Goal: Entertainment & Leisure: Browse casually

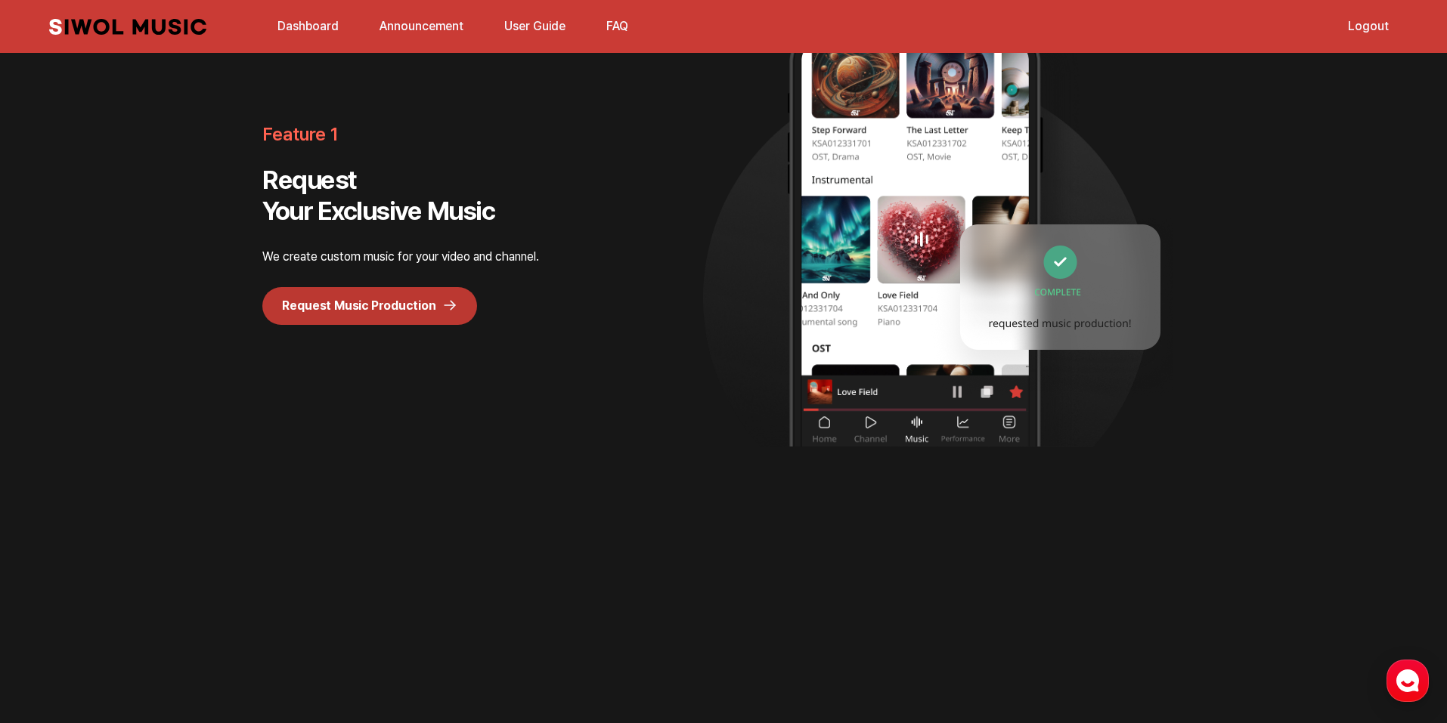
scroll to position [1436, 0]
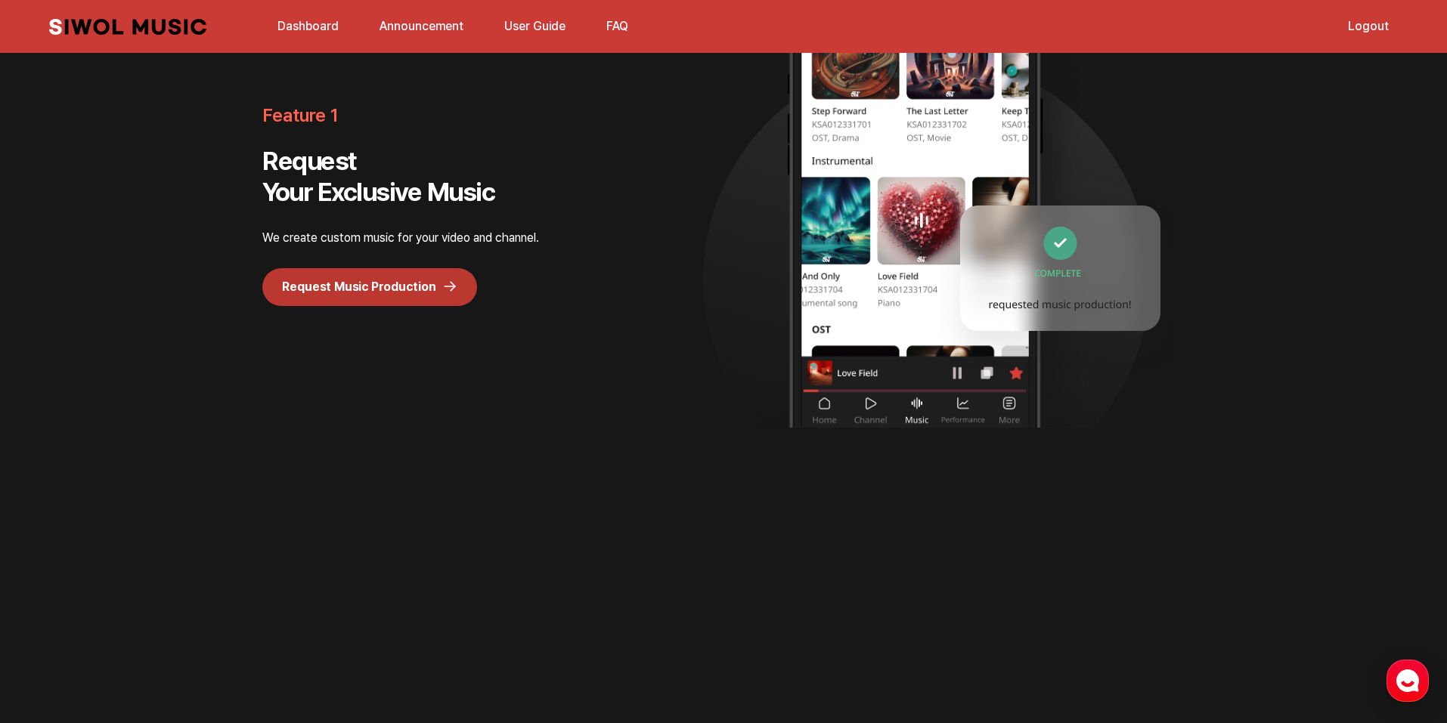
click at [146, 29] on link "Siwol Music" at bounding box center [127, 27] width 157 height 16
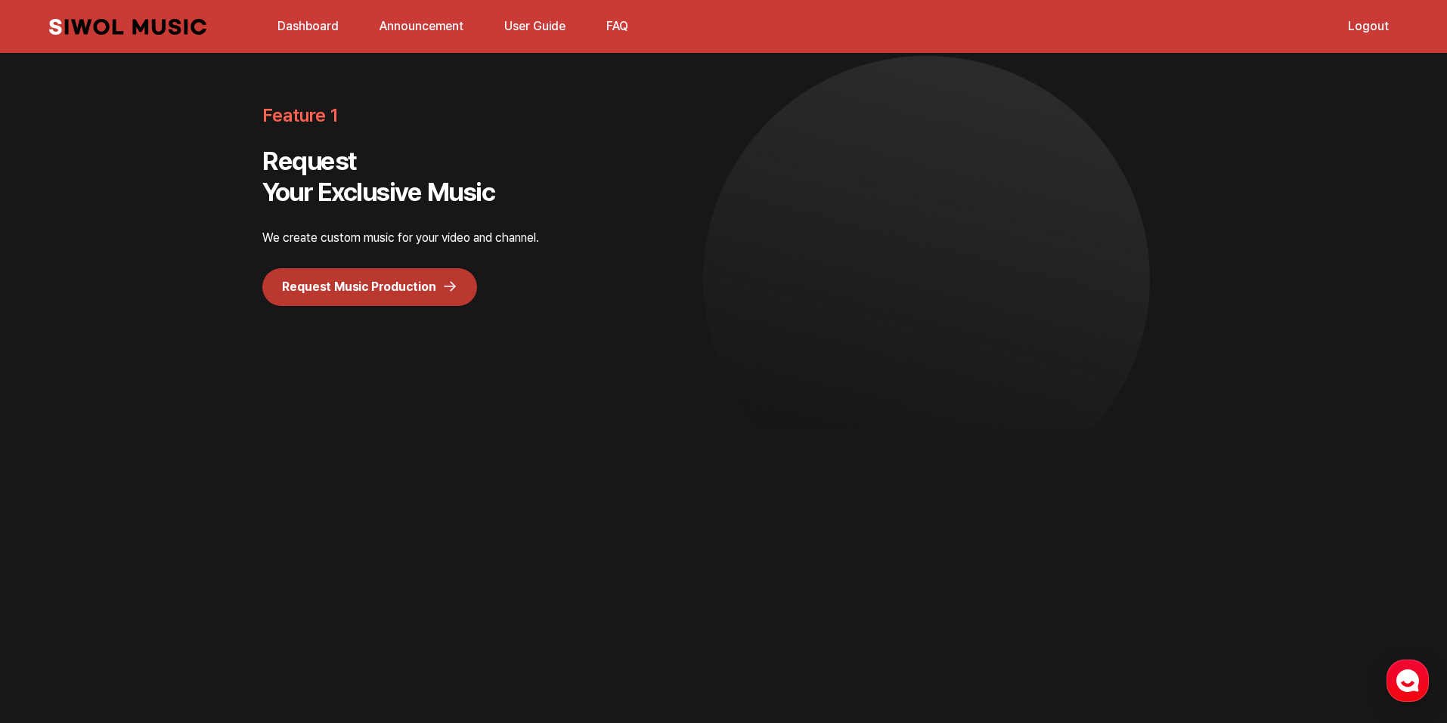
scroll to position [0, 0]
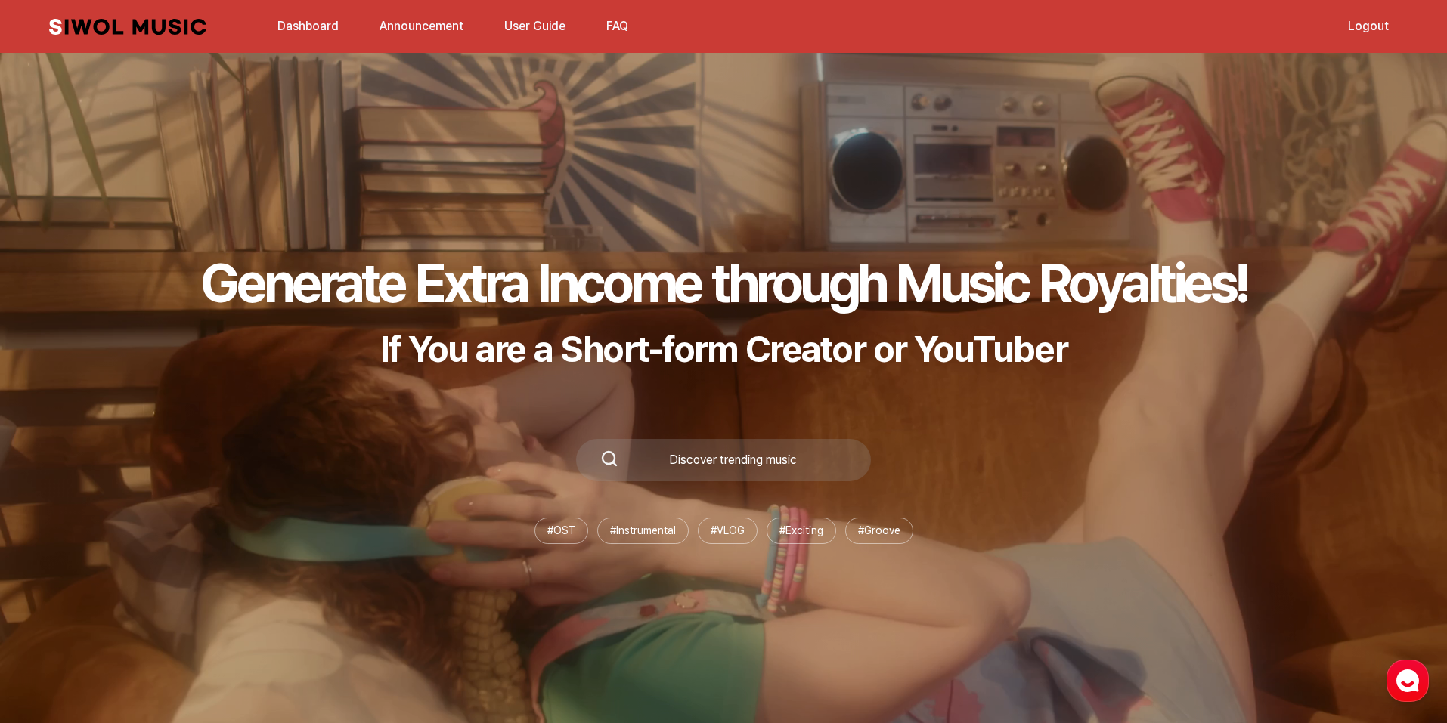
click at [284, 27] on link "Dashboard" at bounding box center [307, 26] width 79 height 33
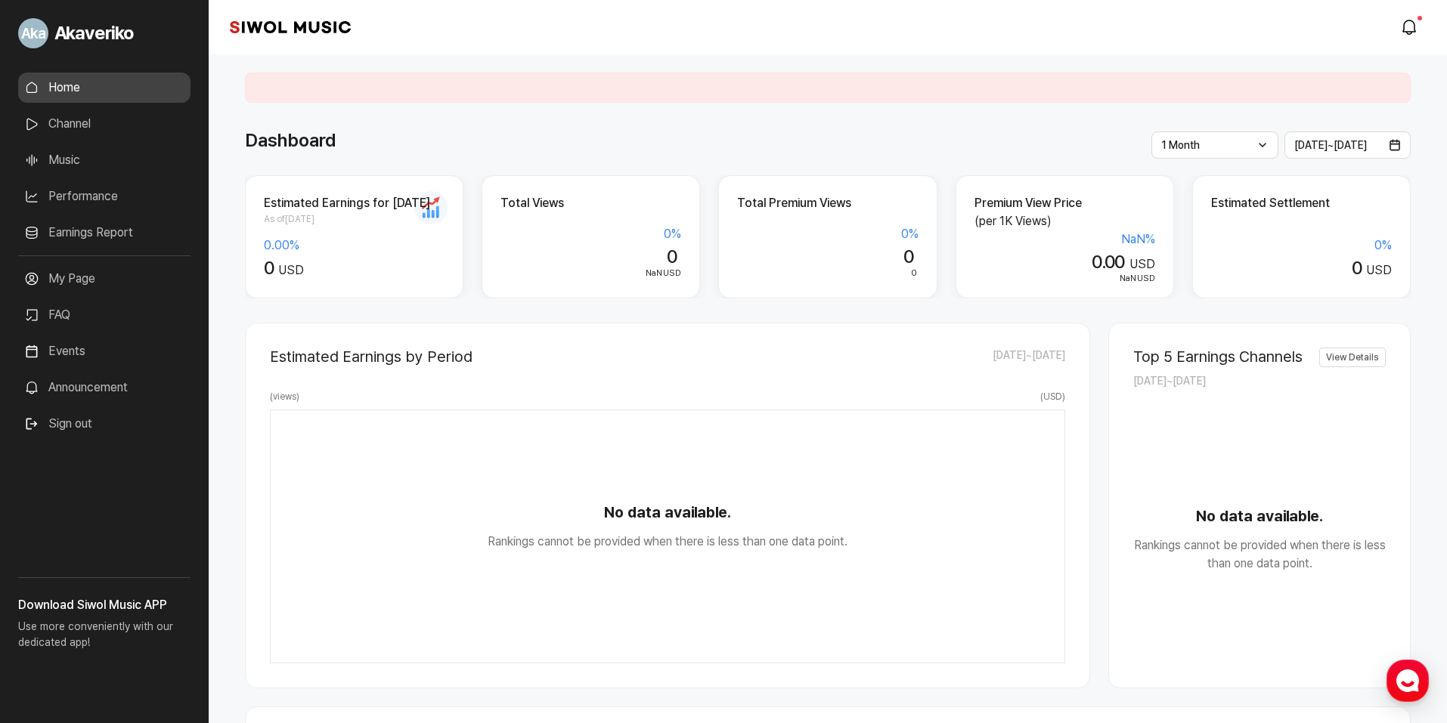
click at [91, 164] on link "Music" at bounding box center [104, 160] width 172 height 30
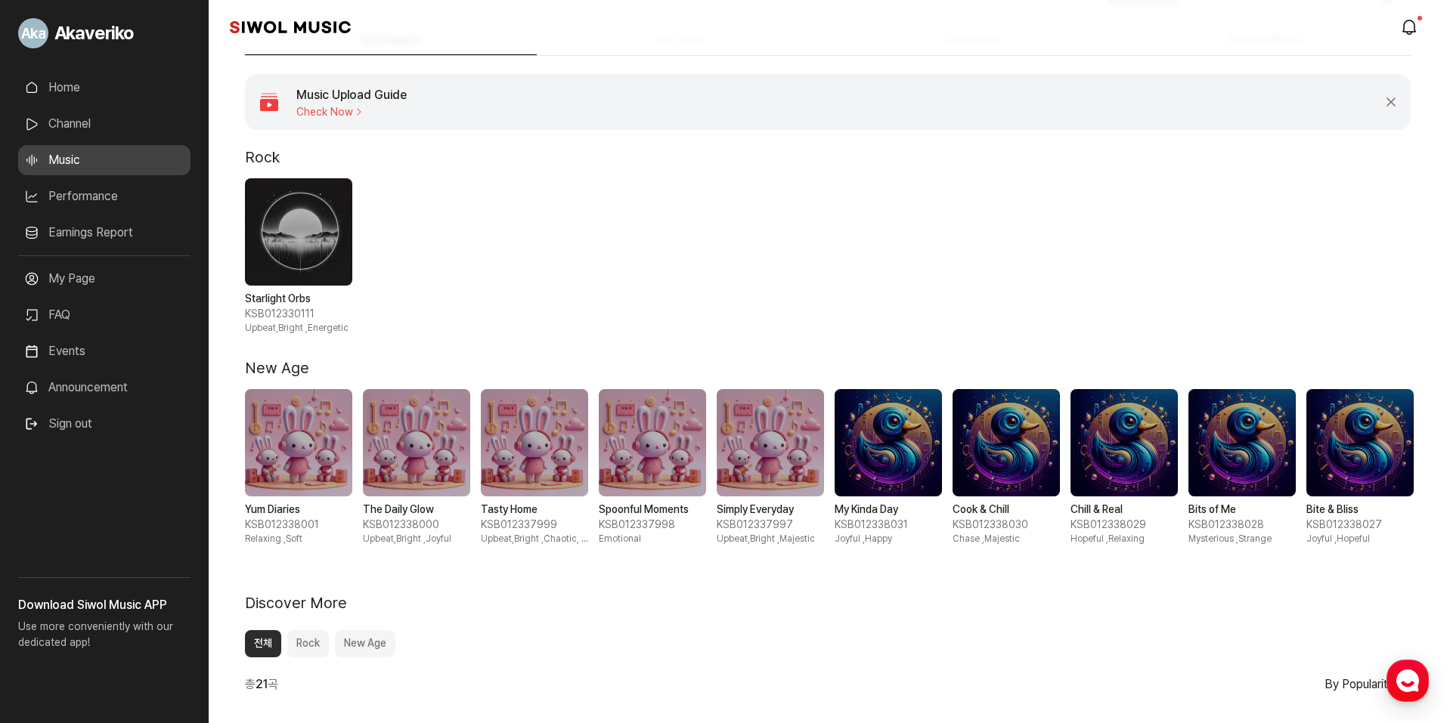
scroll to position [151, 0]
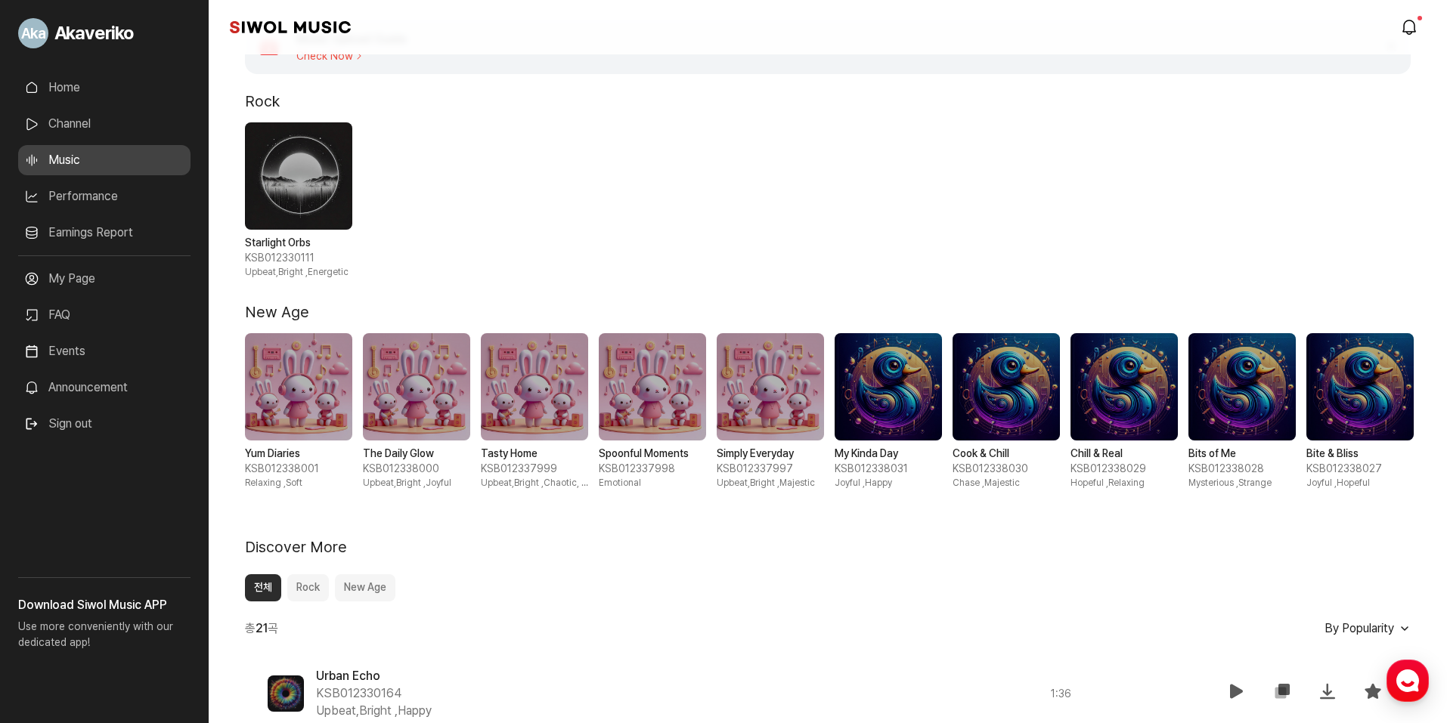
click at [309, 192] on span "1 / 1" at bounding box center [298, 175] width 107 height 107
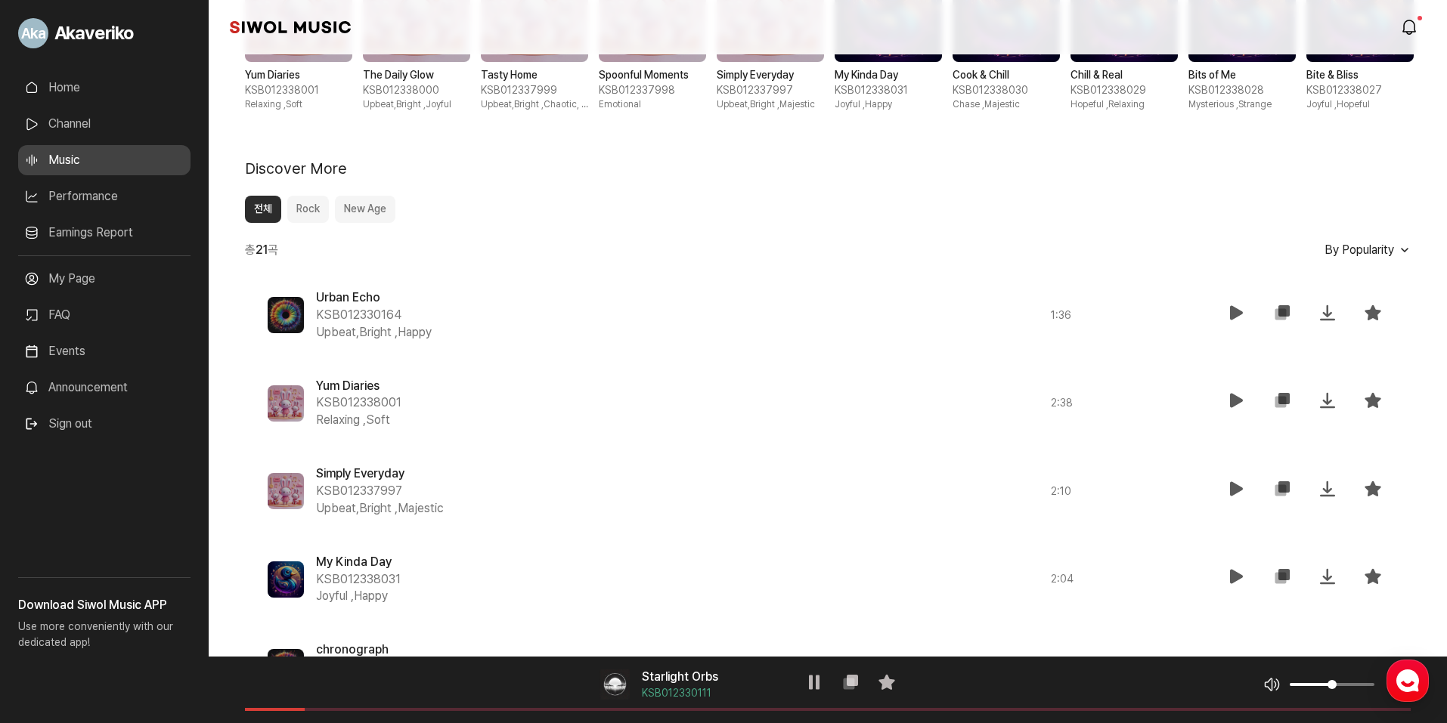
scroll to position [832, 0]
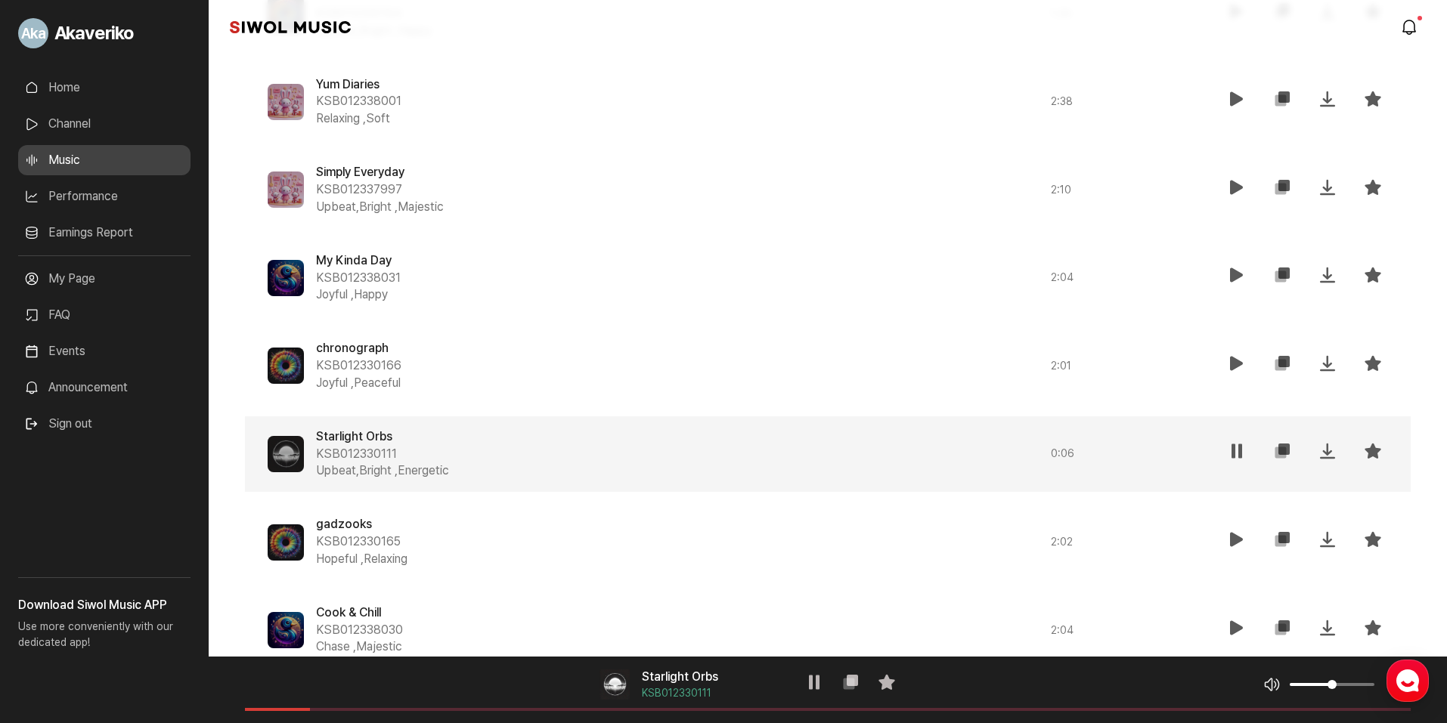
click at [424, 455] on div "Starlight Orbs KSB012330111 Upbeat,Bright , Energetic" at bounding box center [616, 455] width 600 height 52
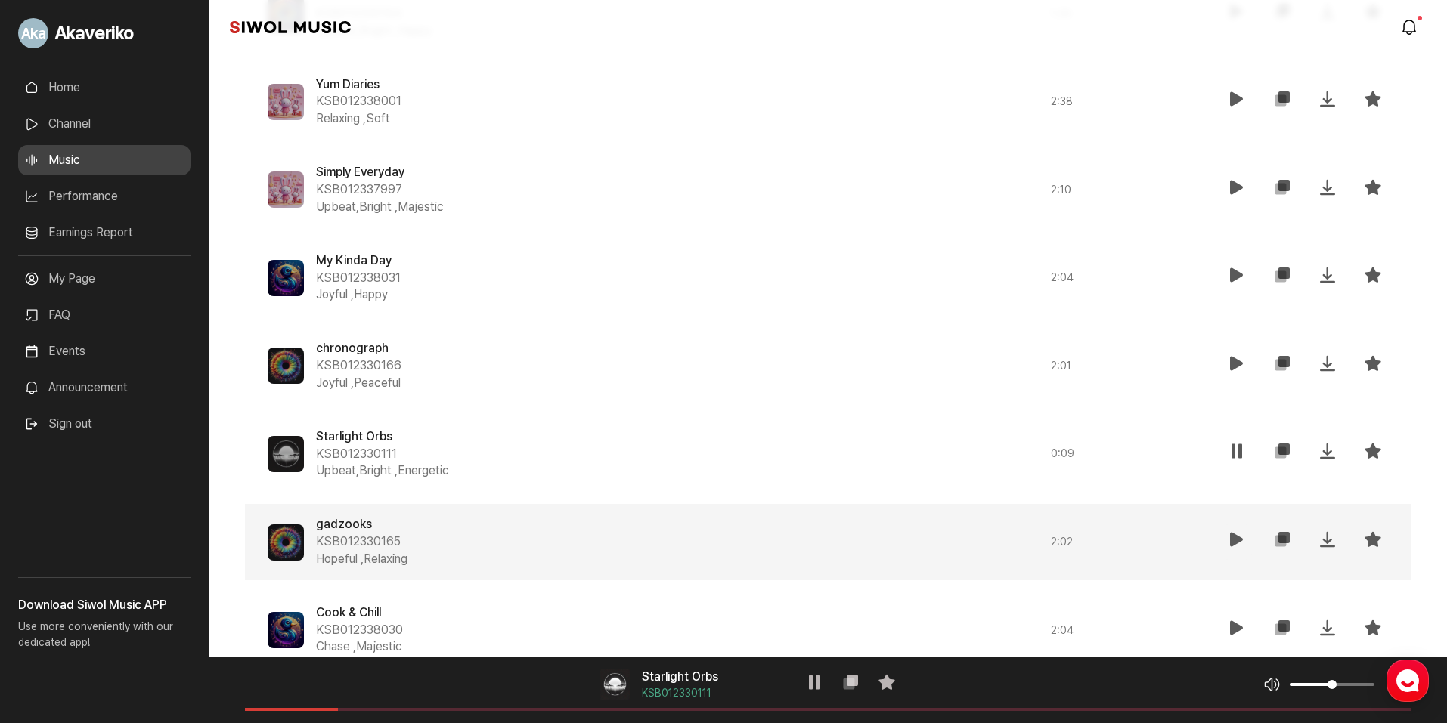
click at [1235, 547] on icon at bounding box center [1237, 540] width 18 height 18
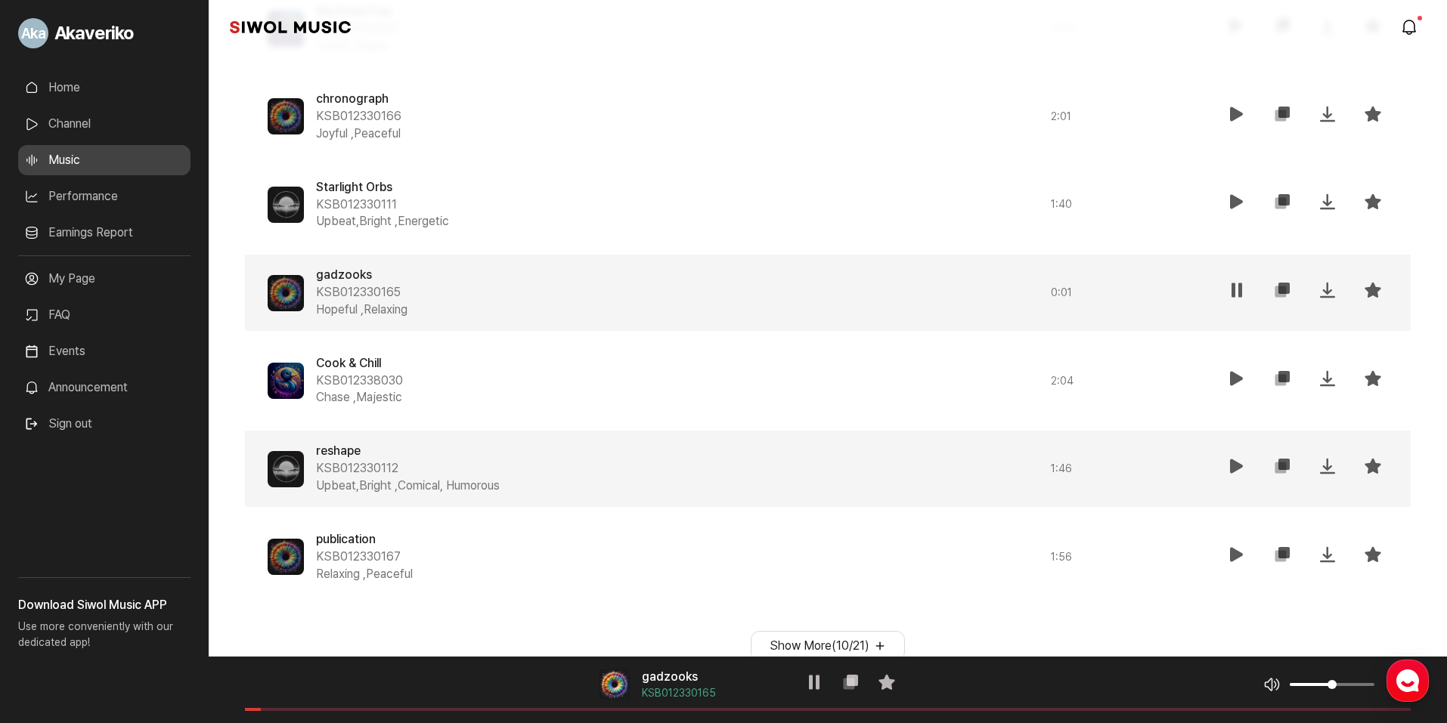
scroll to position [1120, 0]
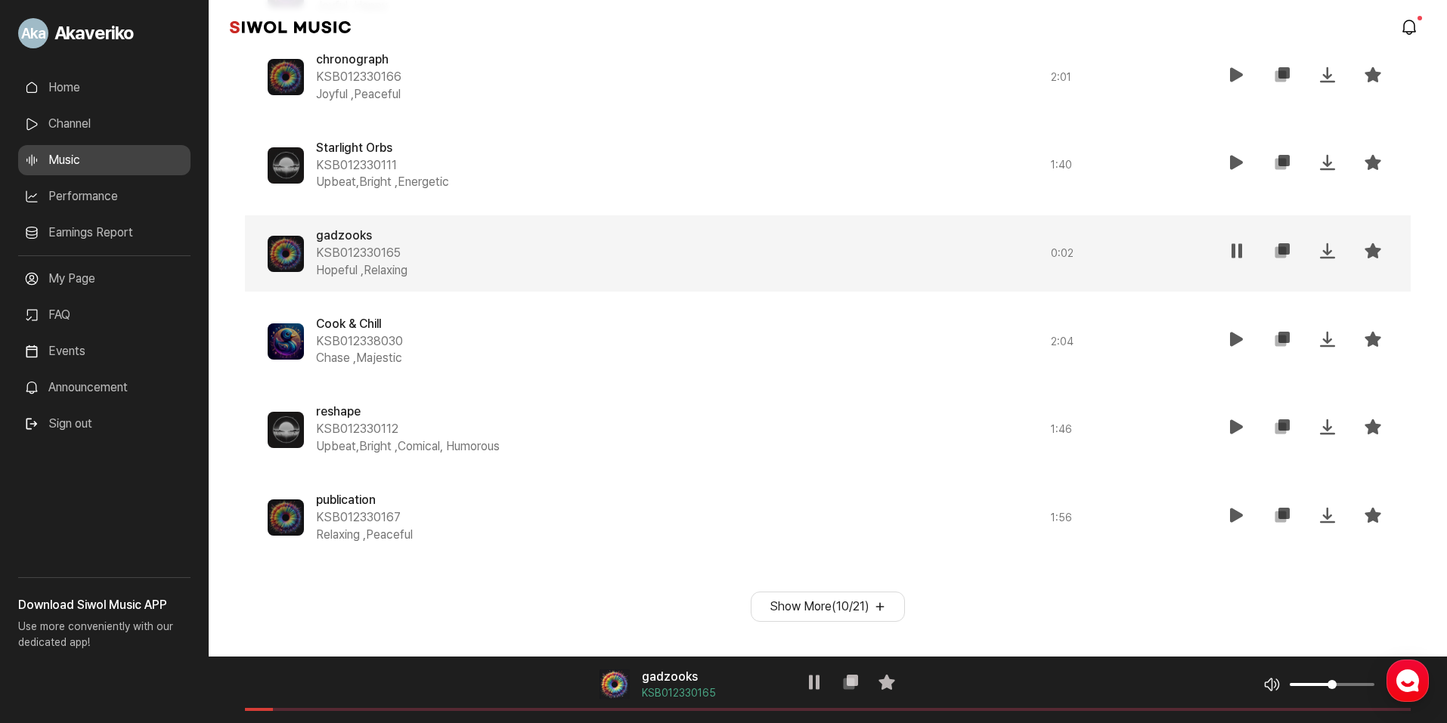
click at [879, 606] on button "Show More ( 10 / 21 )" at bounding box center [828, 607] width 154 height 30
click at [883, 612] on button "Show More ( 10 / 21 )" at bounding box center [828, 607] width 154 height 30
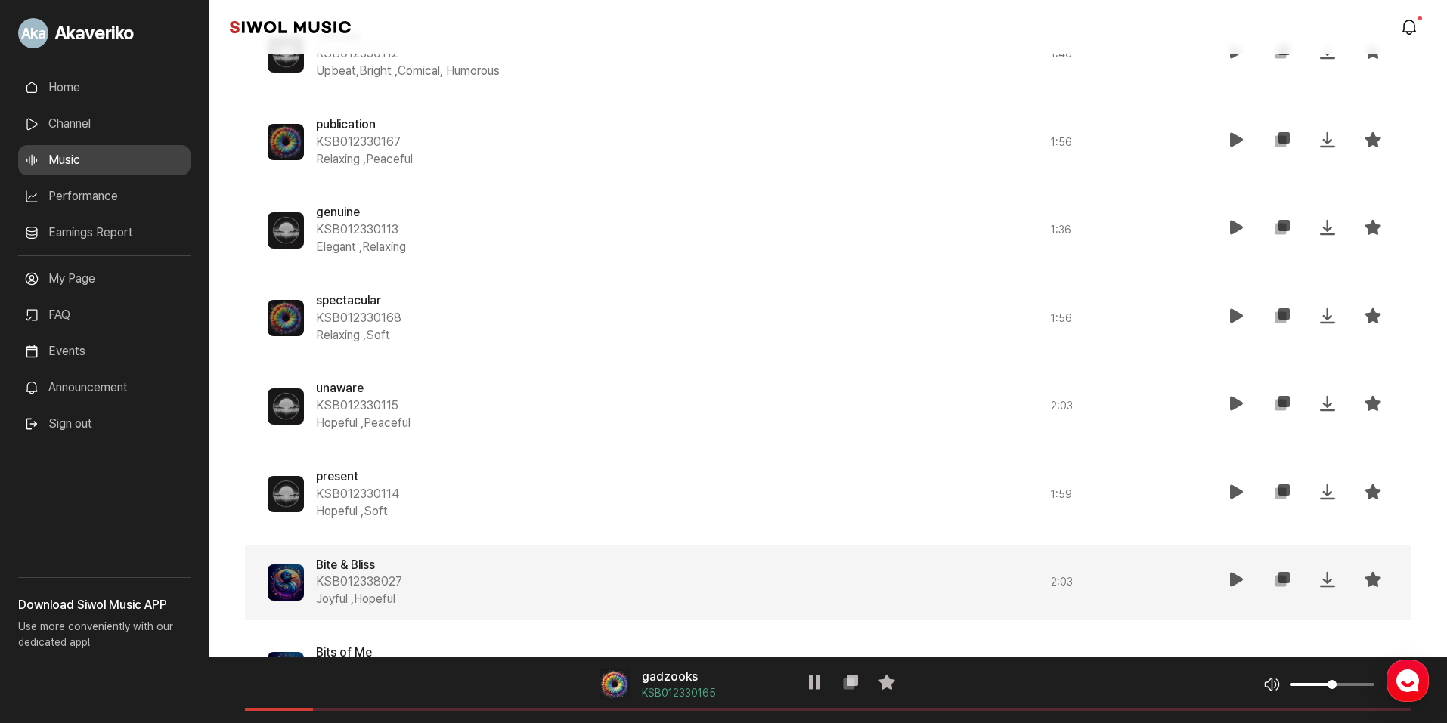
scroll to position [1498, 0]
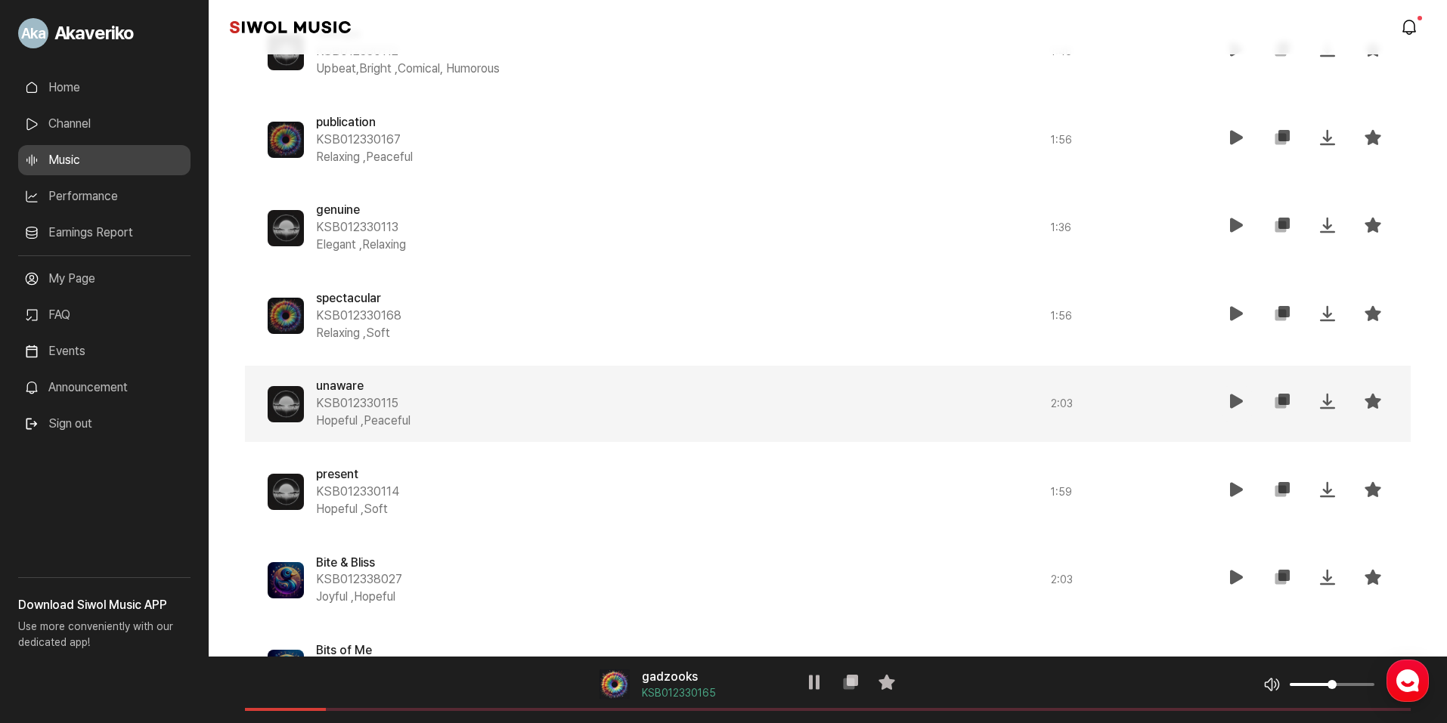
click at [1237, 397] on icon at bounding box center [1237, 401] width 18 height 18
click at [359, 711] on div "음악 플레이어 unaware KSB012330115 재생 복사 즐겨찾기 음악 볼륨 조절 음원 길이" at bounding box center [828, 690] width 1238 height 67
click at [385, 708] on div "음악 플레이어 unaware KSB012330115 재생 복사 즐겨찾기 음악 볼륨 조절 음원 길이" at bounding box center [828, 690] width 1238 height 67
click at [396, 711] on div "음악 플레이어 unaware KSB012330115 재생 복사 즐겨찾기 음악 볼륨 조절 음원 길이" at bounding box center [828, 690] width 1238 height 67
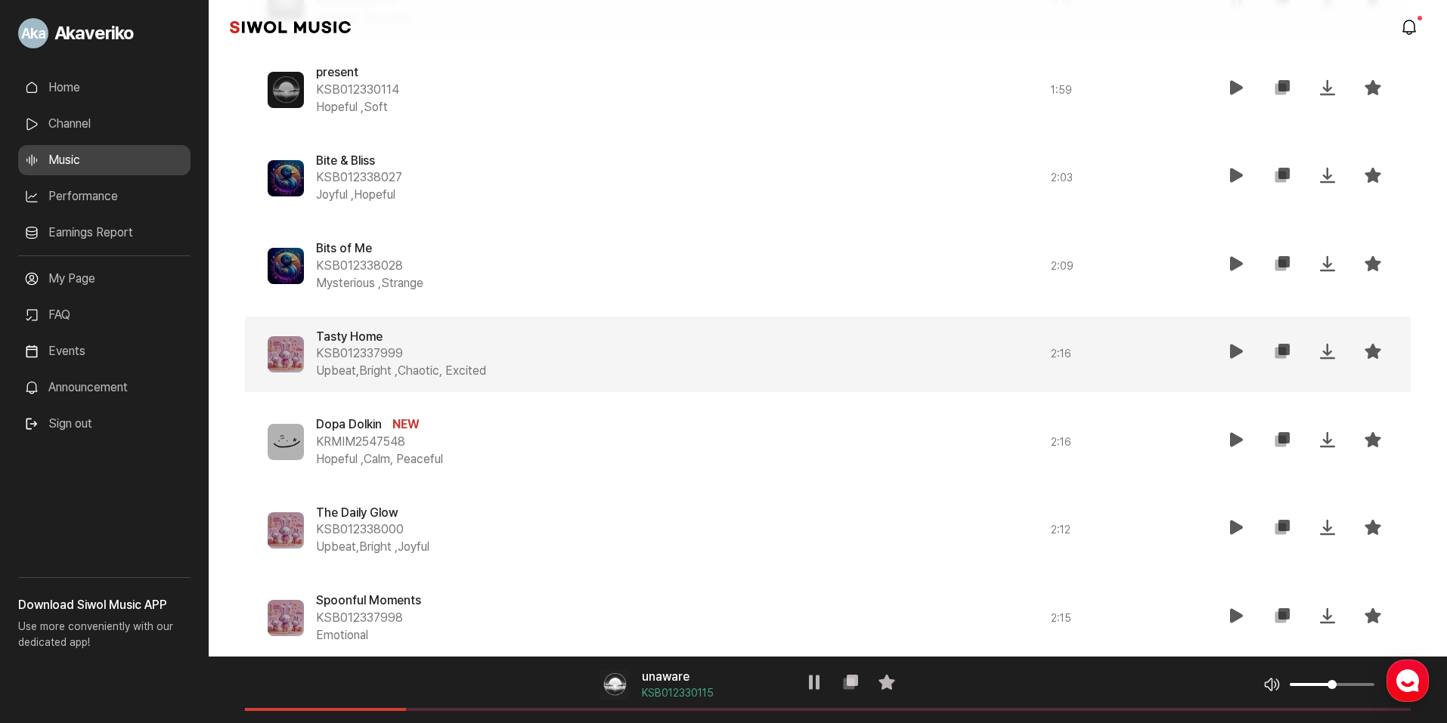
scroll to position [1952, 0]
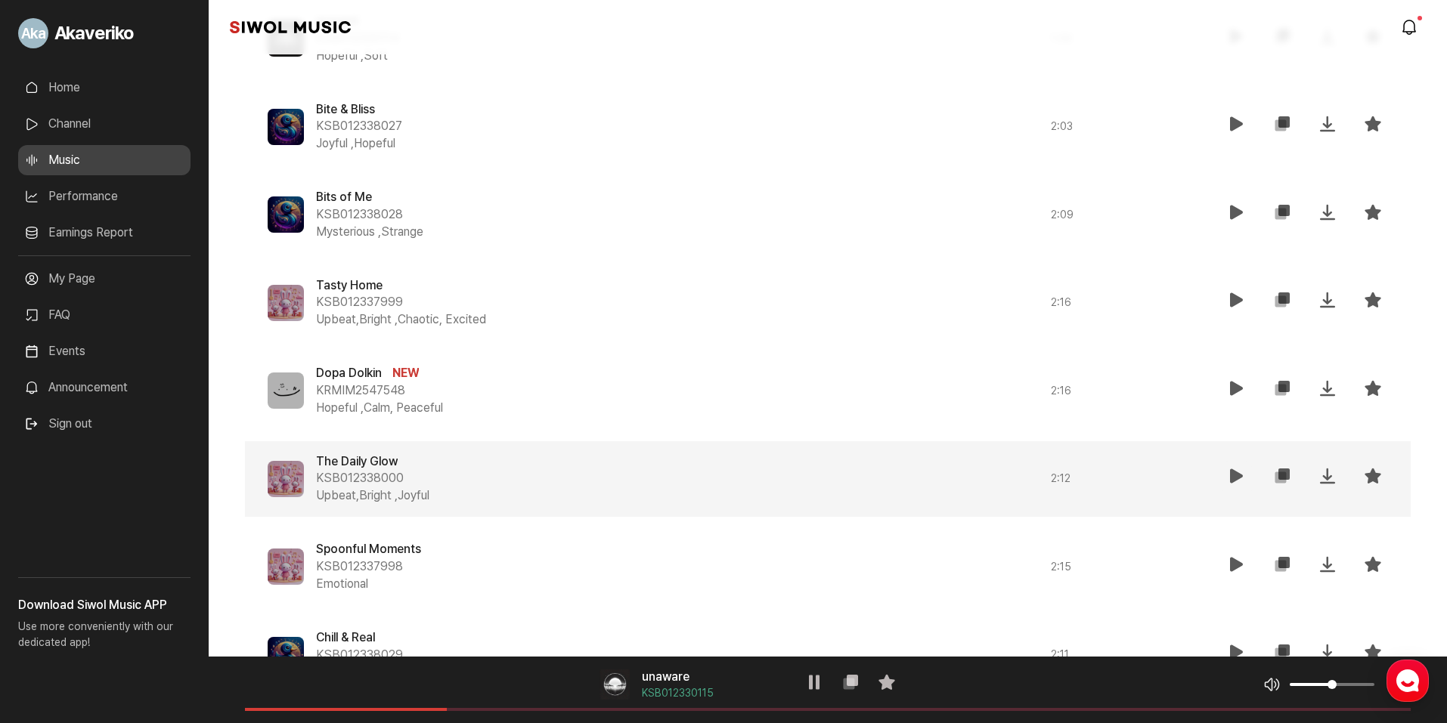
click at [1239, 474] on icon at bounding box center [1237, 476] width 18 height 18
drag, startPoint x: 302, startPoint y: 717, endPoint x: 314, endPoint y: 717, distance: 12.9
click at [312, 717] on div "음악 플레이어 The Daily Glow KSB012338000 재생 복사 즐겨찾기 음악 볼륨 조절 음원 길이" at bounding box center [828, 690] width 1238 height 67
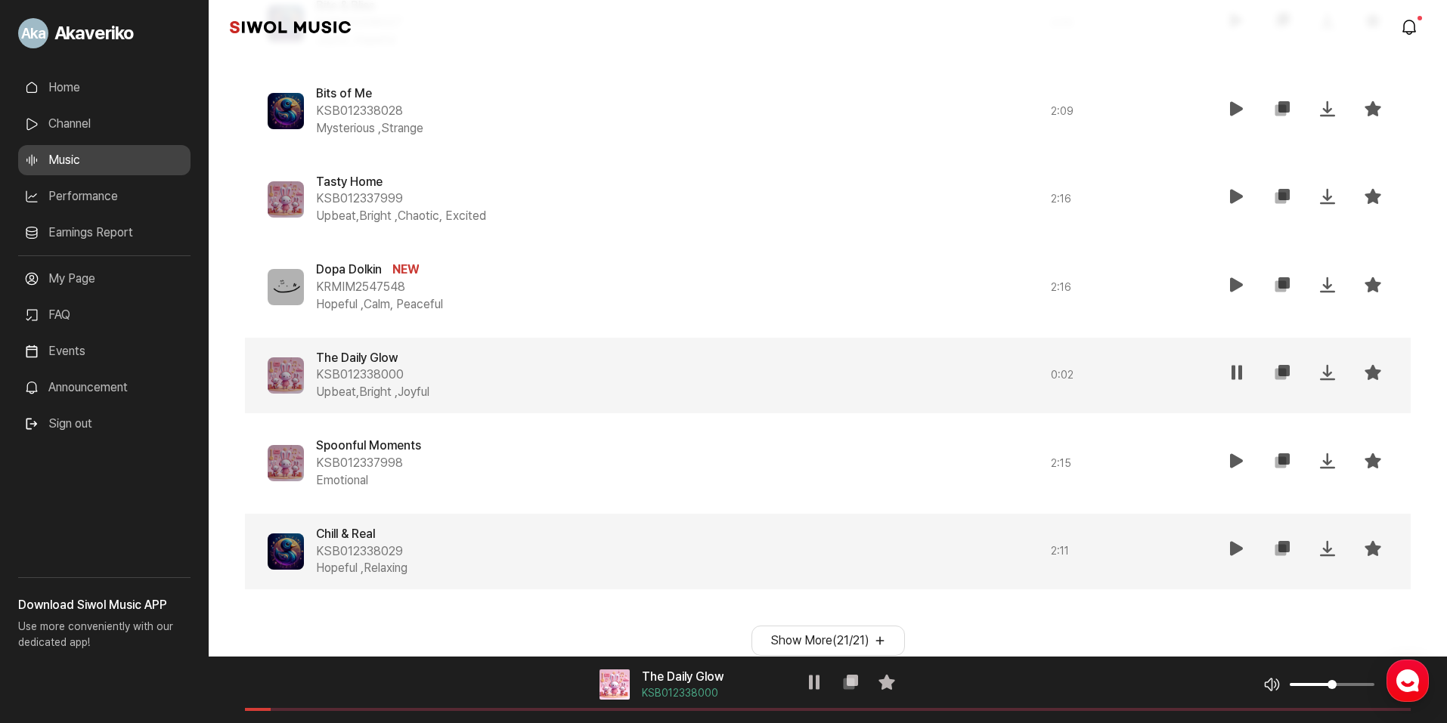
scroll to position [2089, 0]
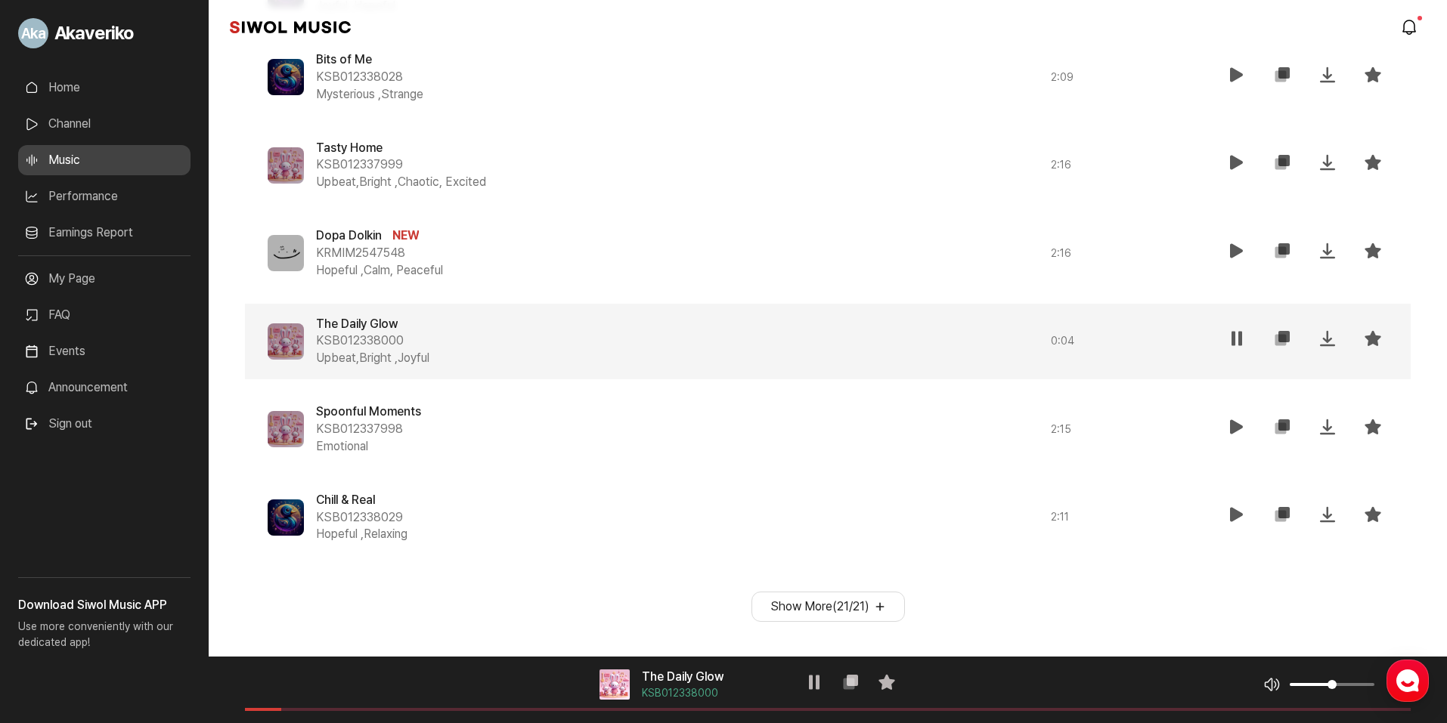
click at [886, 608] on button "Show More ( 21 / 21 )" at bounding box center [827, 607] width 153 height 30
click at [879, 605] on button "Show More ( 21 / 21 )" at bounding box center [827, 607] width 153 height 30
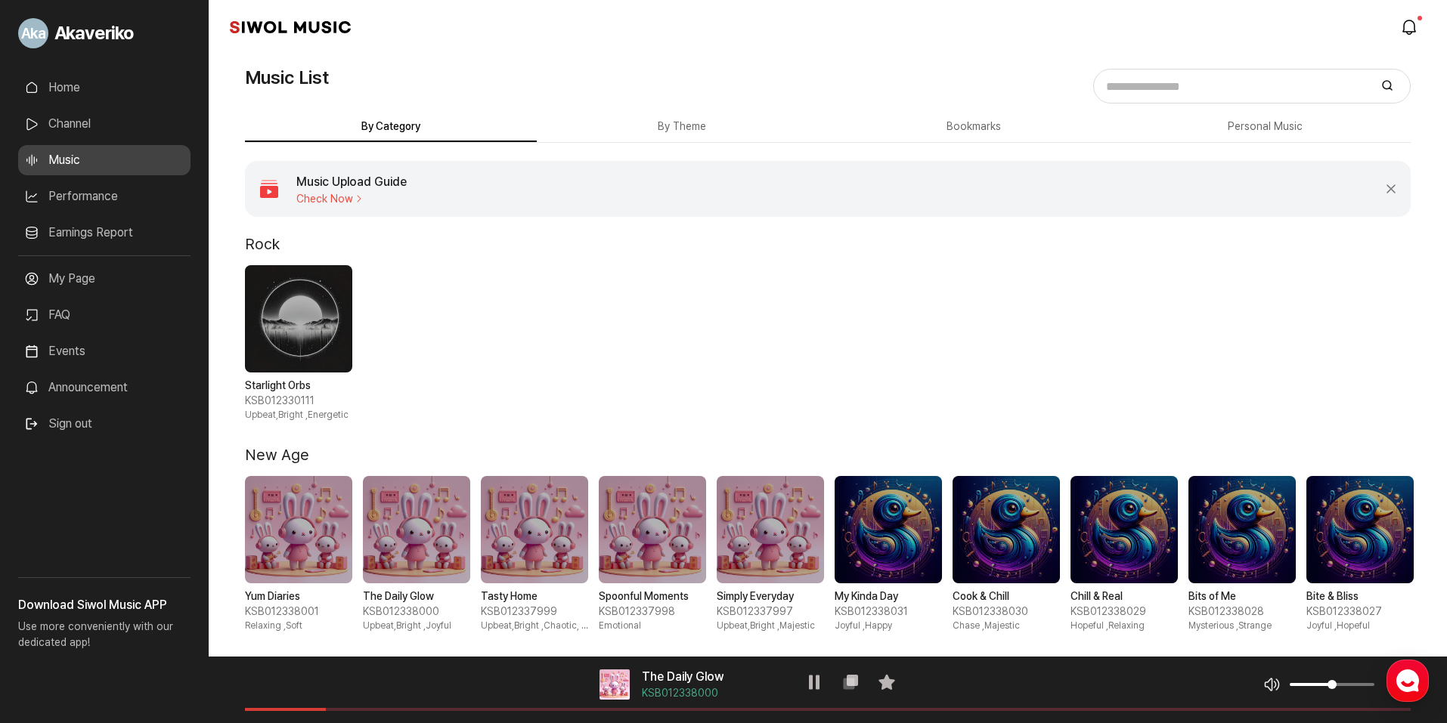
scroll to position [0, 0]
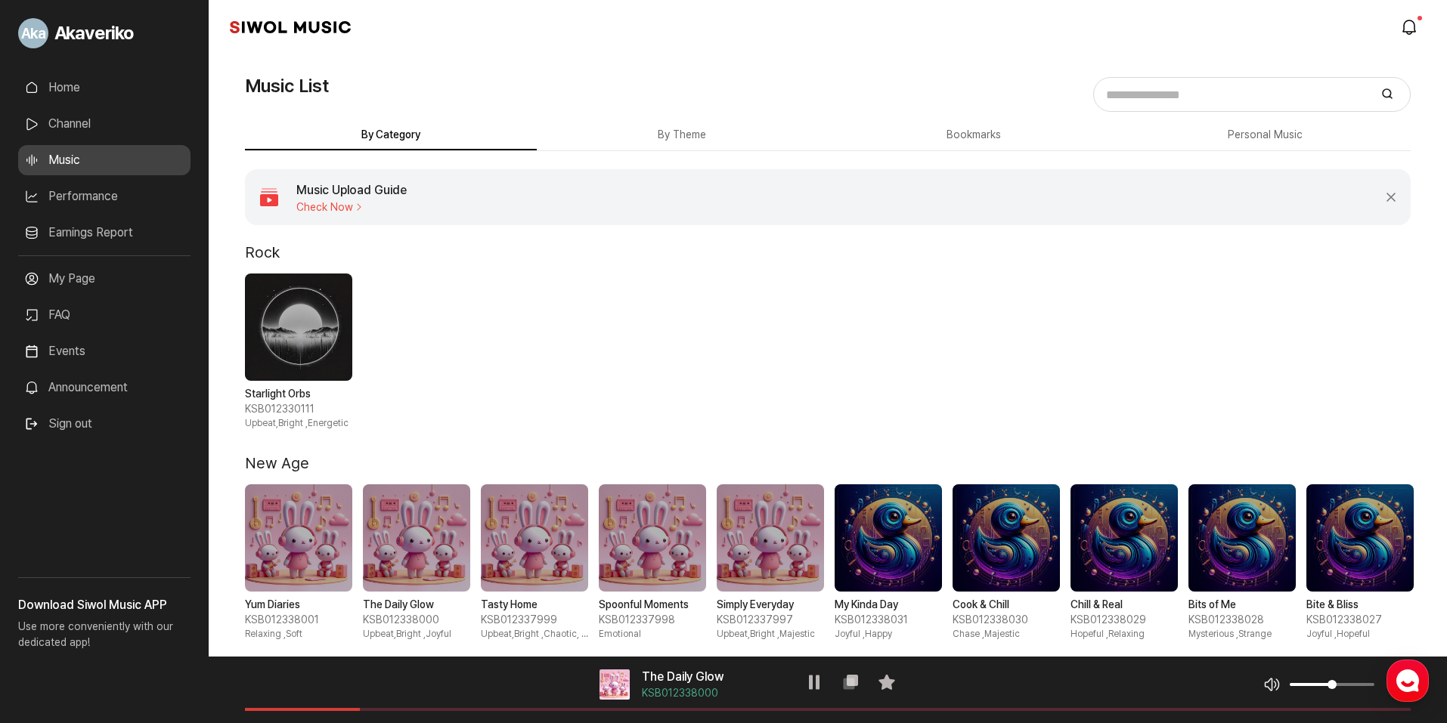
click at [671, 136] on button "By Theme" at bounding box center [683, 135] width 292 height 29
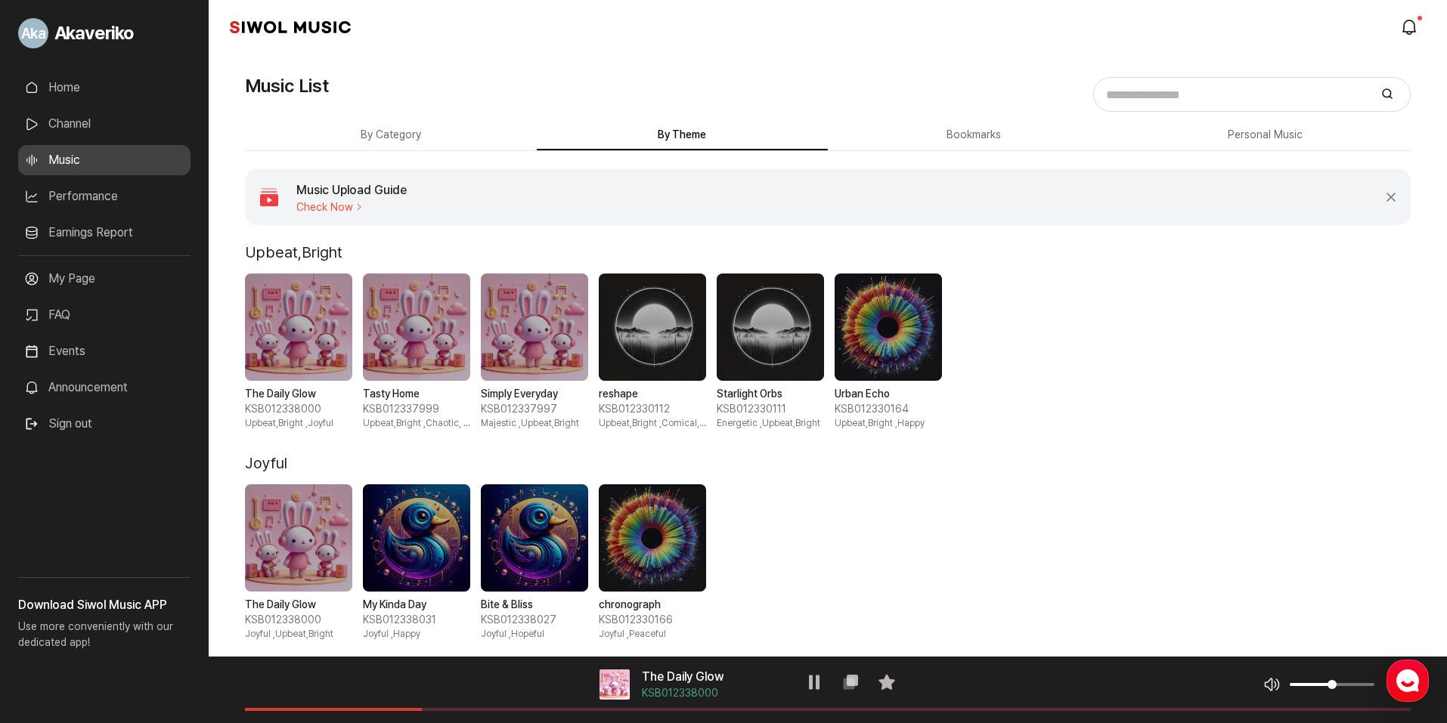
click at [941, 141] on button "Bookmarks" at bounding box center [974, 135] width 292 height 29
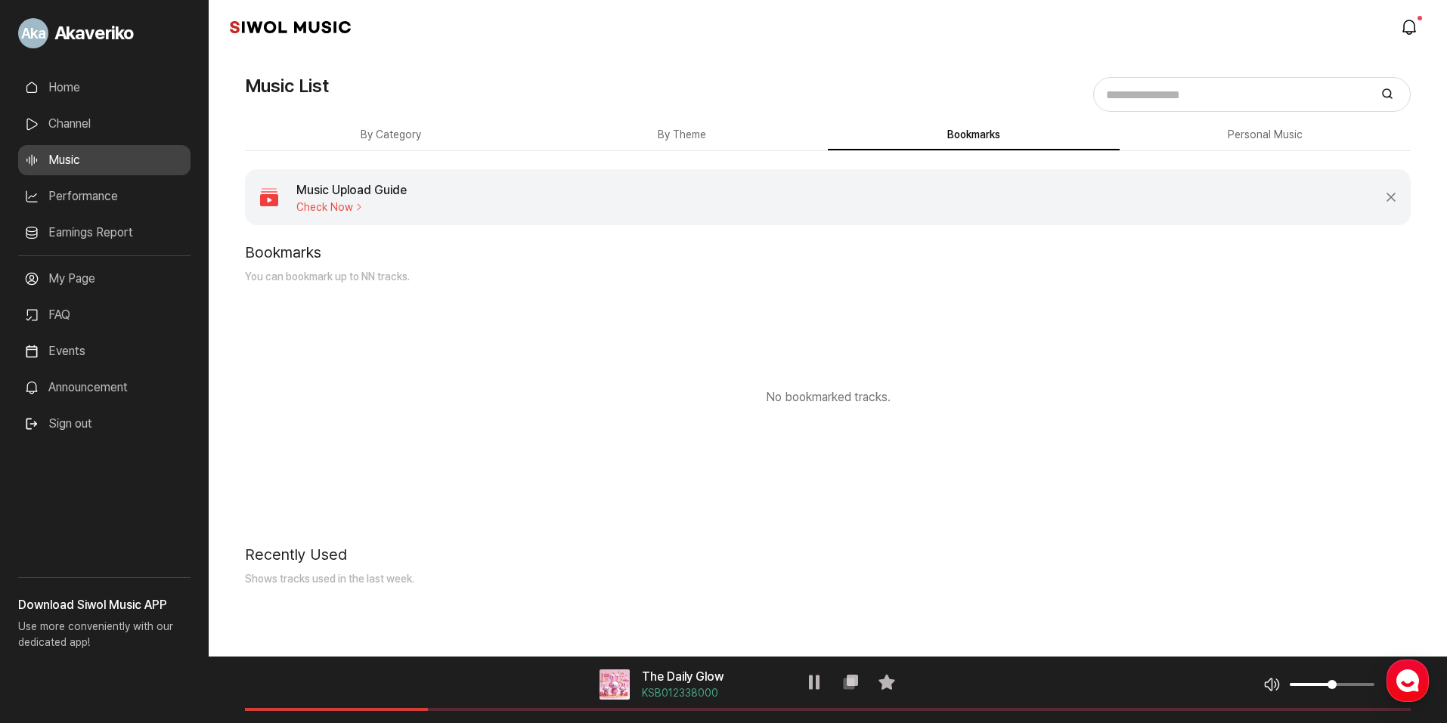
click at [1120, 147] on button "Personal Music" at bounding box center [974, 135] width 292 height 29
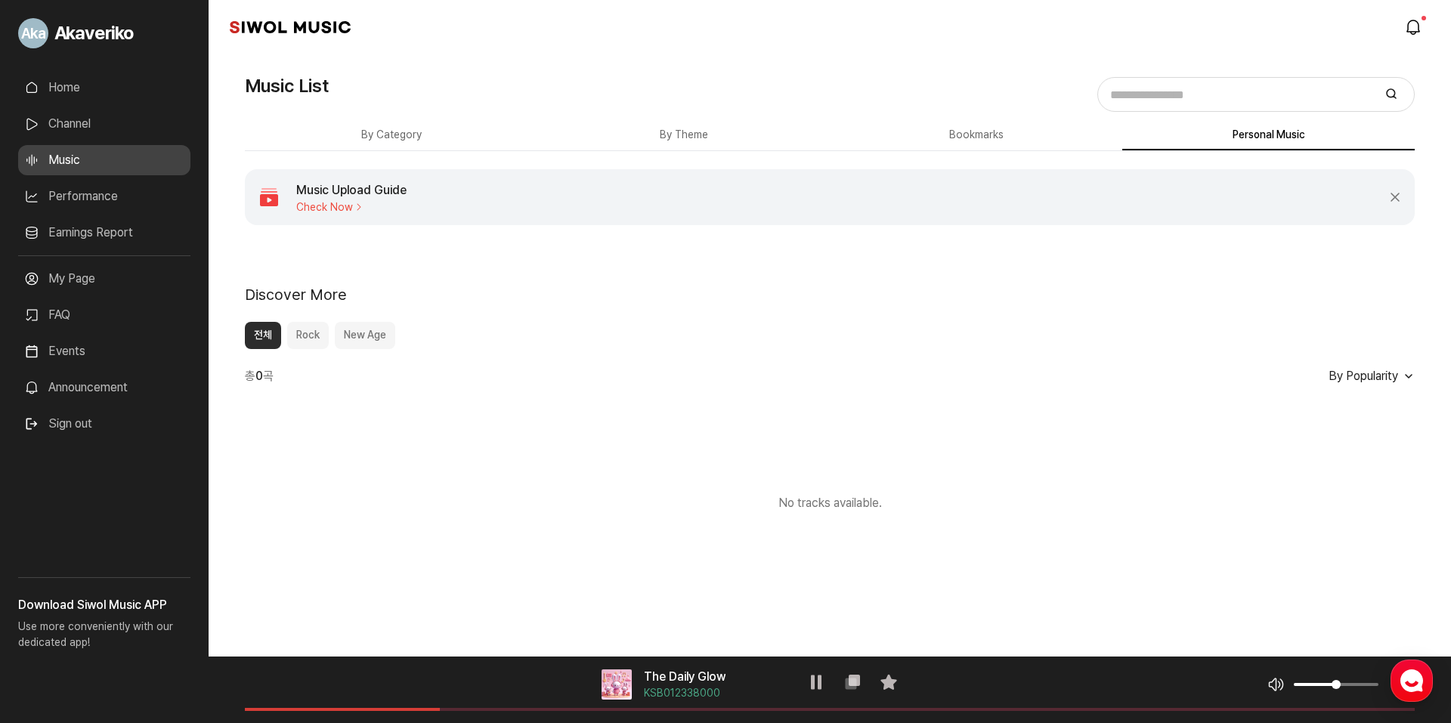
click at [1027, 146] on button "Bookmarks" at bounding box center [976, 135] width 293 height 29
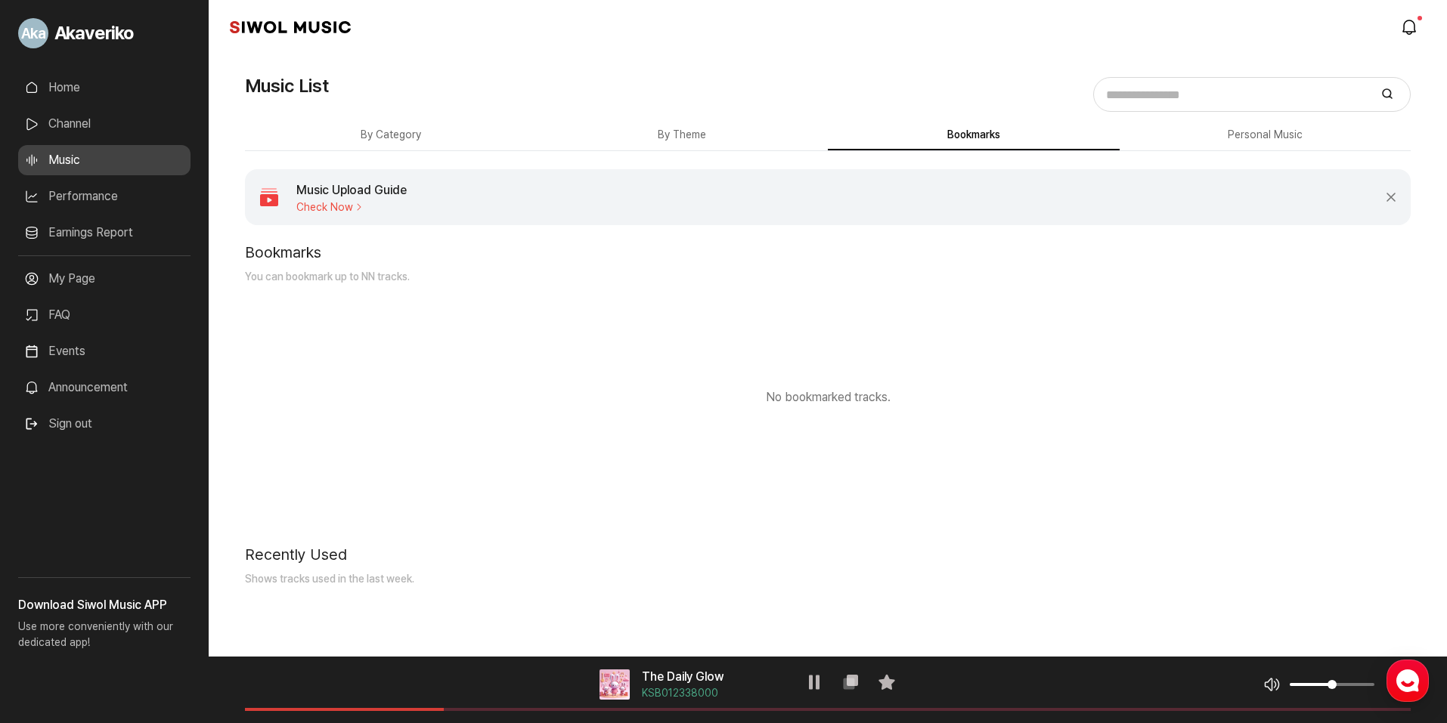
click at [717, 144] on button "By Theme" at bounding box center [683, 135] width 292 height 29
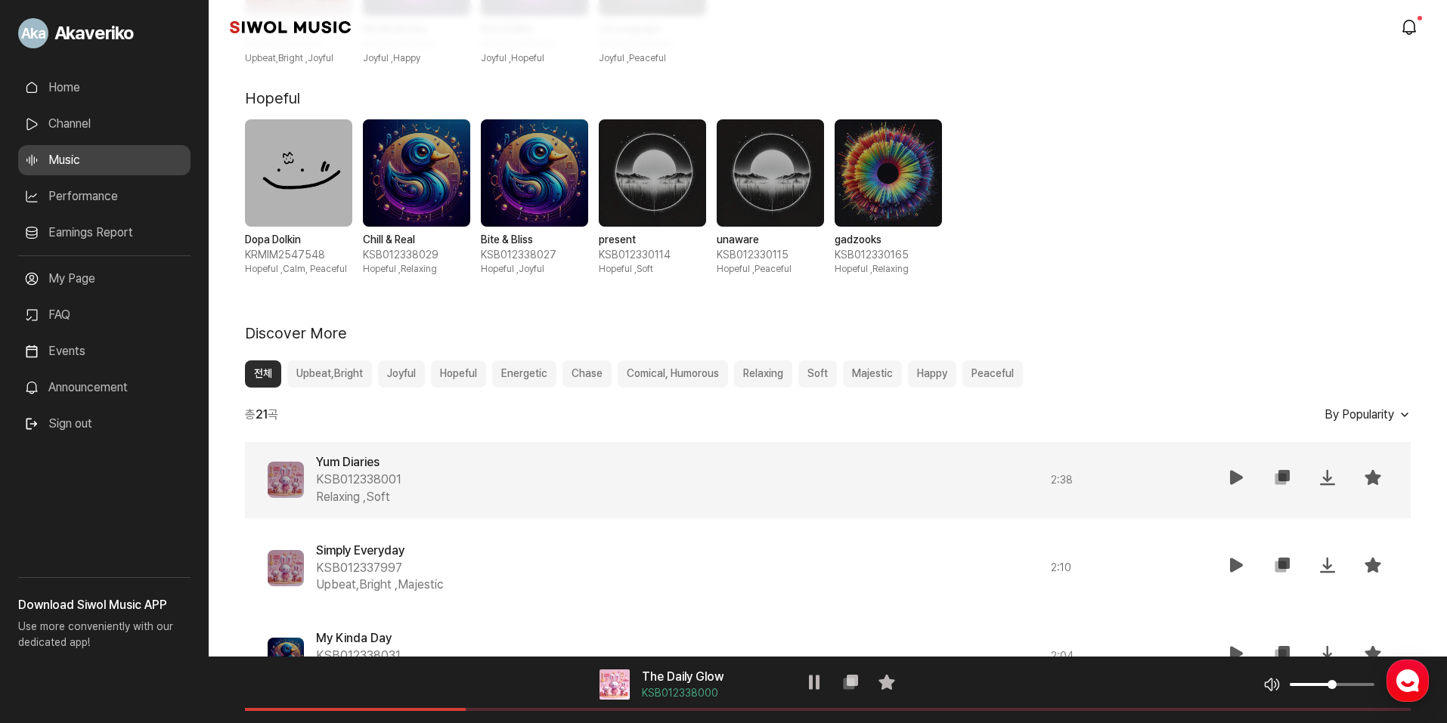
scroll to position [605, 0]
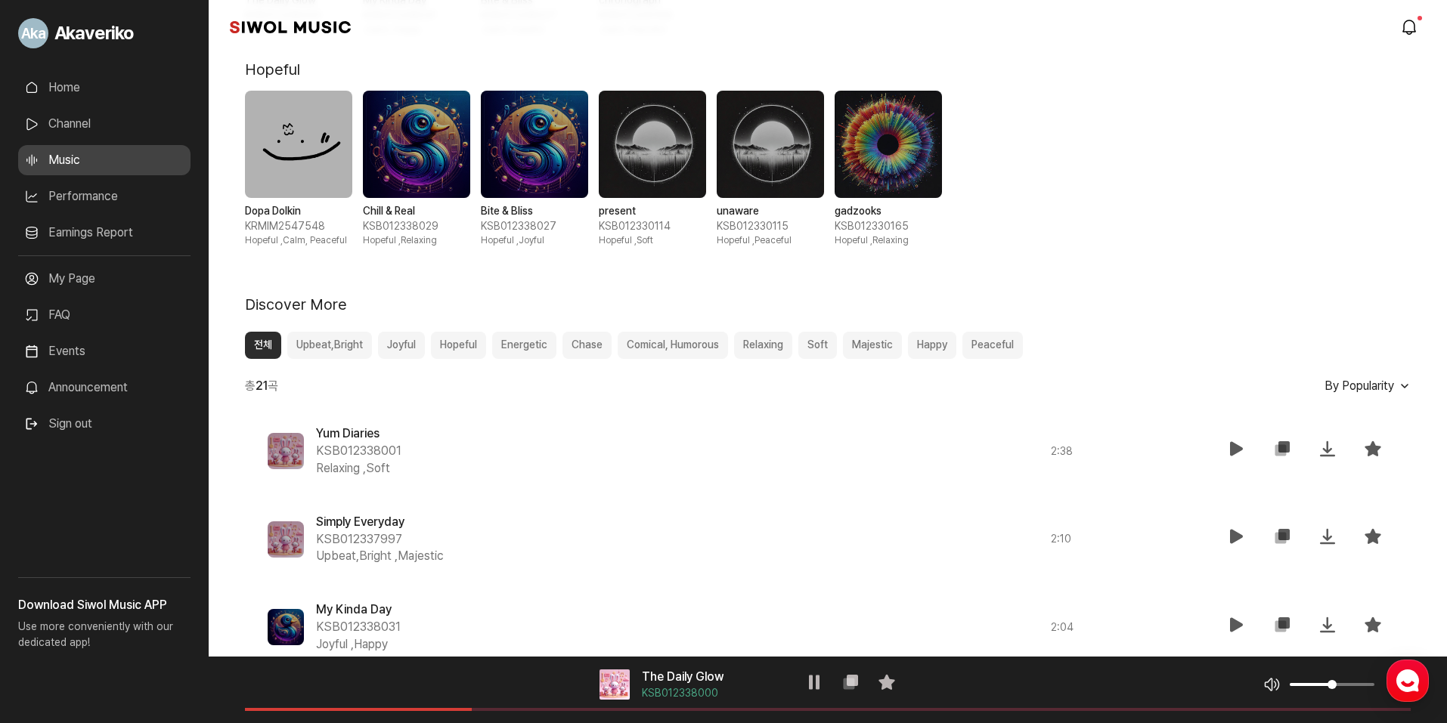
click at [337, 348] on button "Upbeat,Bright" at bounding box center [329, 345] width 85 height 27
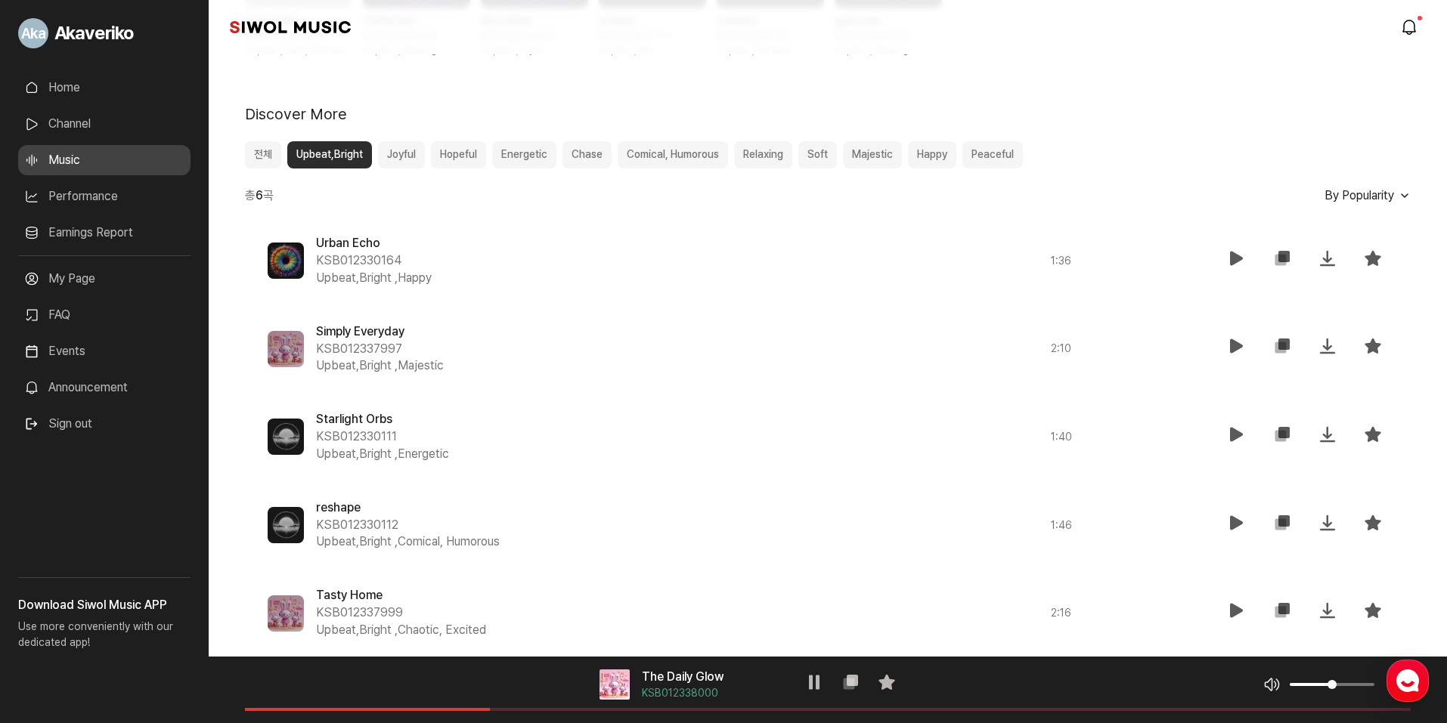
scroll to position [680, 0]
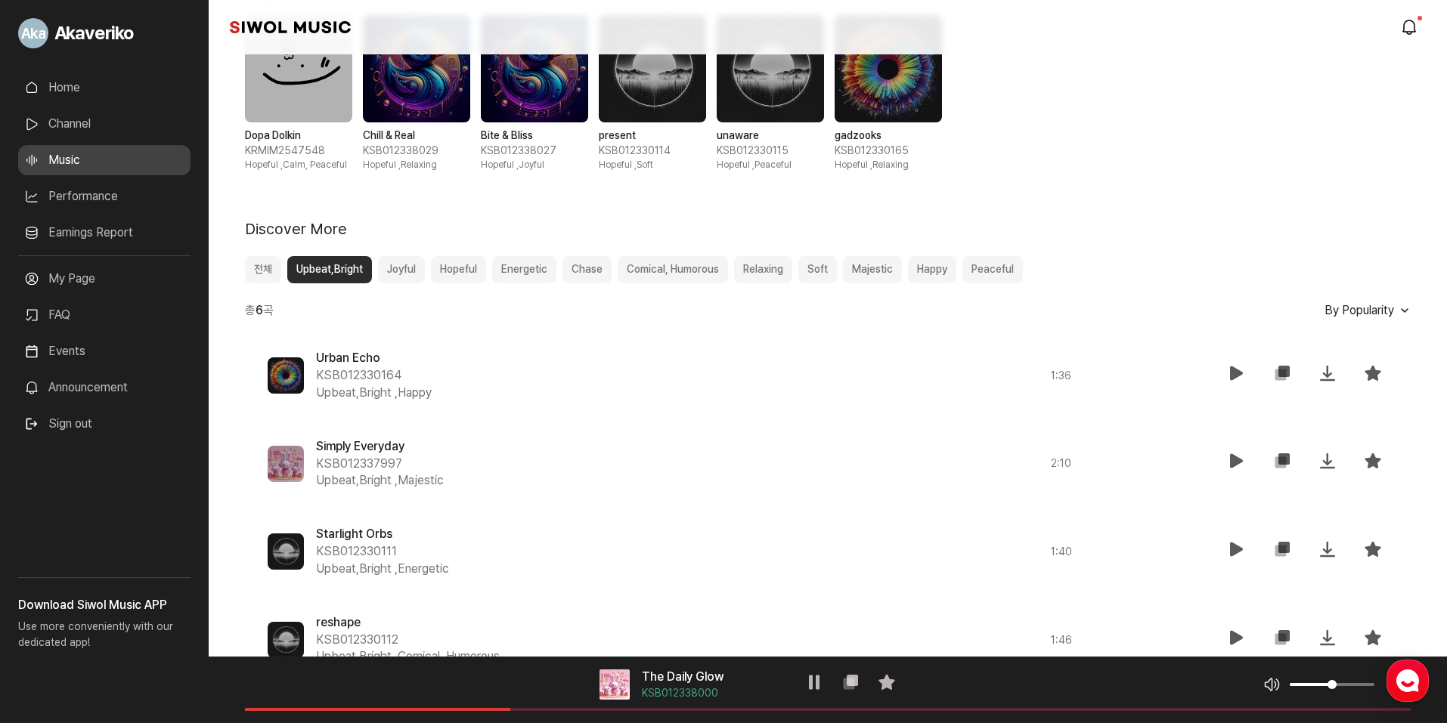
click at [590, 274] on button "Chase" at bounding box center [586, 269] width 49 height 27
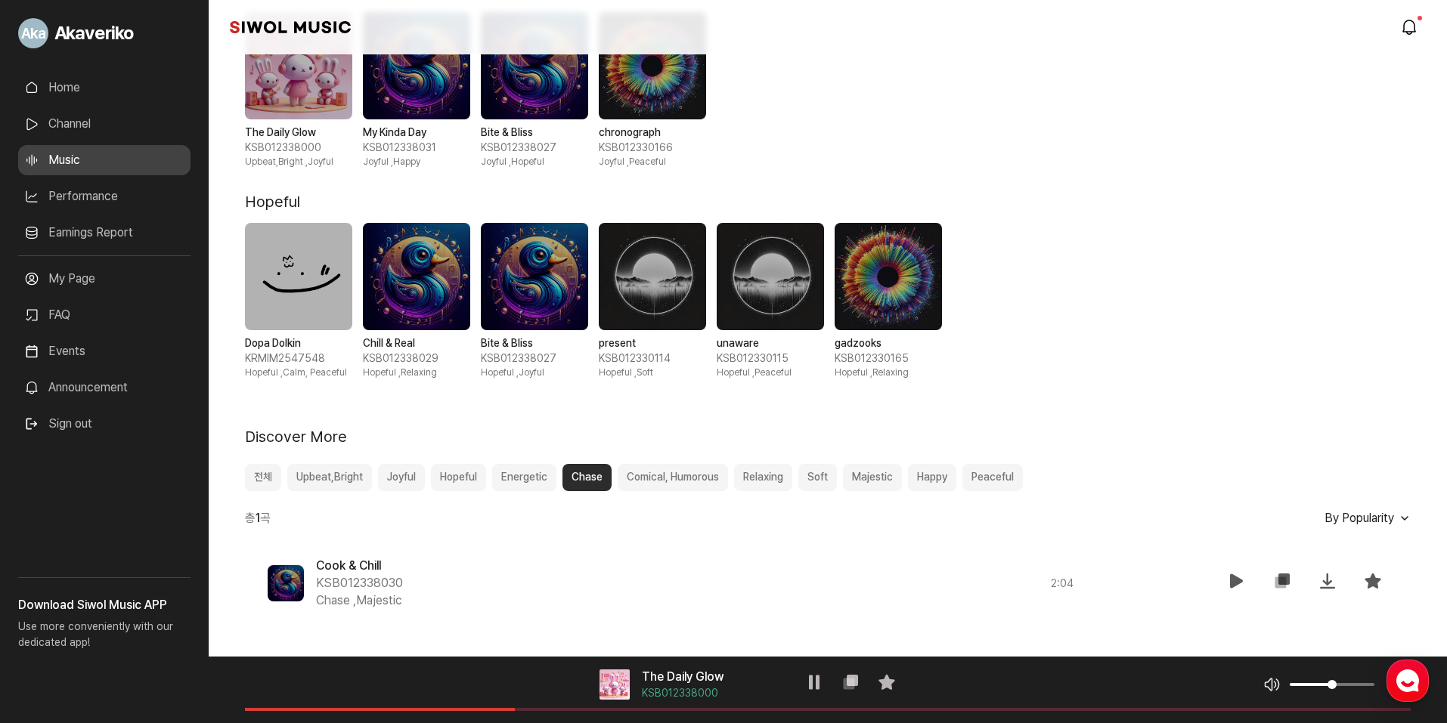
scroll to position [472, 0]
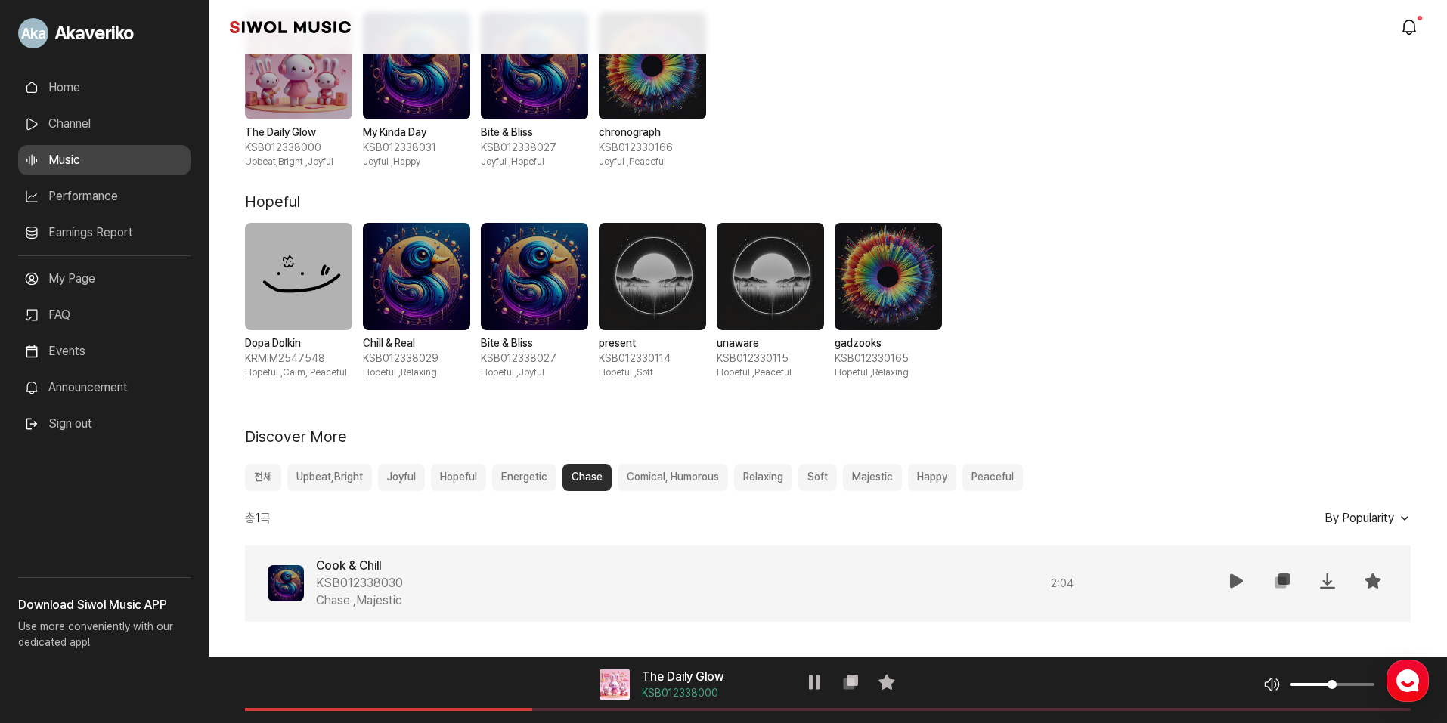
click at [1233, 580] on icon at bounding box center [1237, 581] width 18 height 18
drag, startPoint x: 1327, startPoint y: 686, endPoint x: 1312, endPoint y: 685, distance: 15.9
click at [1312, 685] on span "볼륨 조절" at bounding box center [1306, 684] width 33 height 3
click at [540, 709] on span at bounding box center [828, 709] width 1166 height 3
click at [669, 481] on button "Comical, Humorous" at bounding box center [673, 477] width 110 height 27
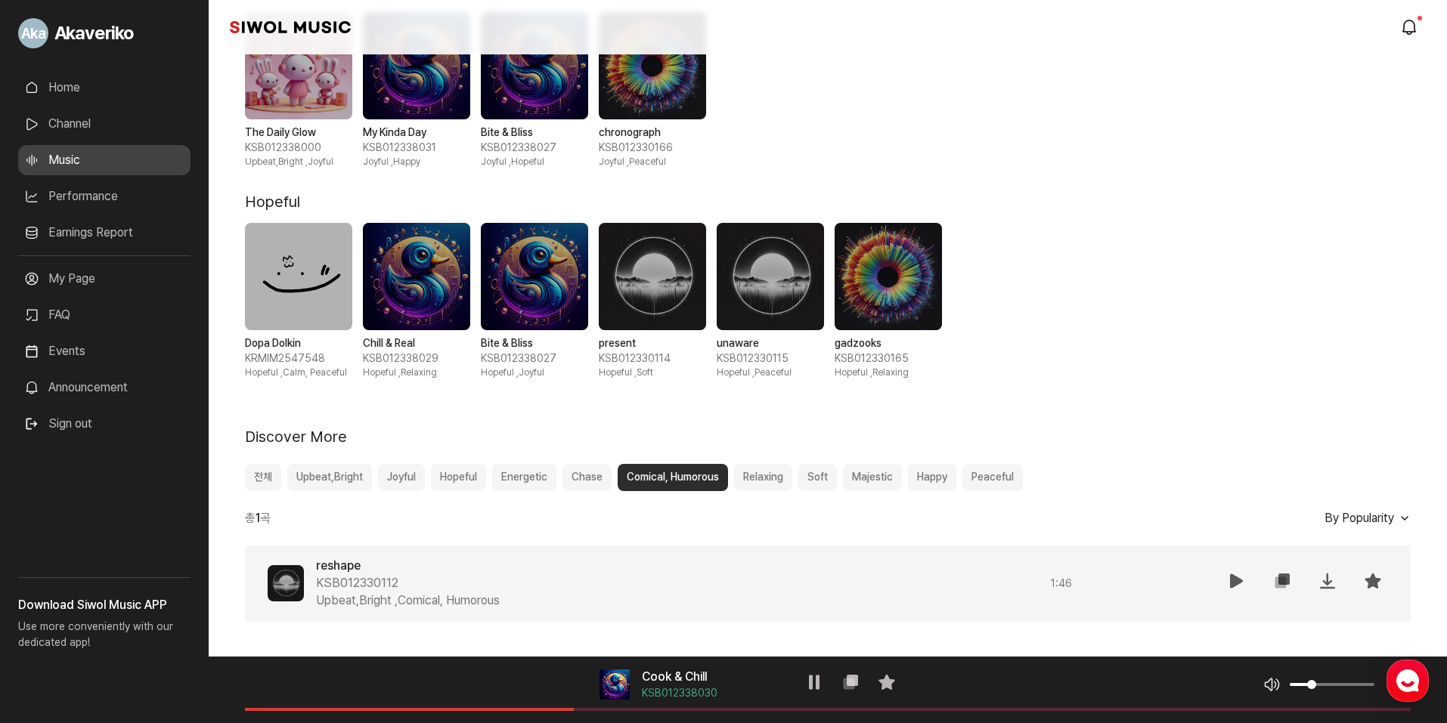
click at [1232, 585] on icon at bounding box center [1237, 581] width 18 height 18
click at [754, 478] on button "Relaxing" at bounding box center [763, 477] width 58 height 27
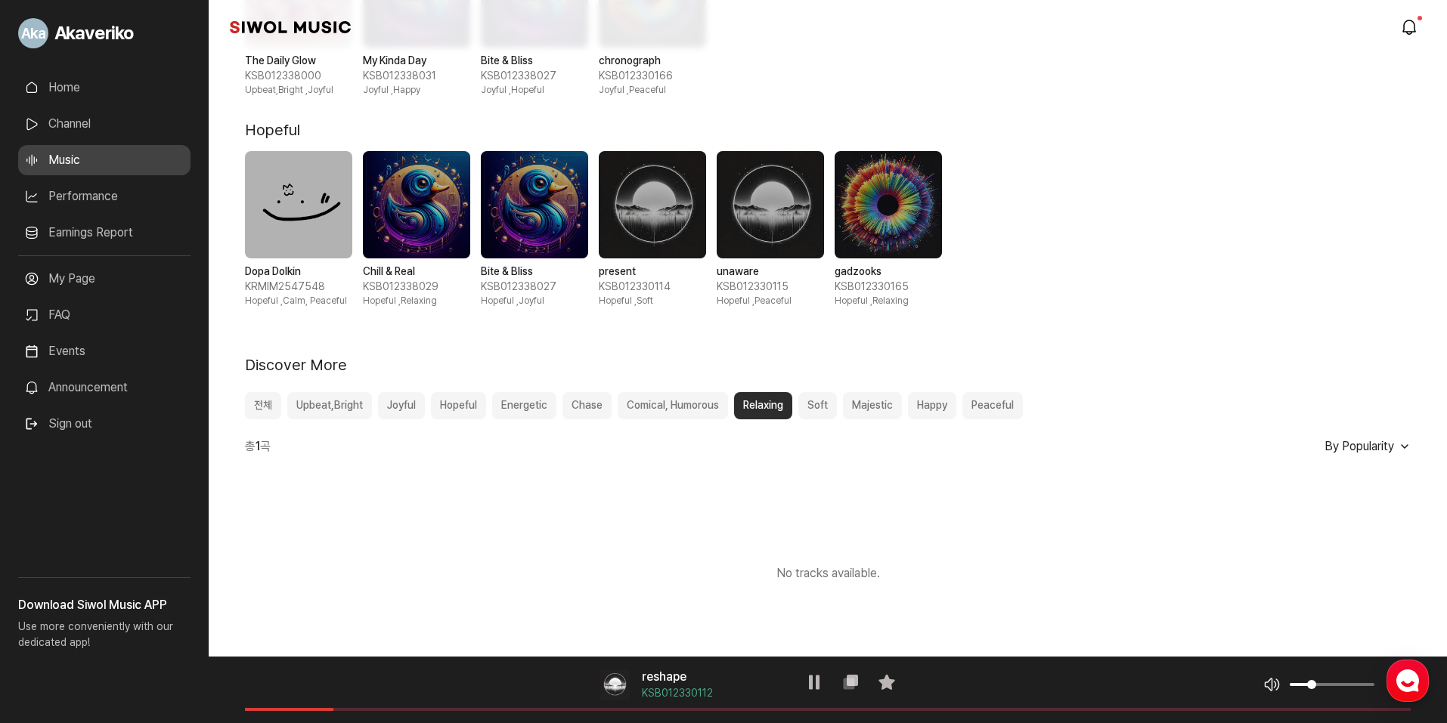
scroll to position [548, 0]
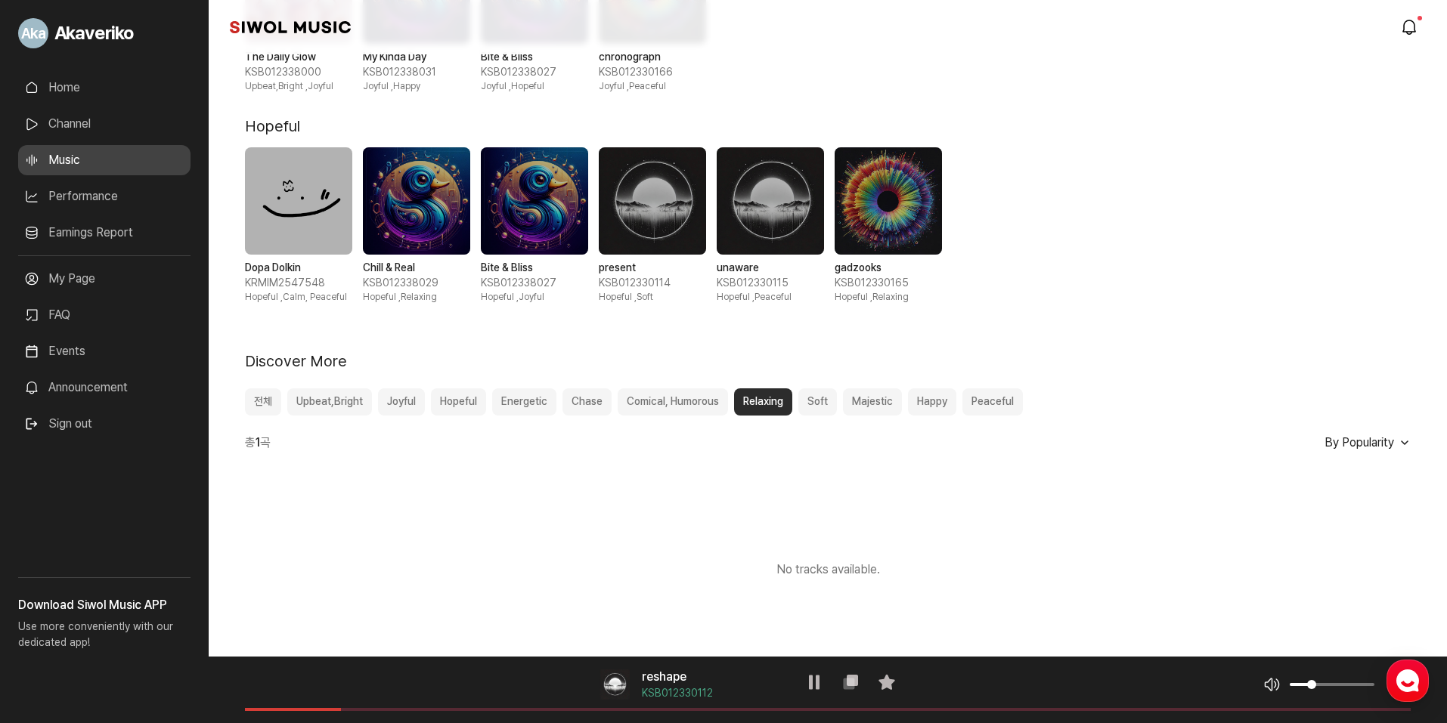
click at [825, 401] on button "Soft" at bounding box center [817, 402] width 39 height 27
click at [869, 401] on button "Majestic" at bounding box center [872, 402] width 59 height 27
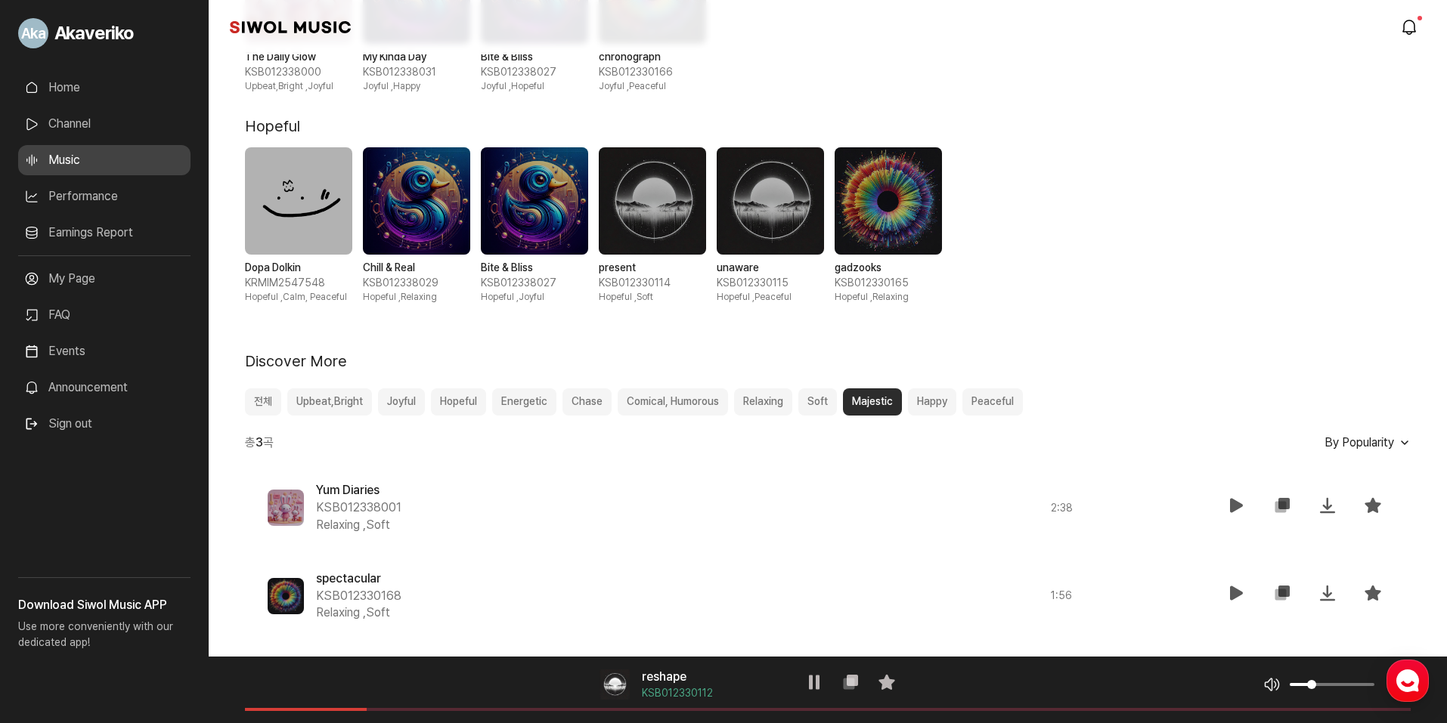
click at [937, 404] on button "Happy" at bounding box center [932, 402] width 48 height 27
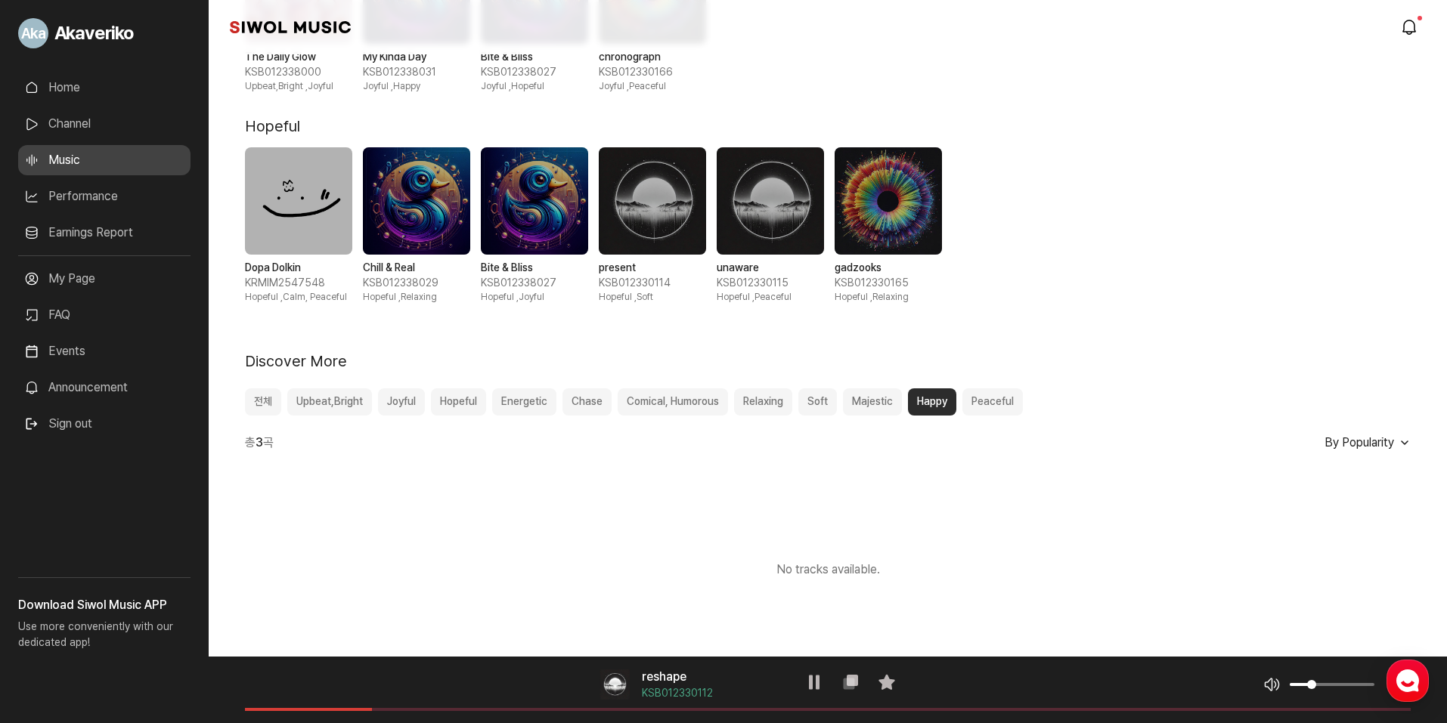
click at [881, 403] on button "Majestic" at bounding box center [872, 402] width 59 height 27
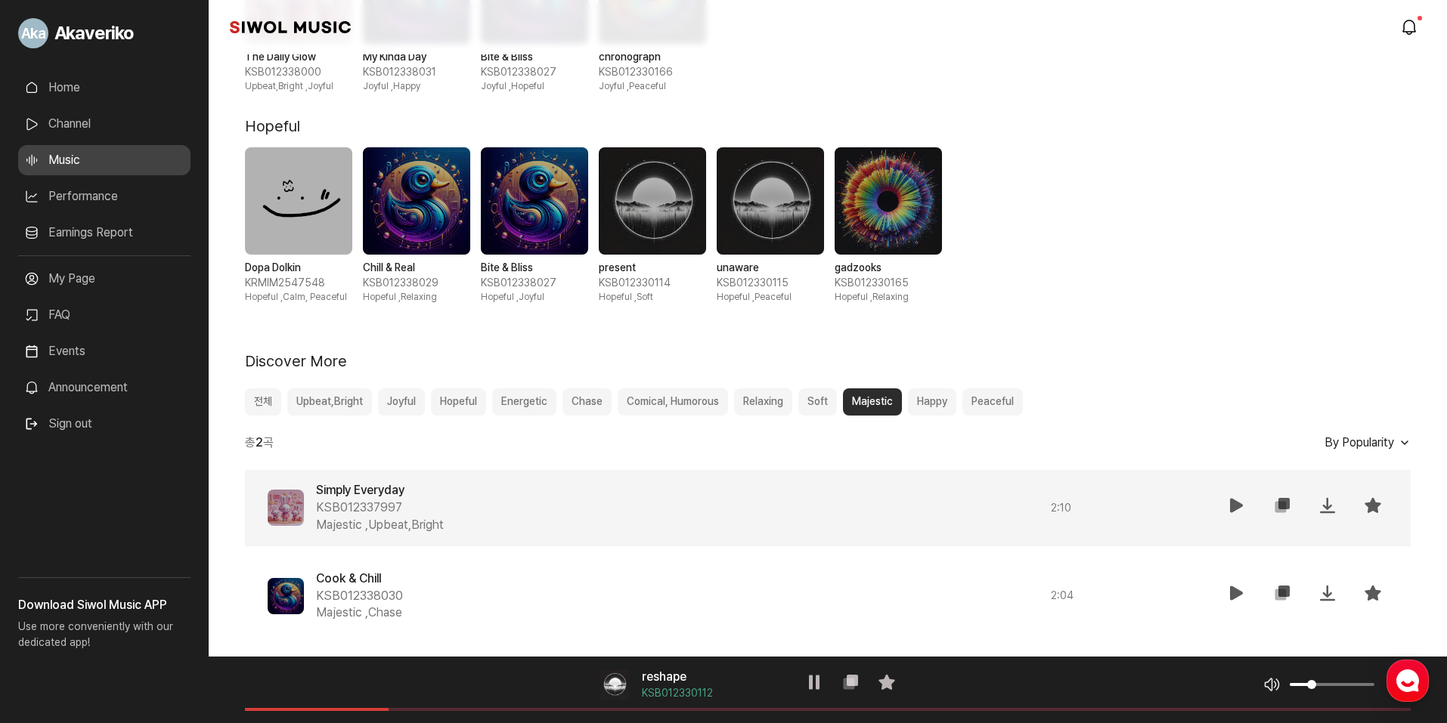
click at [1227, 501] on button "재생" at bounding box center [1237, 509] width 30 height 36
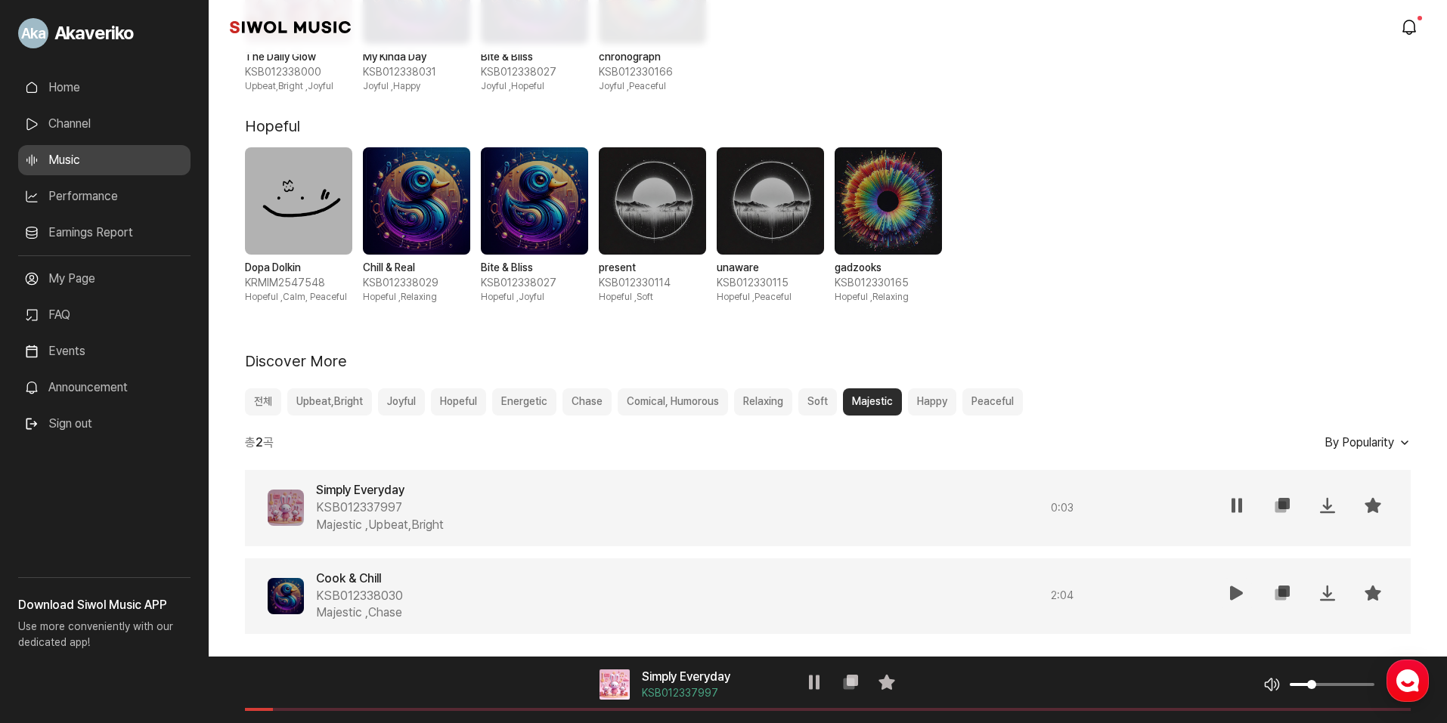
click at [1234, 592] on icon at bounding box center [1237, 593] width 18 height 18
click at [940, 402] on button "Happy" at bounding box center [932, 402] width 48 height 27
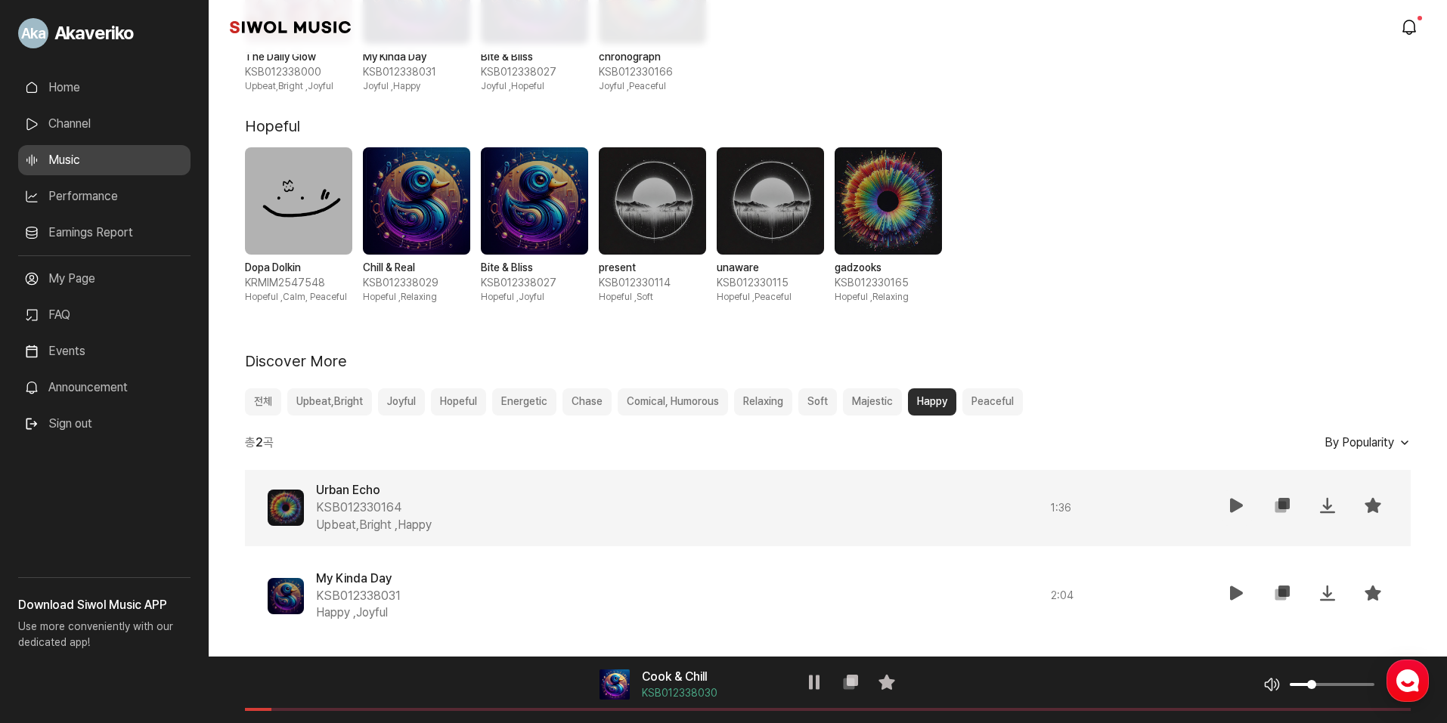
click at [1238, 503] on icon at bounding box center [1237, 506] width 18 height 18
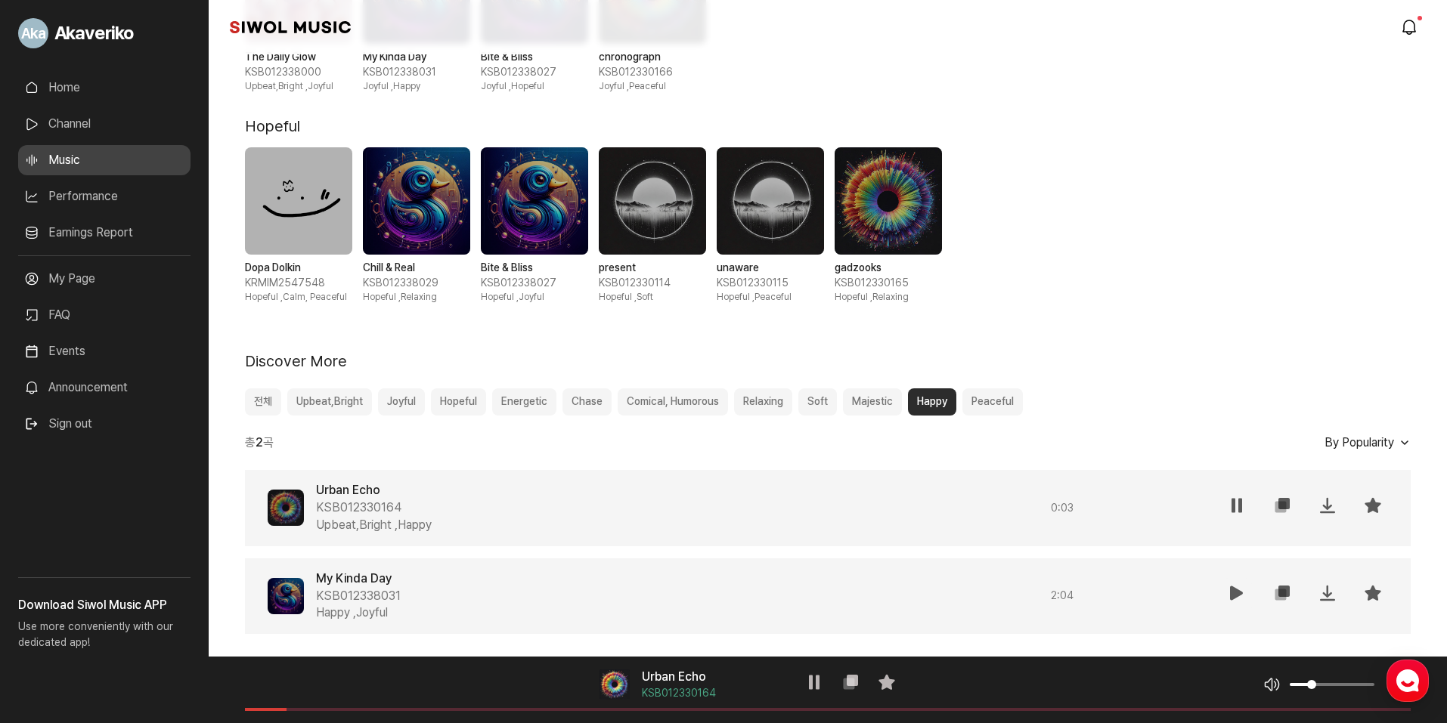
click at [1236, 590] on icon at bounding box center [1237, 593] width 18 height 18
click at [1001, 406] on button "Peaceful" at bounding box center [992, 402] width 60 height 27
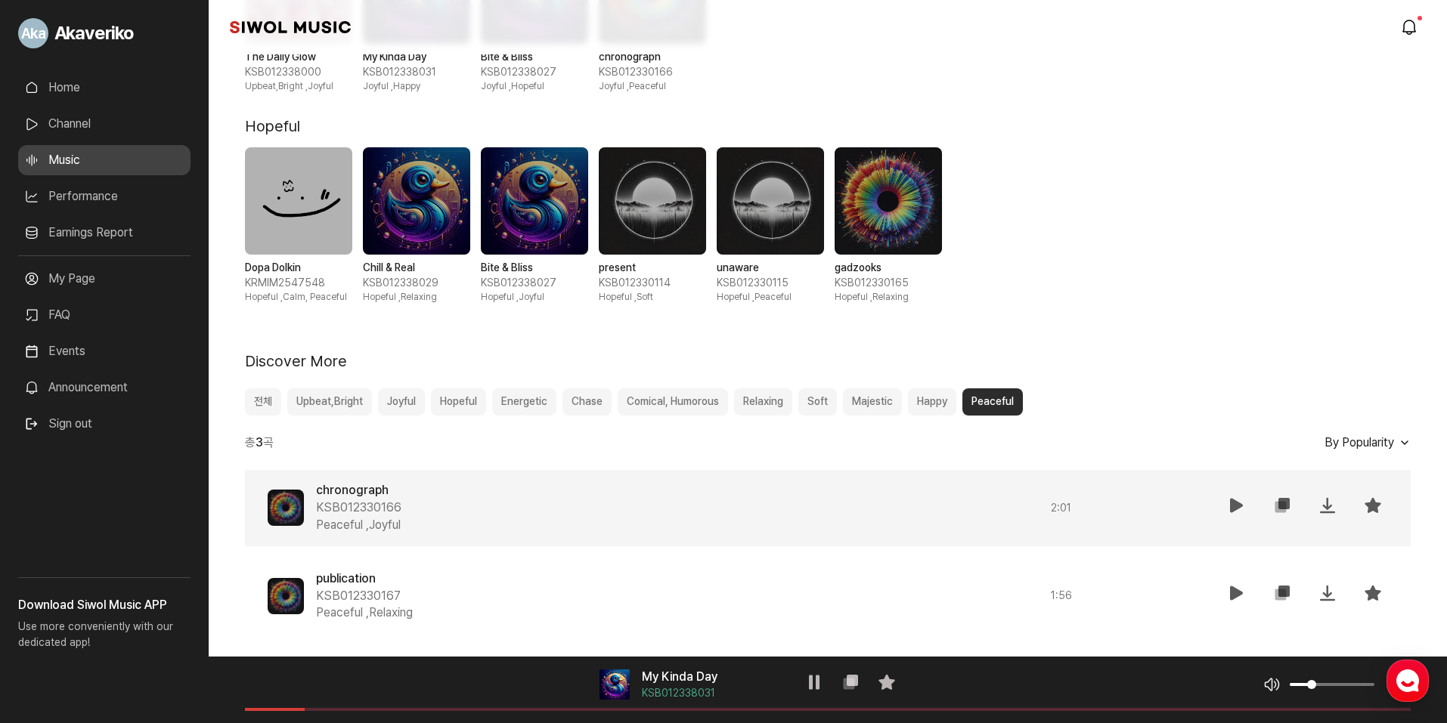
click at [1237, 506] on icon at bounding box center [1237, 506] width 18 height 18
click at [1318, 686] on span at bounding box center [1332, 684] width 85 height 3
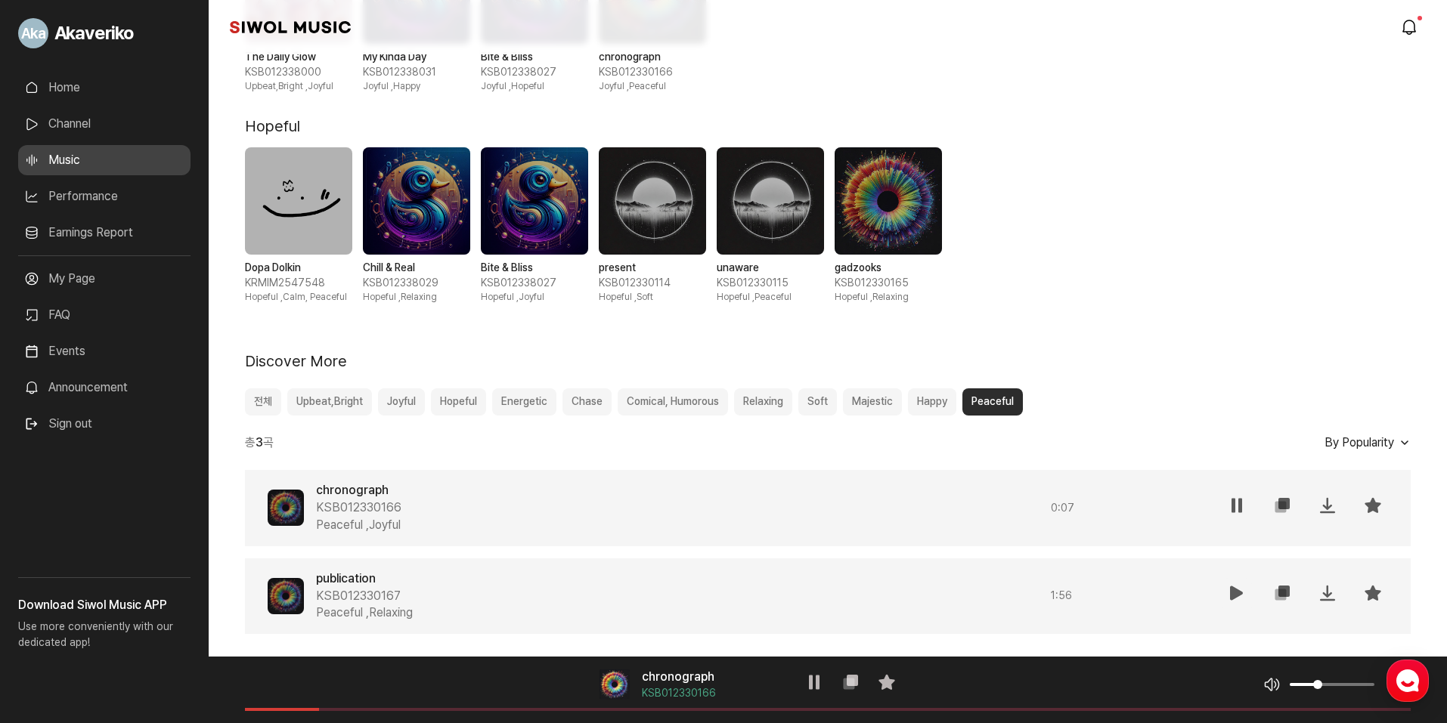
click at [1238, 591] on icon at bounding box center [1237, 593] width 18 height 18
click at [1318, 686] on span "볼륨 조절" at bounding box center [1304, 684] width 28 height 3
click at [1324, 687] on div "음악 볼륨 조절" at bounding box center [1318, 685] width 112 height 18
click at [274, 403] on button "전체" at bounding box center [263, 402] width 36 height 27
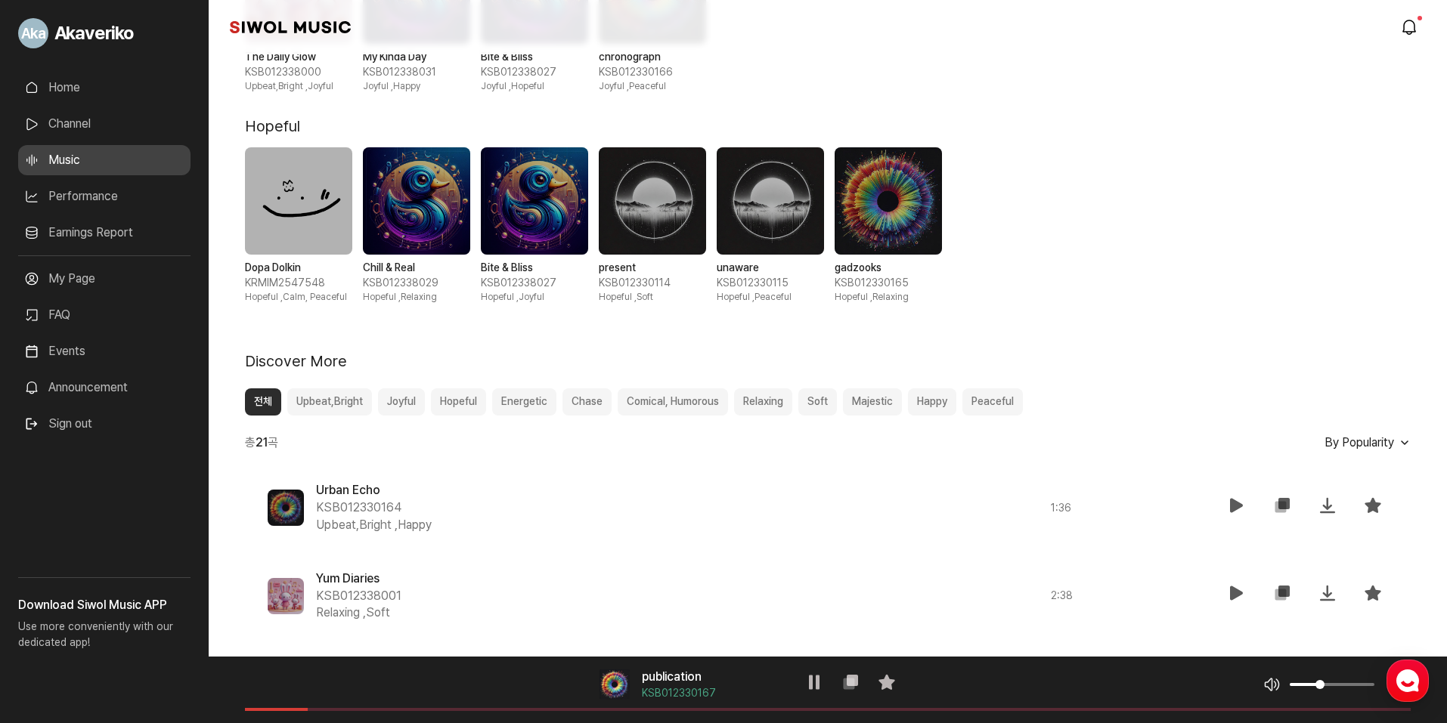
click at [319, 404] on button "Upbeat,Bright" at bounding box center [329, 402] width 85 height 27
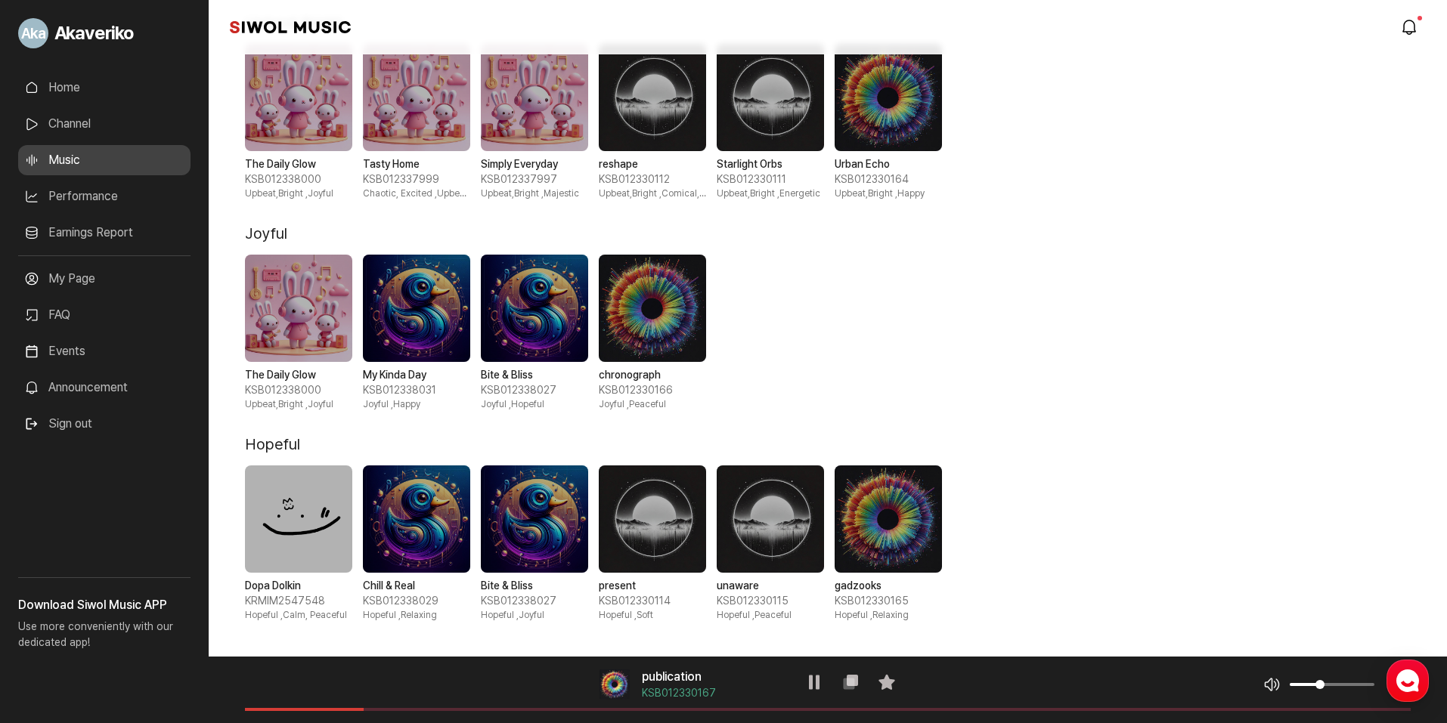
scroll to position [94, 0]
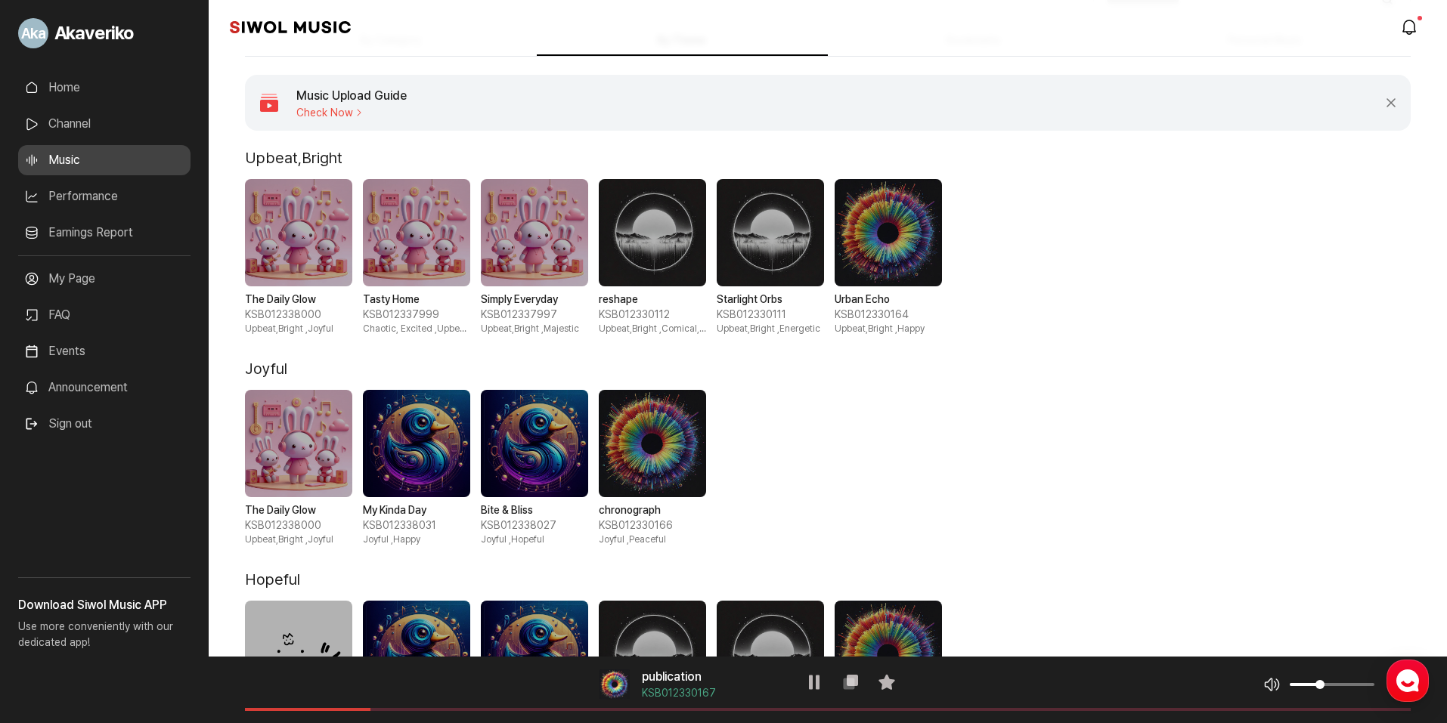
click at [277, 32] on link "Siwol Music" at bounding box center [290, 27] width 121 height 15
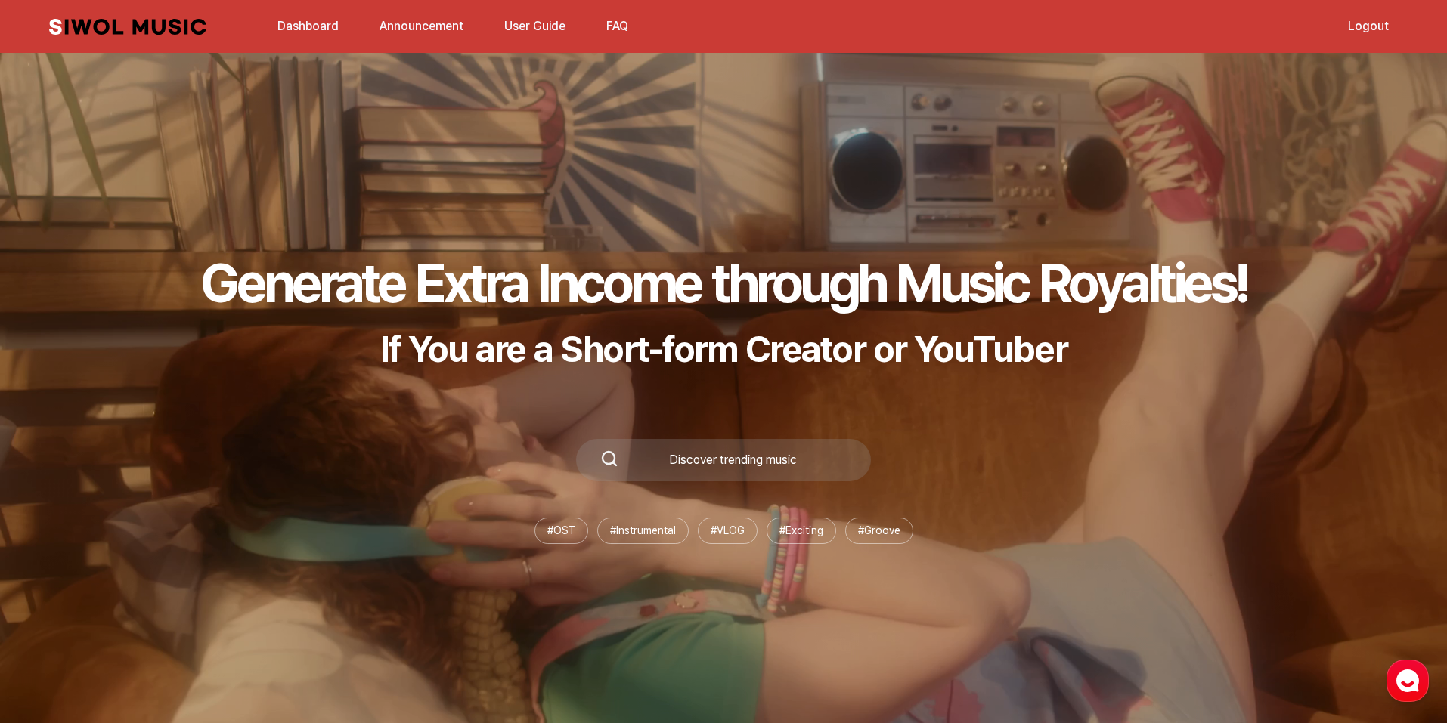
click at [432, 26] on link "Announcement" at bounding box center [421, 26] width 102 height 33
click at [616, 26] on button "FAQ" at bounding box center [617, 26] width 40 height 36
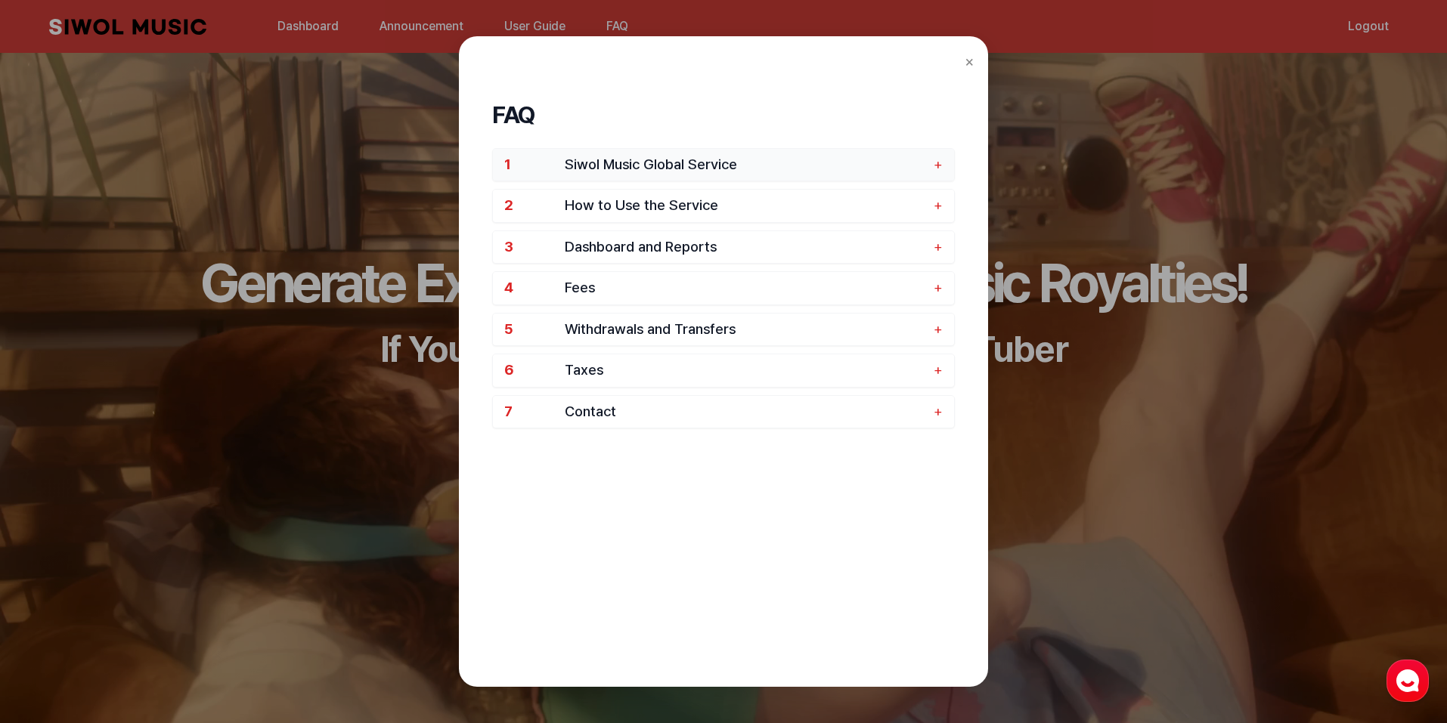
click at [674, 167] on span "Siwol Music Global Service" at bounding box center [745, 164] width 361 height 17
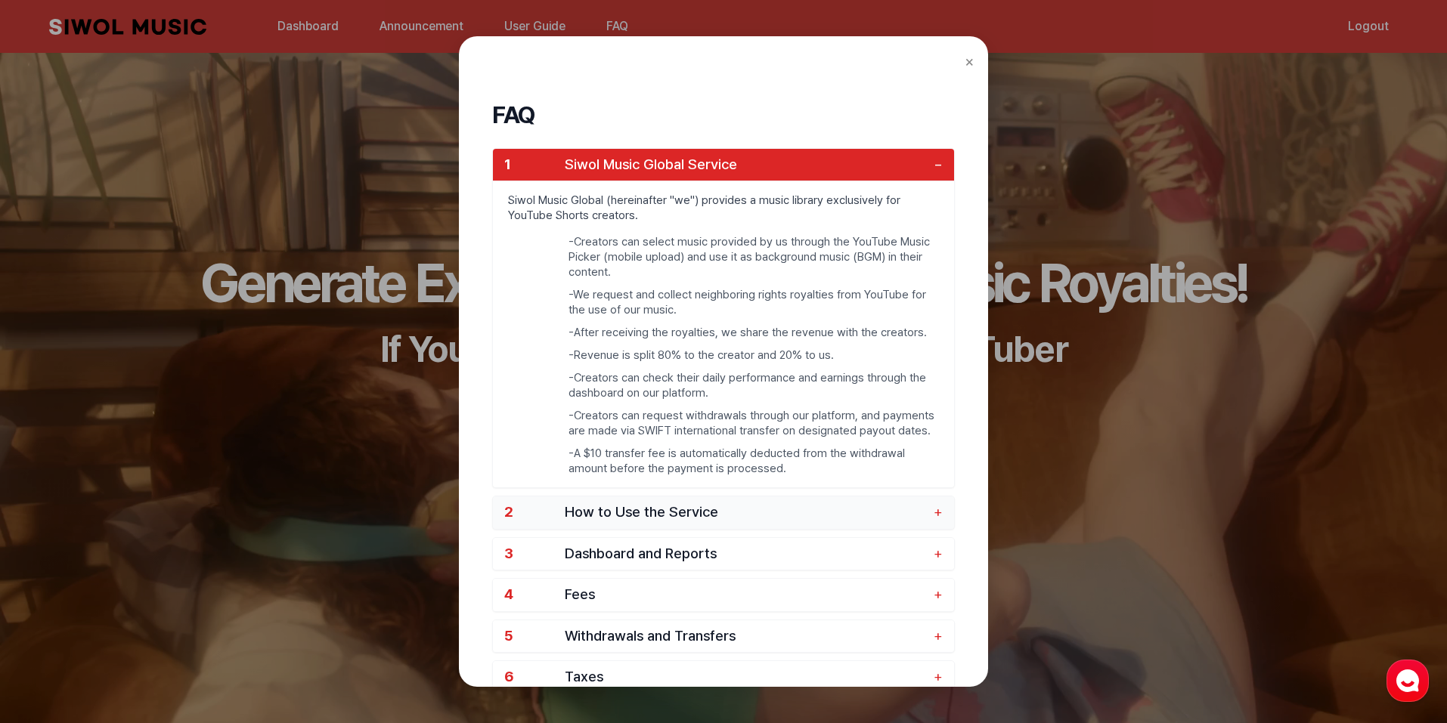
click at [673, 518] on span "How to Use the Service" at bounding box center [745, 512] width 361 height 17
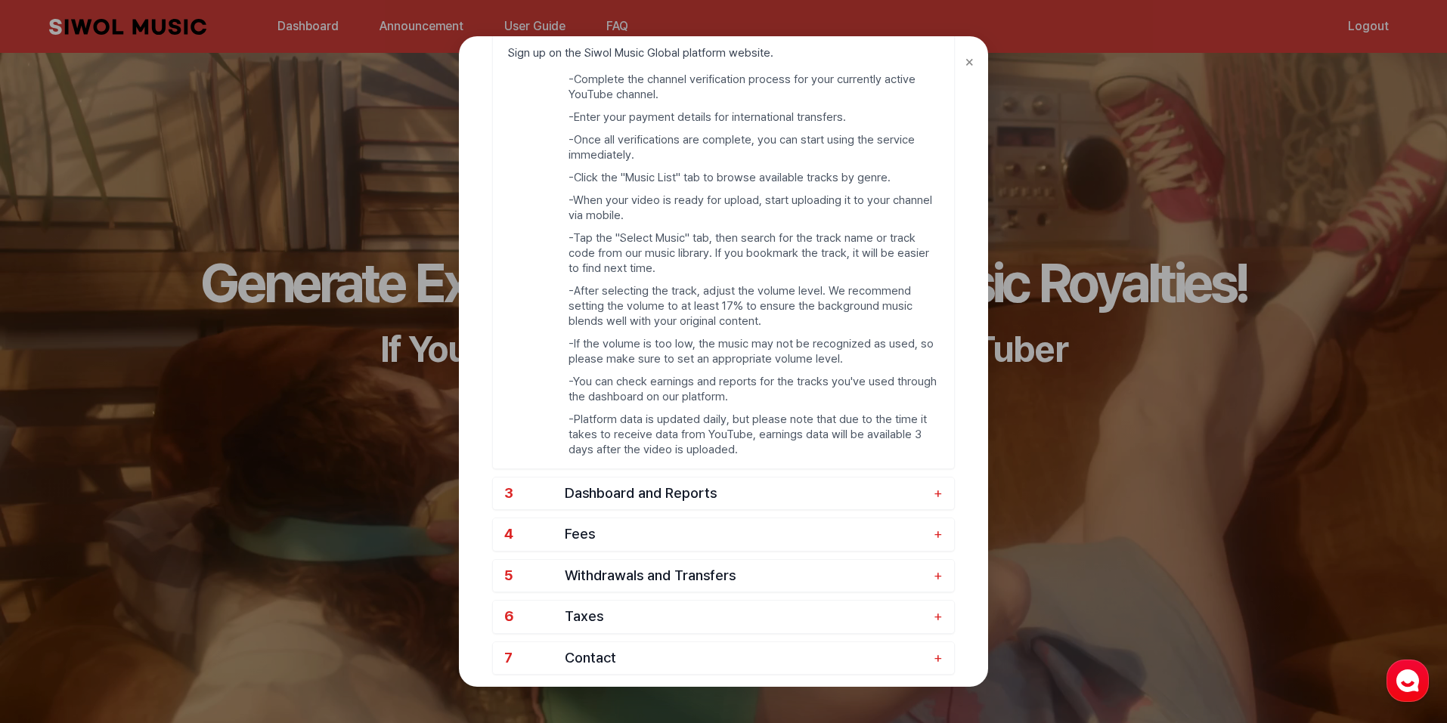
scroll to position [227, 0]
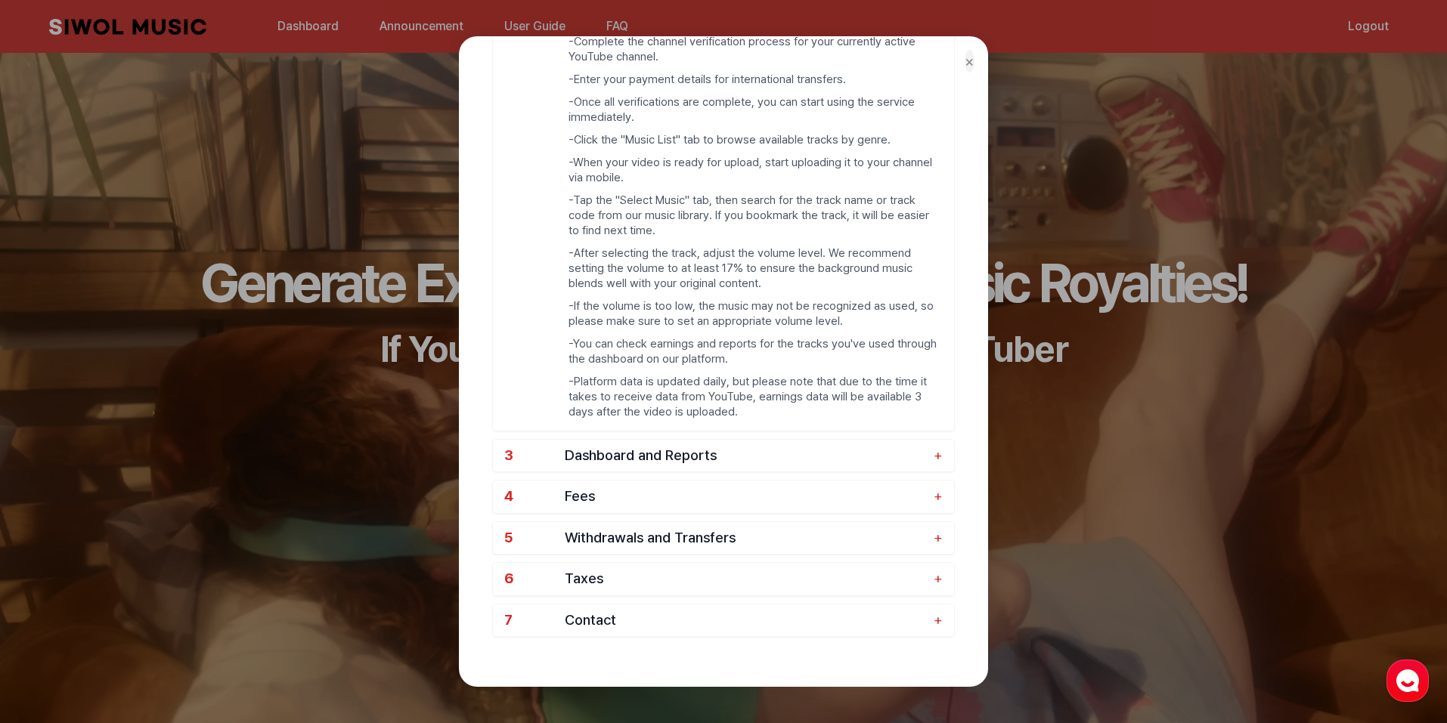
click at [968, 61] on button "×" at bounding box center [970, 61] width 10 height 23
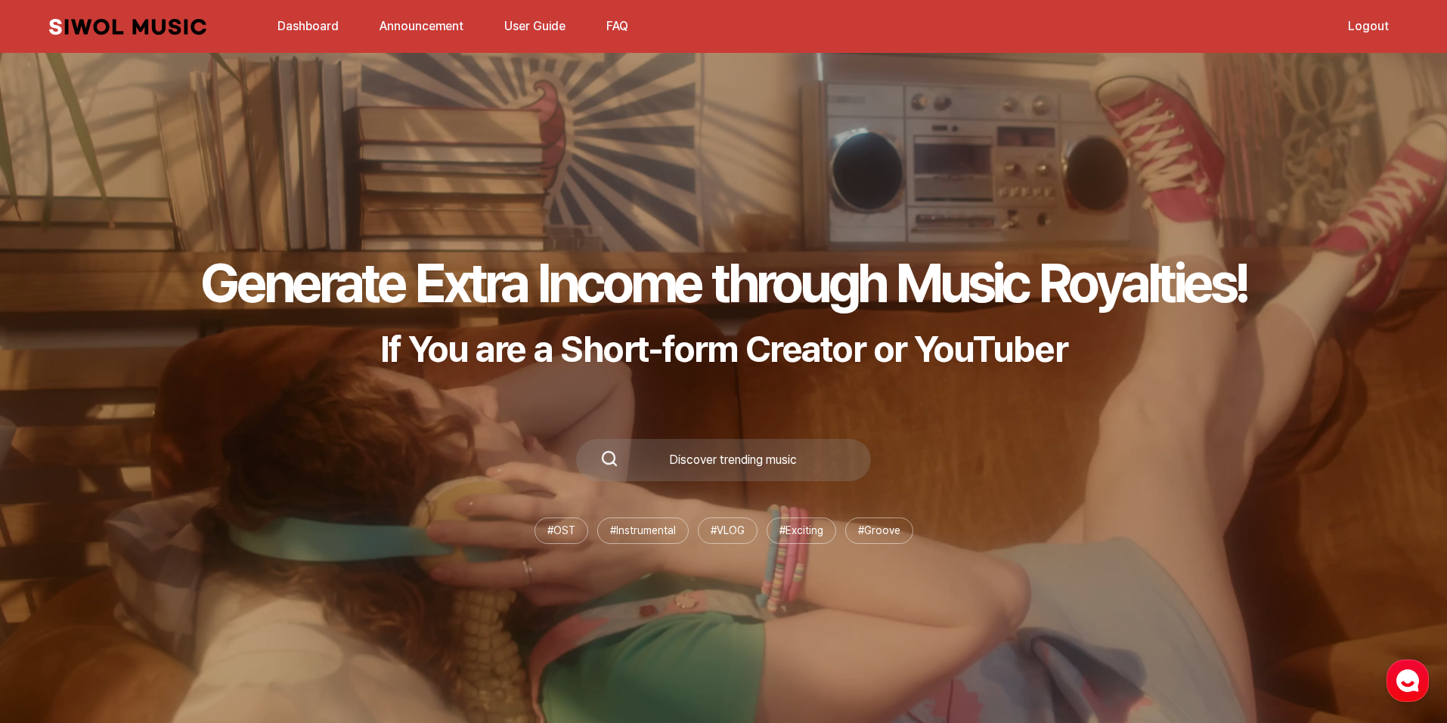
click at [163, 25] on link "Siwol Music" at bounding box center [127, 27] width 157 height 16
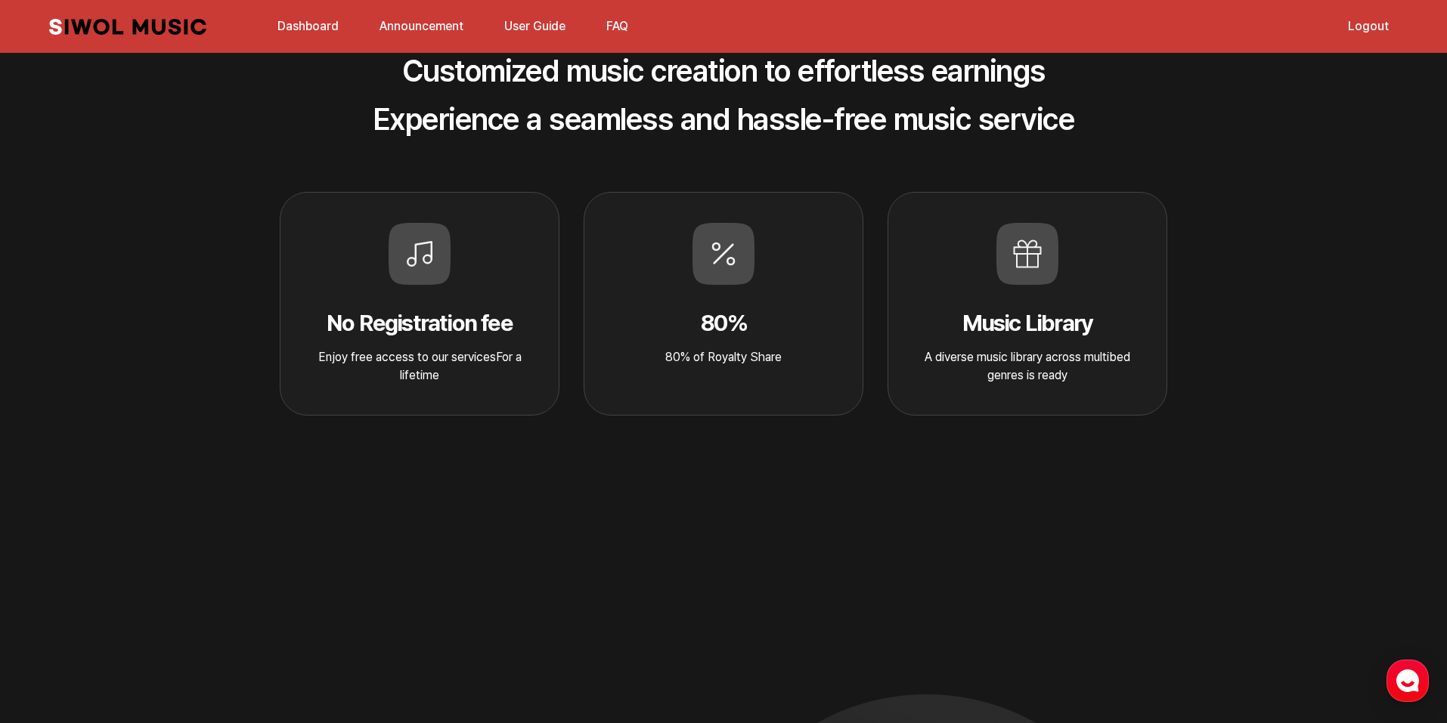
scroll to position [832, 0]
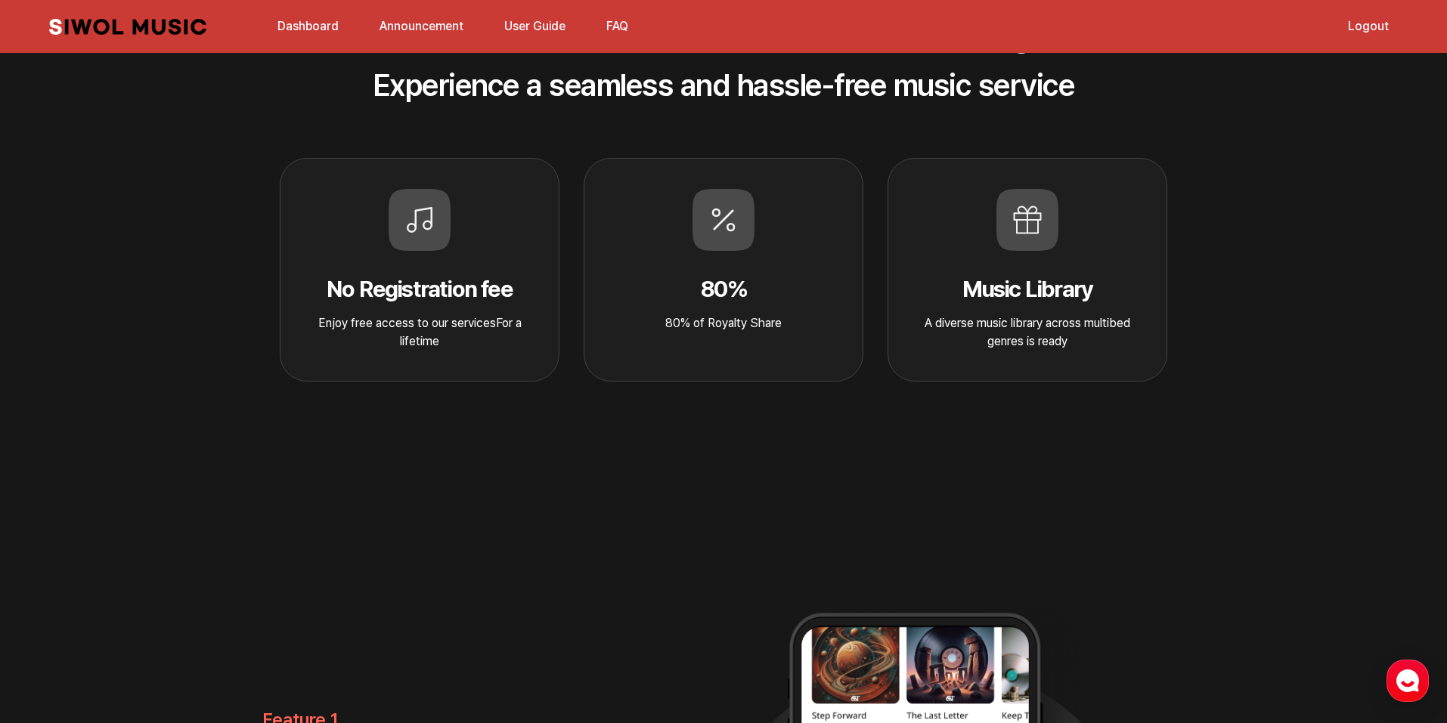
click at [1067, 296] on strong "Music Library" at bounding box center [1027, 288] width 131 height 27
click at [1039, 259] on div "Music Library A diverse music library across multibed genres is ready" at bounding box center [1027, 270] width 280 height 224
click at [1020, 234] on icon at bounding box center [1027, 220] width 62 height 62
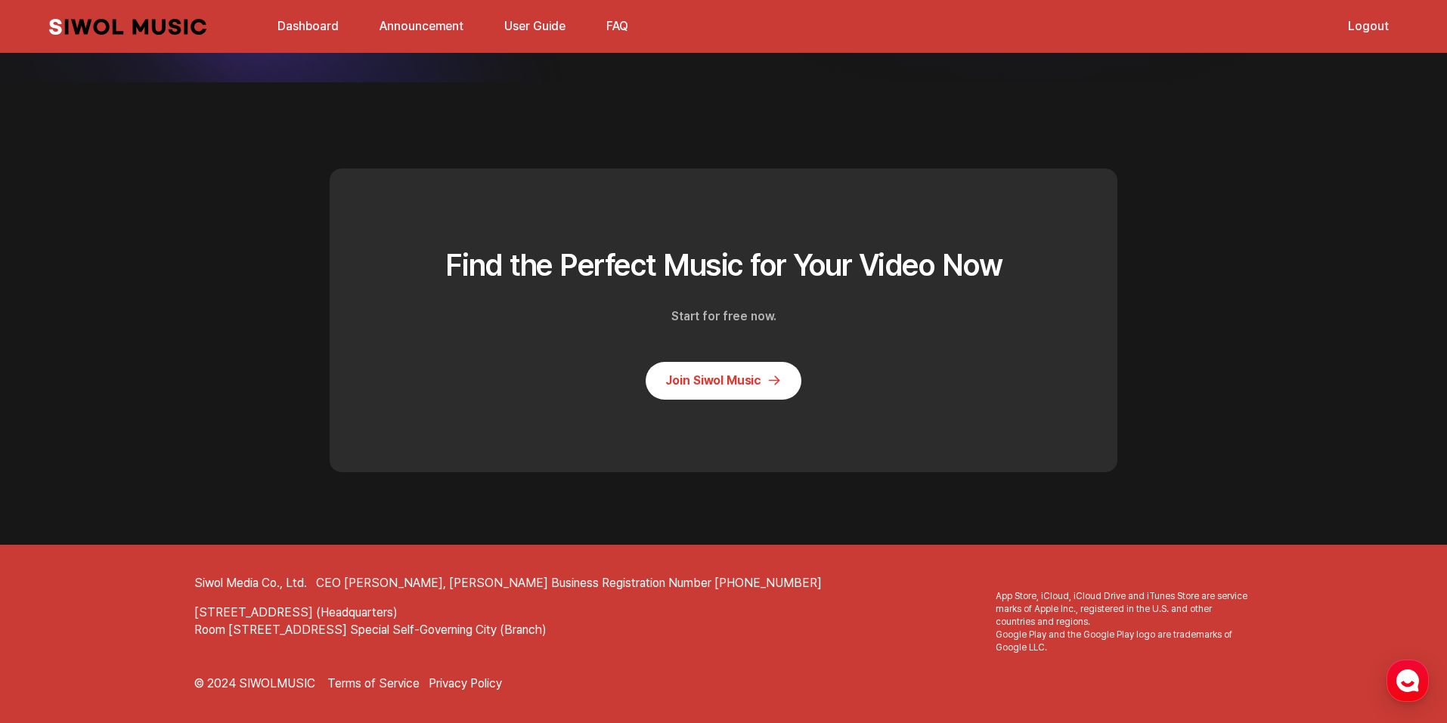
scroll to position [4053, 0]
click at [760, 369] on link "Join Siwol Music" at bounding box center [724, 381] width 156 height 38
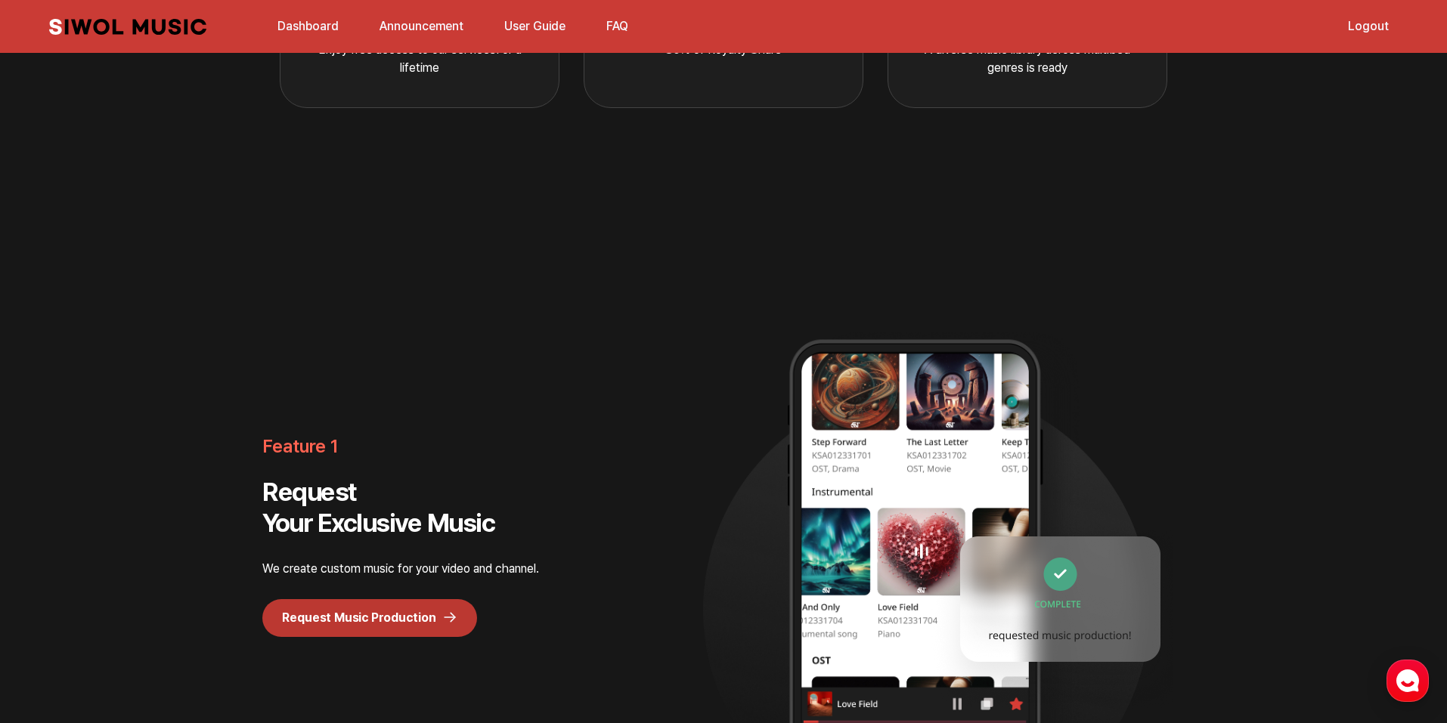
scroll to position [652, 0]
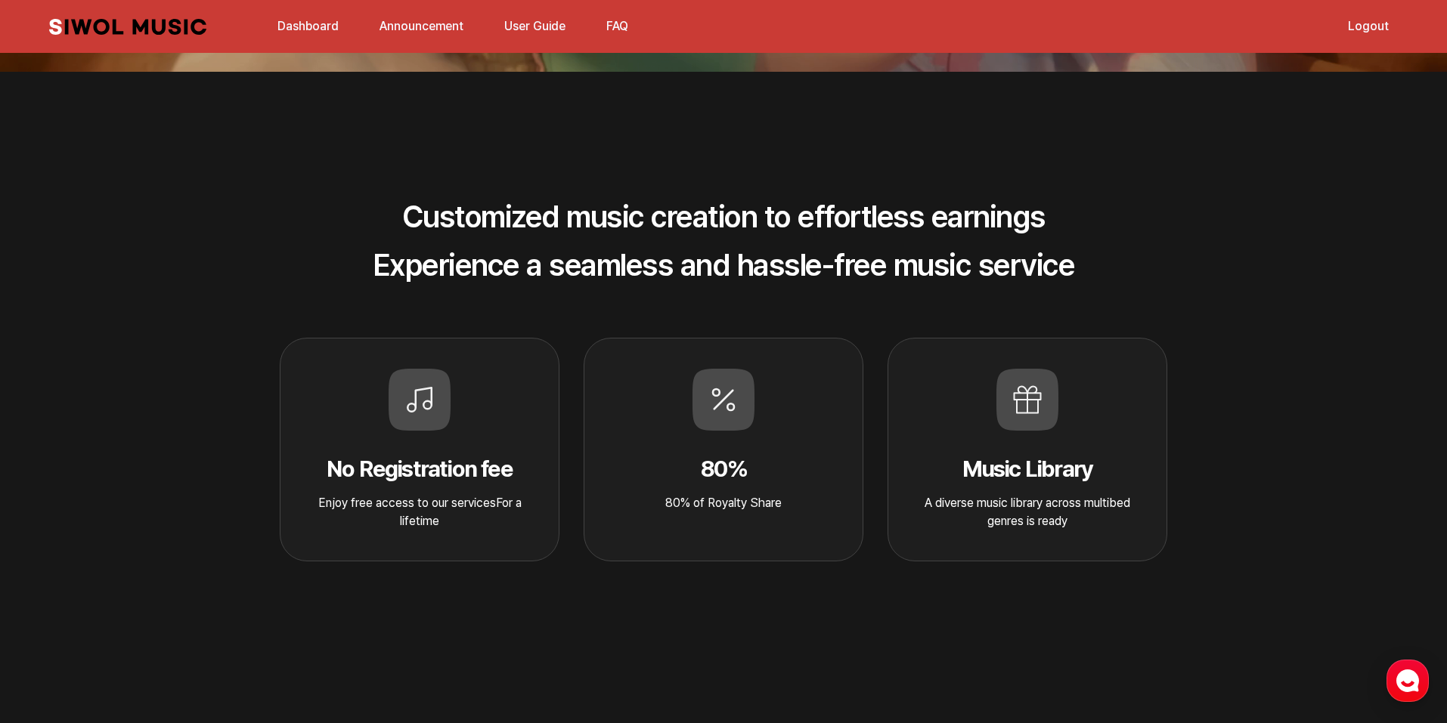
drag, startPoint x: 1030, startPoint y: 402, endPoint x: 1045, endPoint y: 417, distance: 21.4
click at [1045, 417] on icon at bounding box center [1027, 400] width 62 height 62
click at [1043, 417] on icon at bounding box center [1027, 400] width 62 height 62
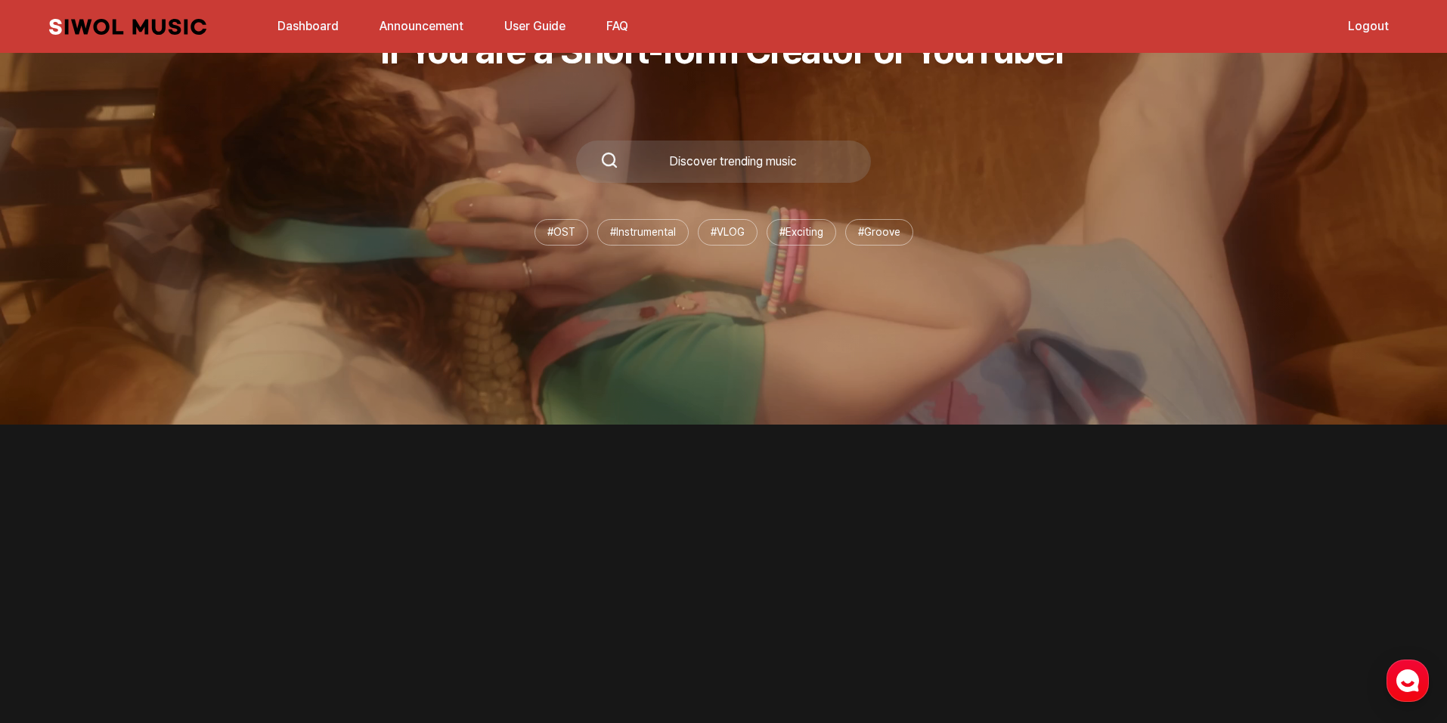
scroll to position [576, 0]
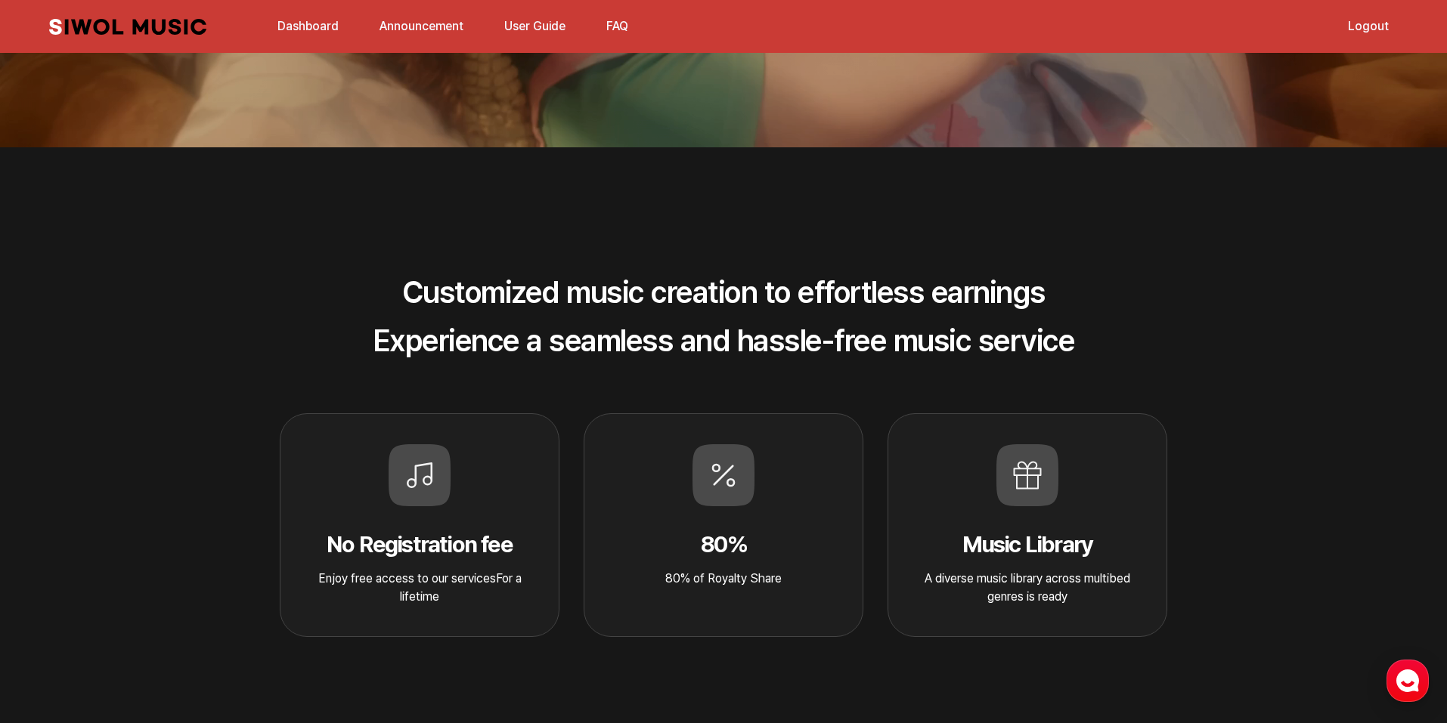
click at [1024, 451] on icon at bounding box center [1027, 475] width 62 height 62
click at [1023, 472] on icon at bounding box center [1027, 475] width 62 height 62
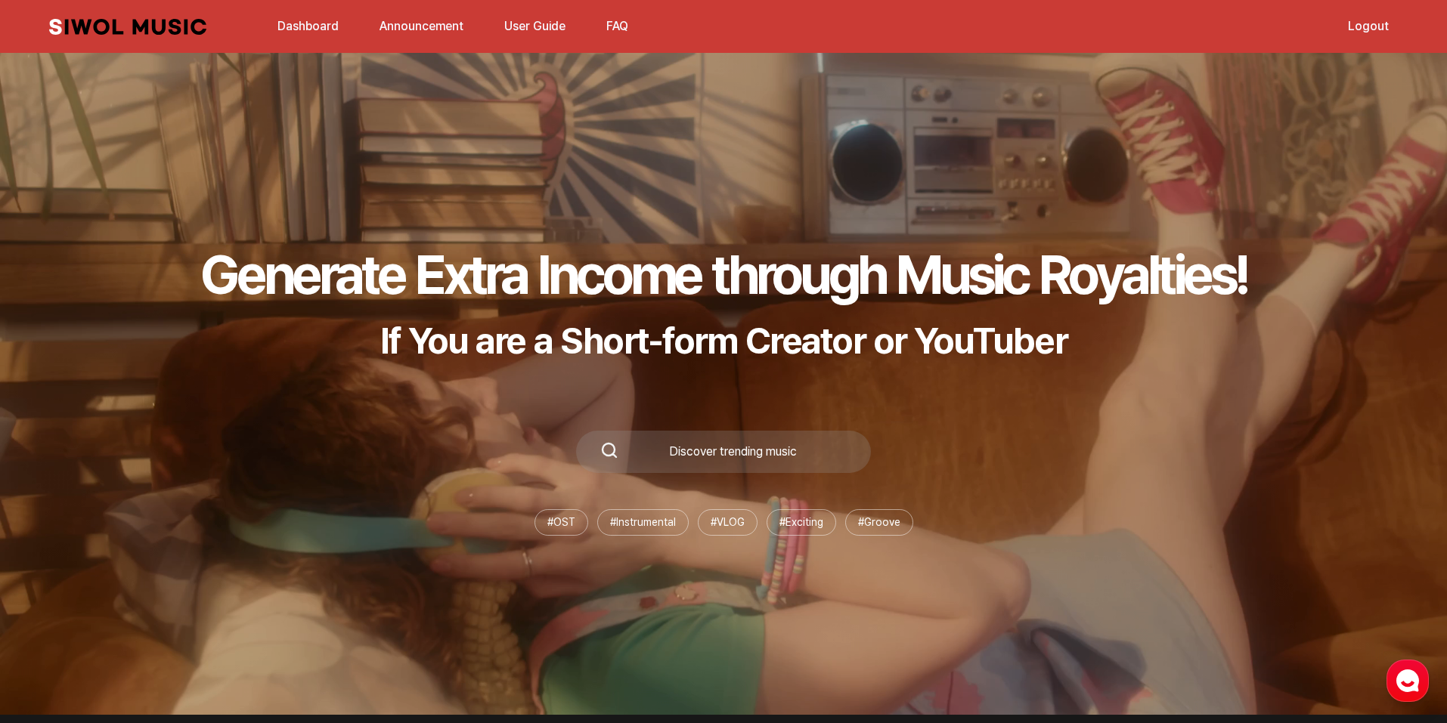
scroll to position [0, 0]
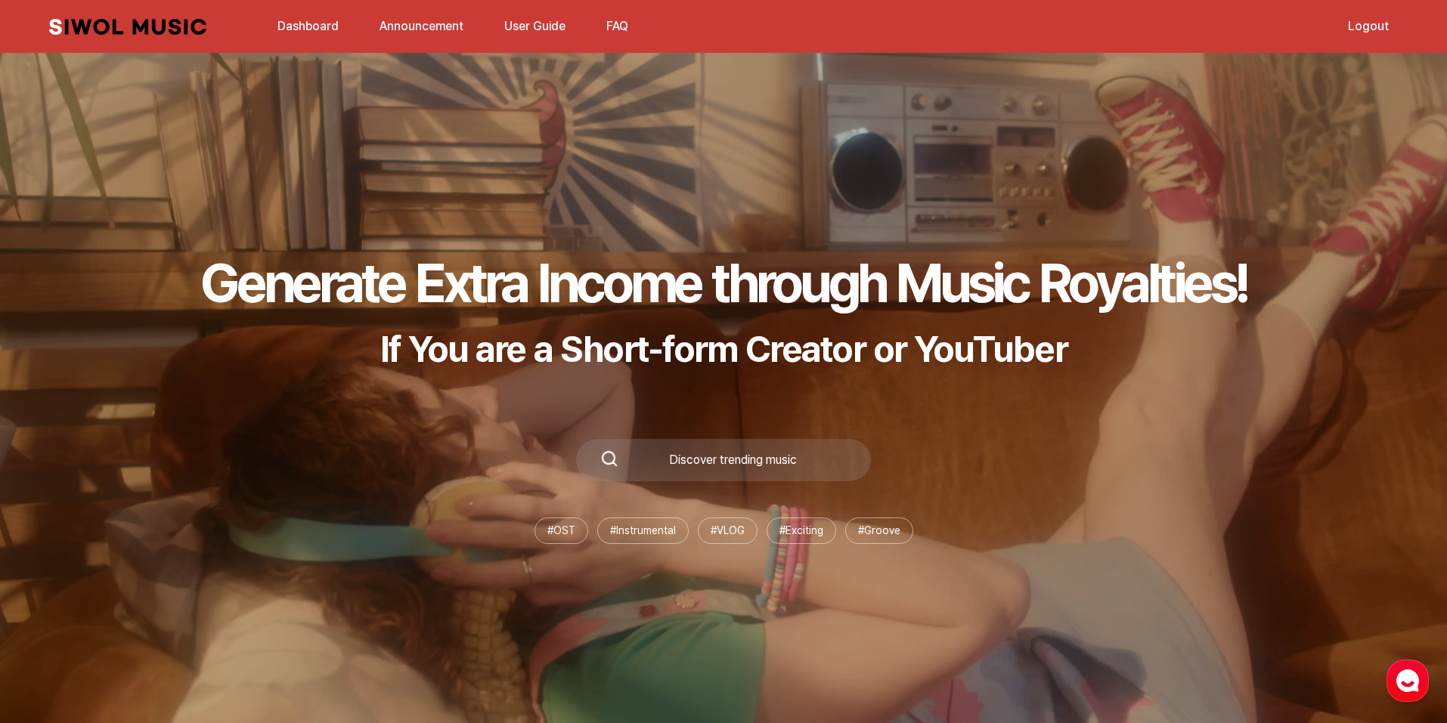
click at [125, 48] on div "Siwol Music Dashboard Announcement User Guide FAQ Logout Dashboard Announcement…" at bounding box center [723, 26] width 1379 height 53
click at [549, 30] on link "User Guide" at bounding box center [534, 26] width 79 height 33
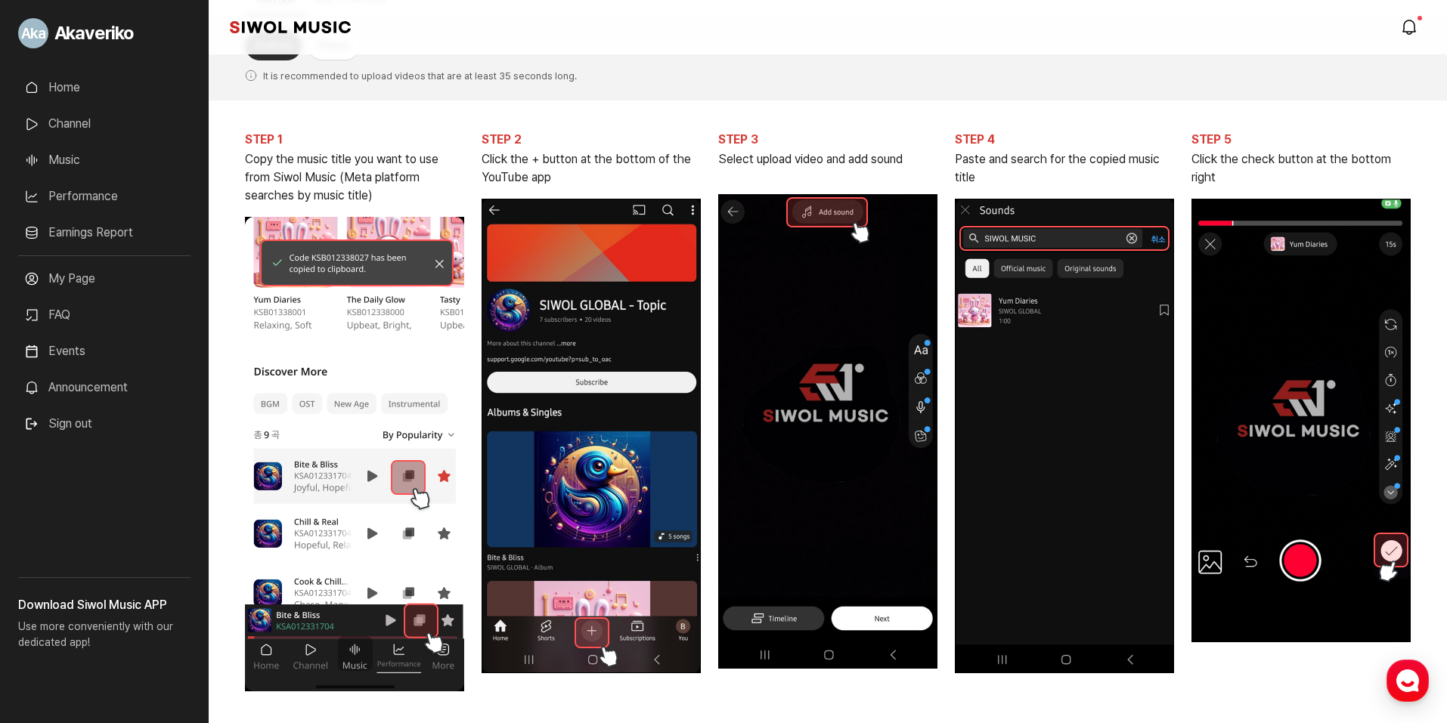
scroll to position [151, 0]
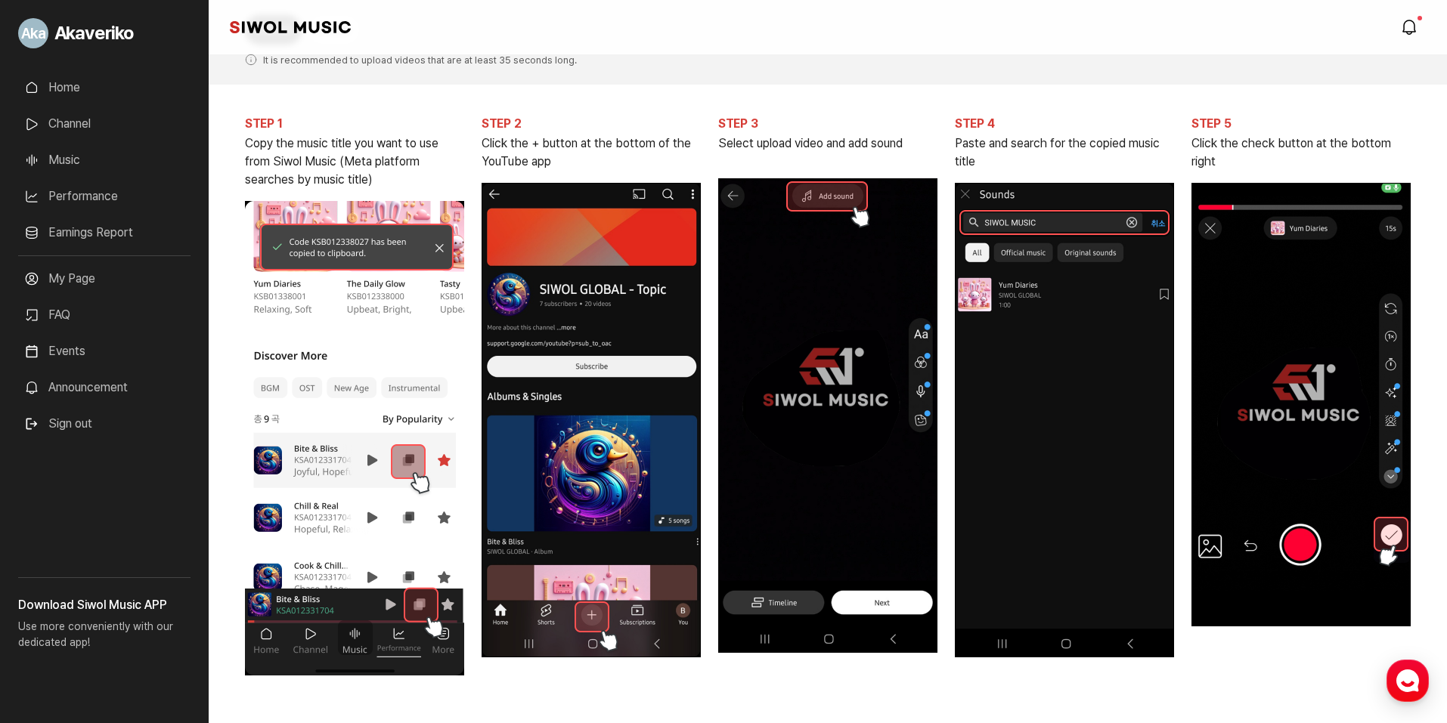
click at [85, 198] on link "Performance" at bounding box center [104, 196] width 172 height 30
click at [64, 161] on link "Music" at bounding box center [104, 160] width 172 height 30
click at [44, 159] on link "Music" at bounding box center [104, 160] width 172 height 30
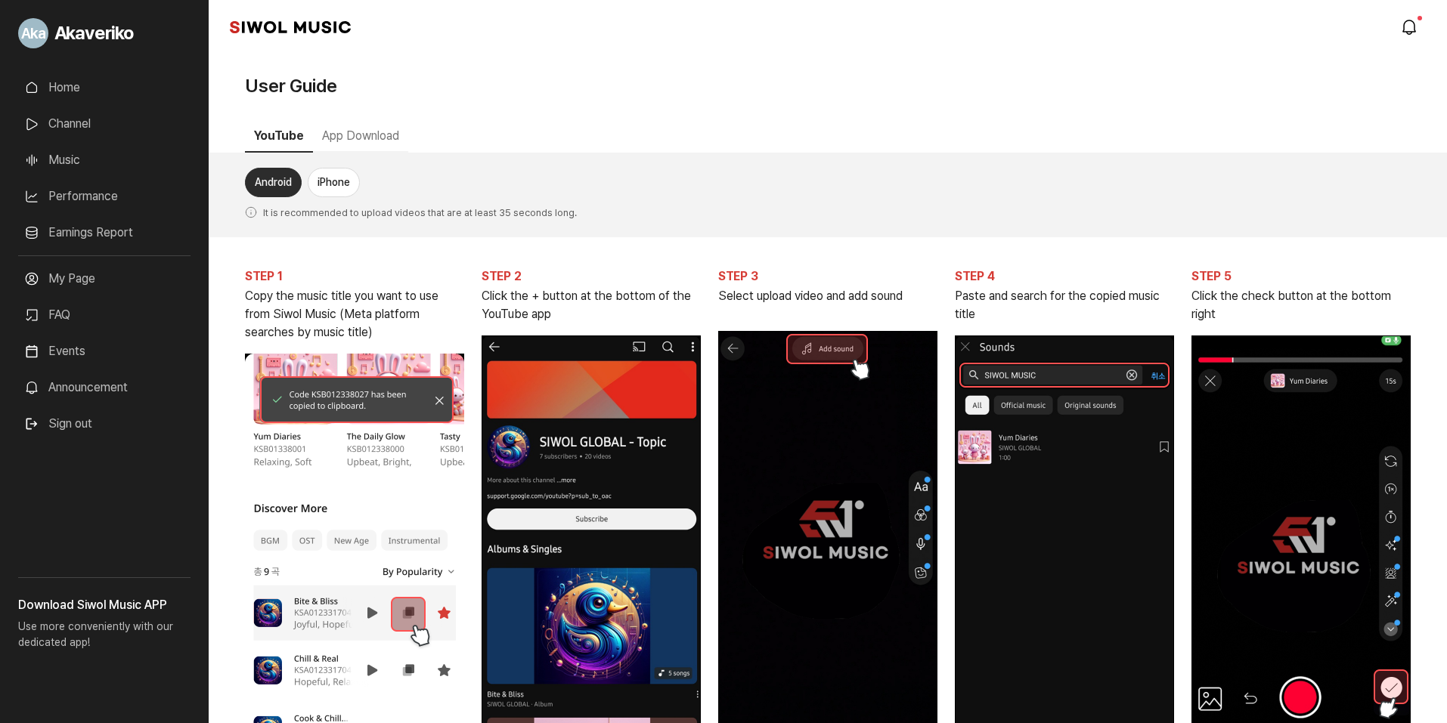
click at [69, 201] on link "Performance" at bounding box center [104, 196] width 172 height 30
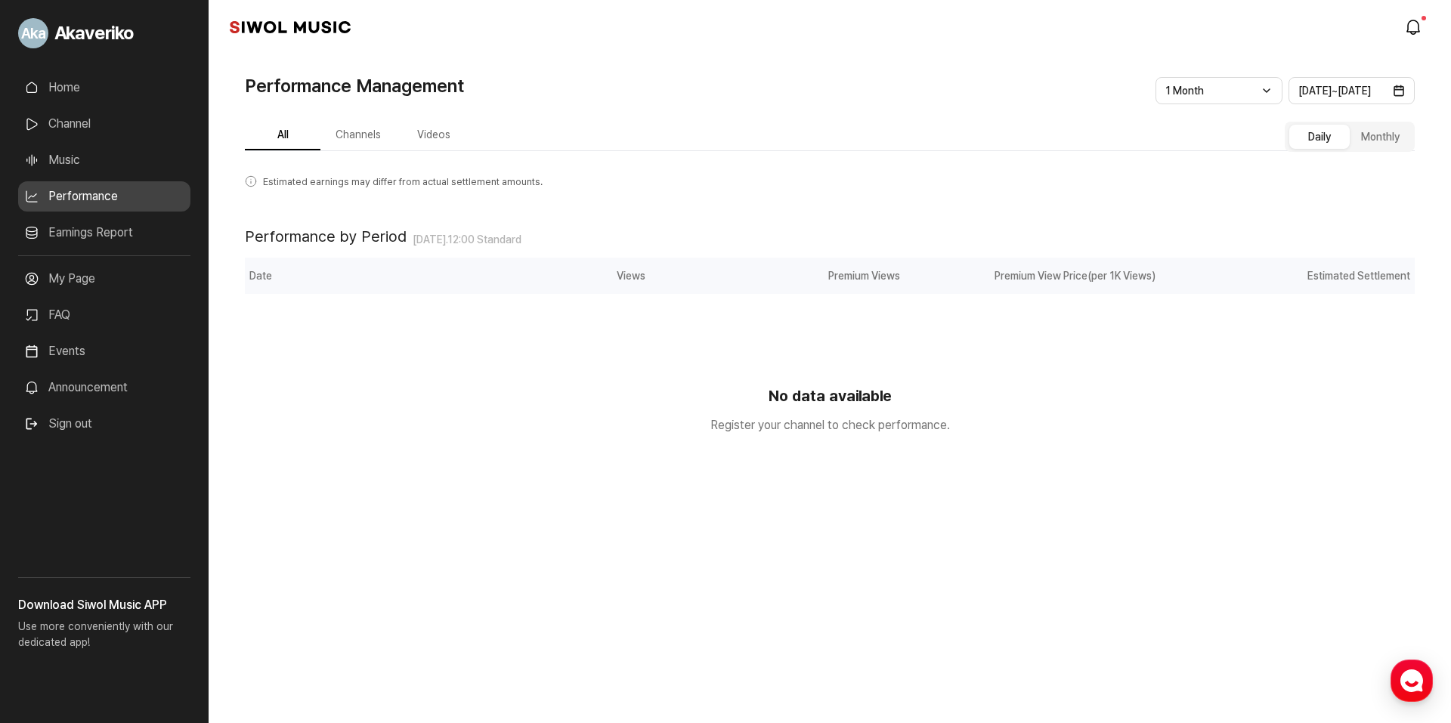
click at [76, 167] on link "Music" at bounding box center [104, 160] width 172 height 30
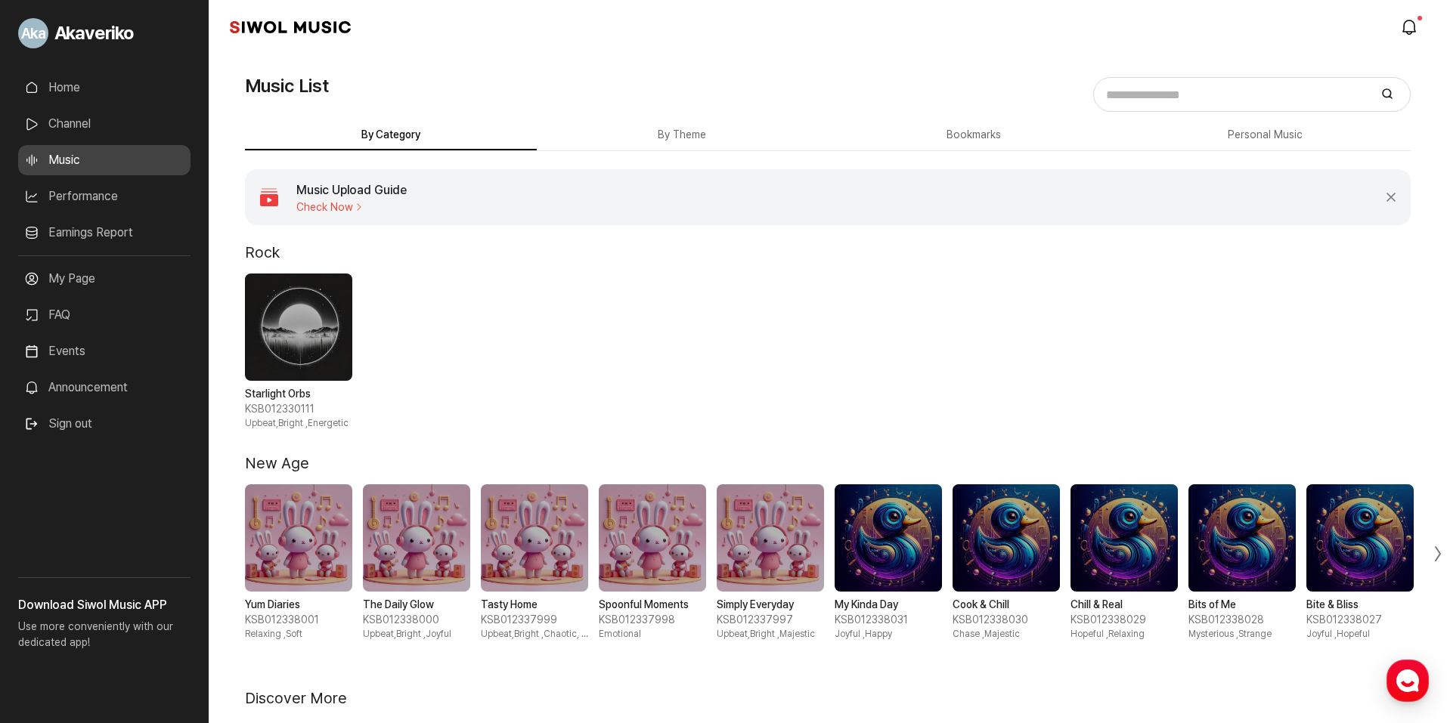
click at [351, 208] on span "Check Now" at bounding box center [351, 207] width 110 height 12
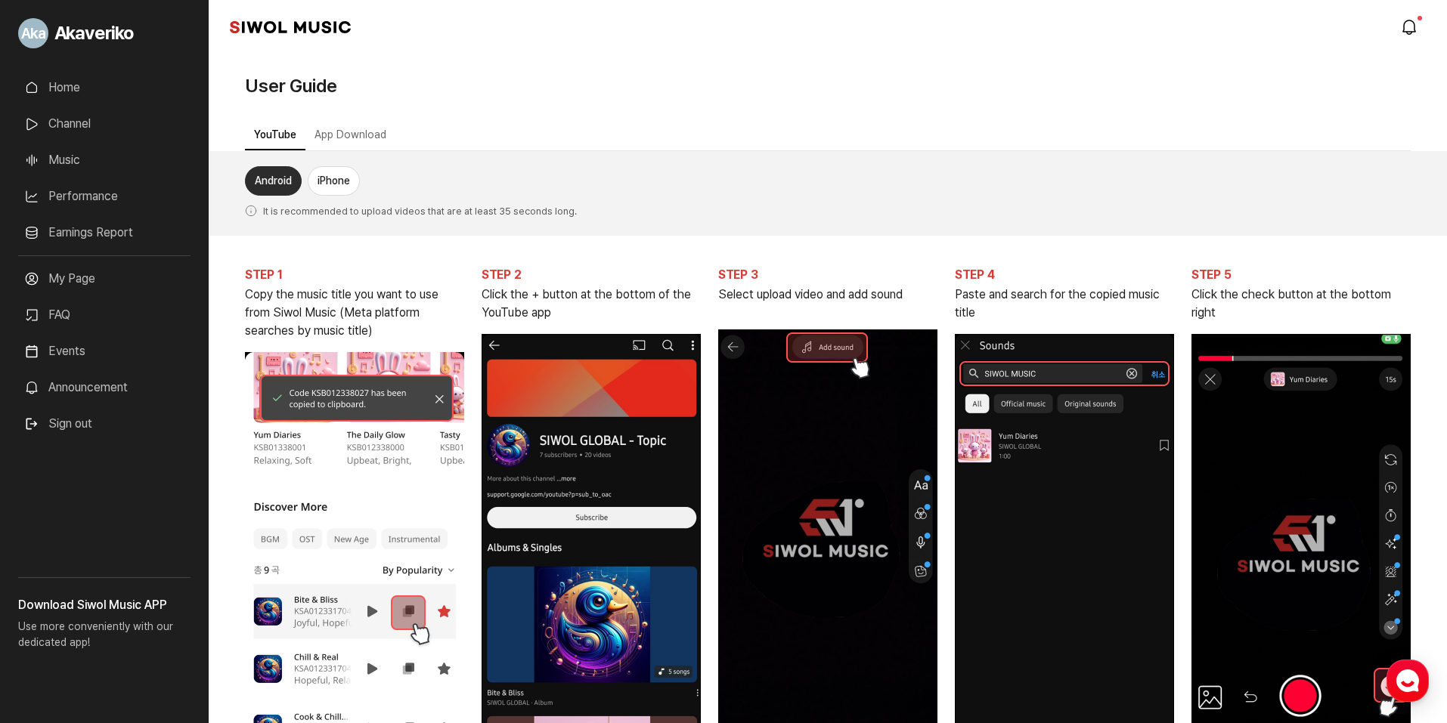
click at [326, 184] on button "iPhone" at bounding box center [334, 180] width 52 height 29
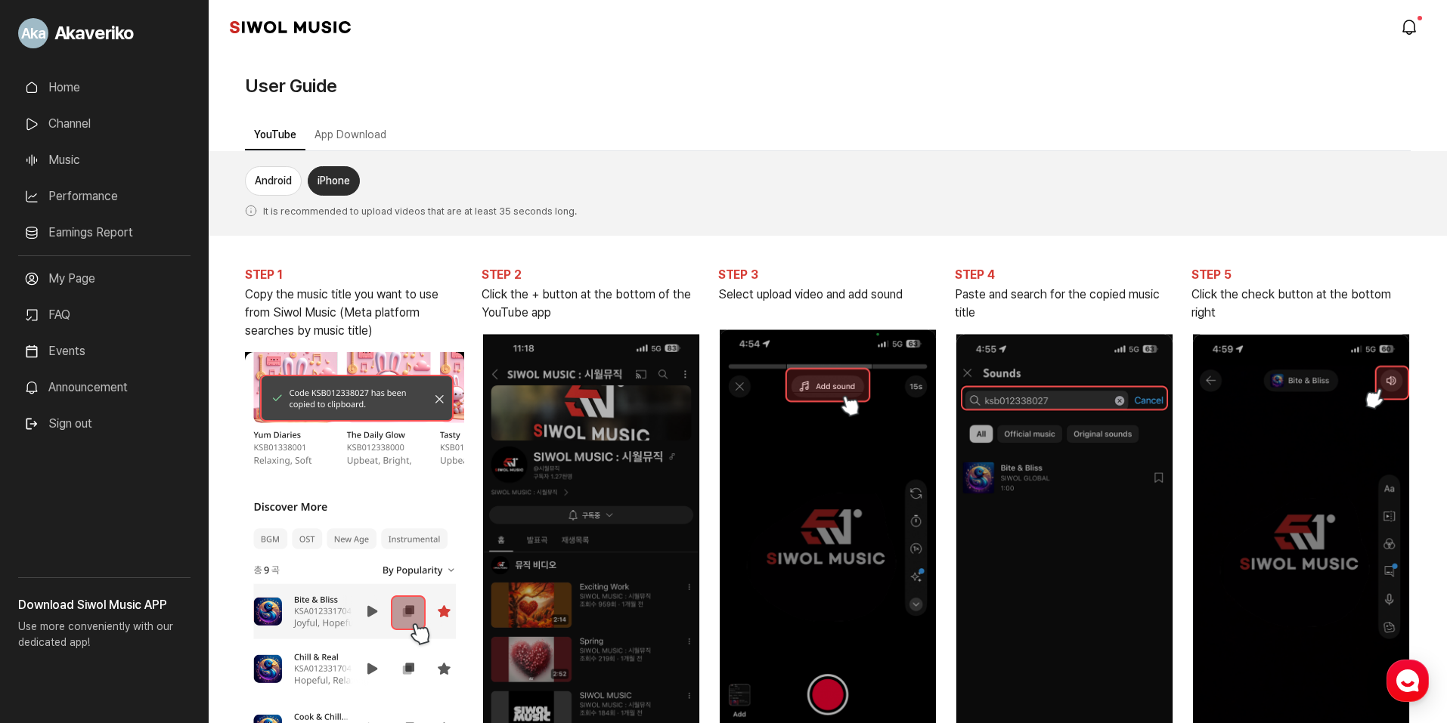
click at [334, 142] on button "App Download" at bounding box center [350, 135] width 90 height 29
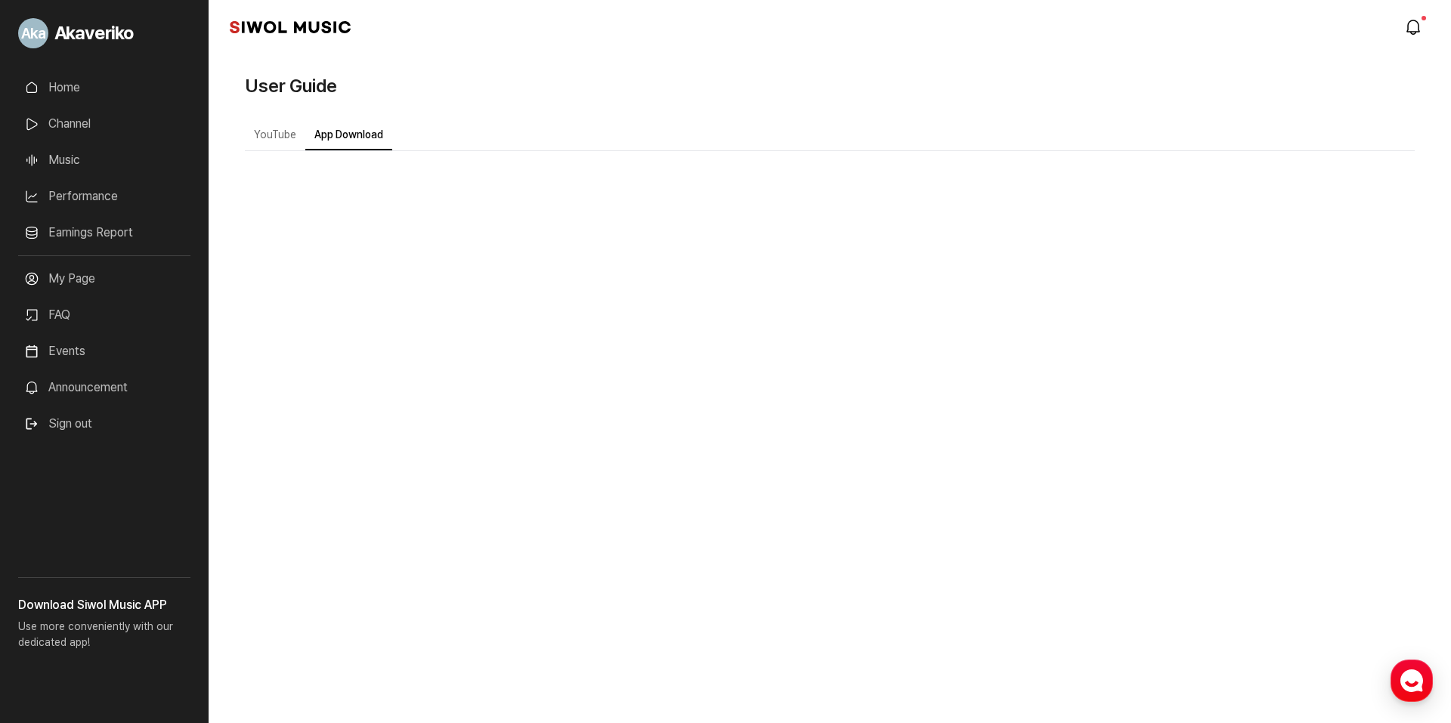
click at [86, 153] on link "Music" at bounding box center [104, 160] width 172 height 30
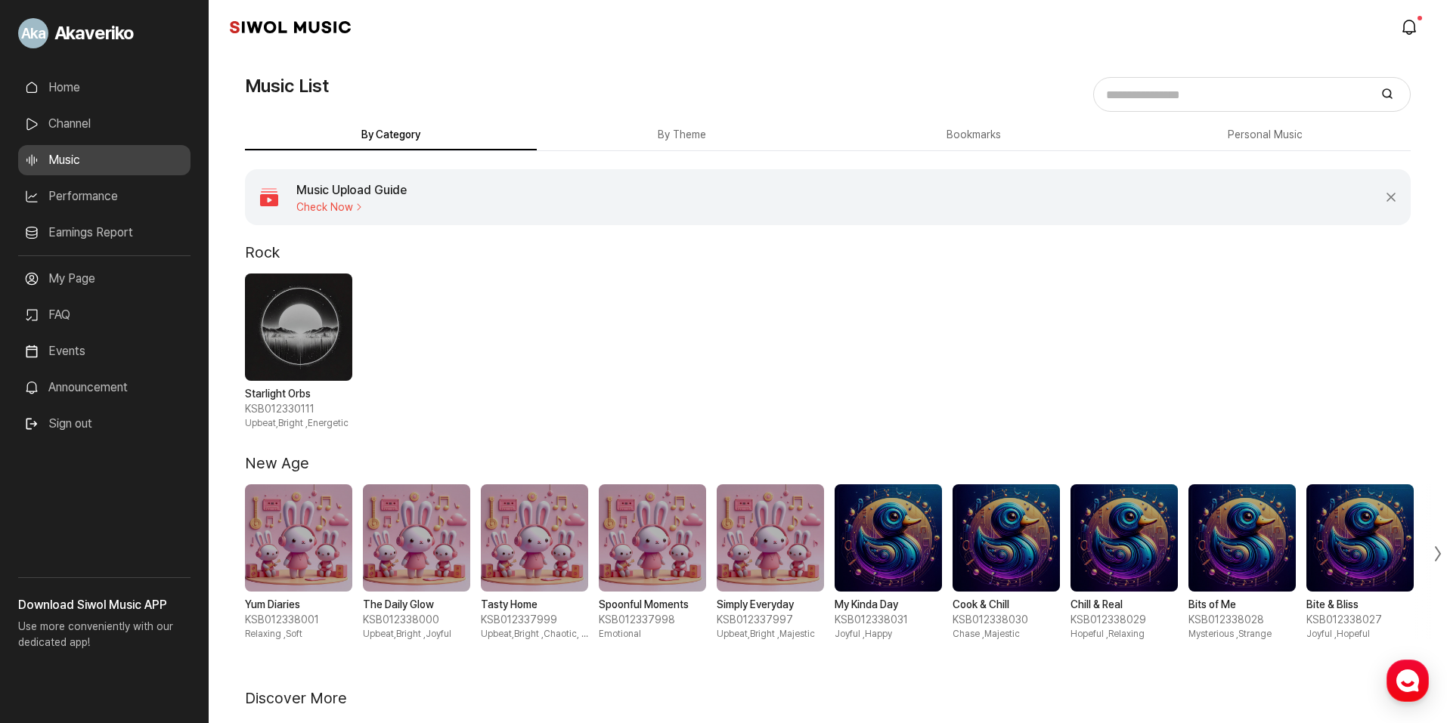
click at [277, 541] on span "1 / 10" at bounding box center [298, 538] width 107 height 107
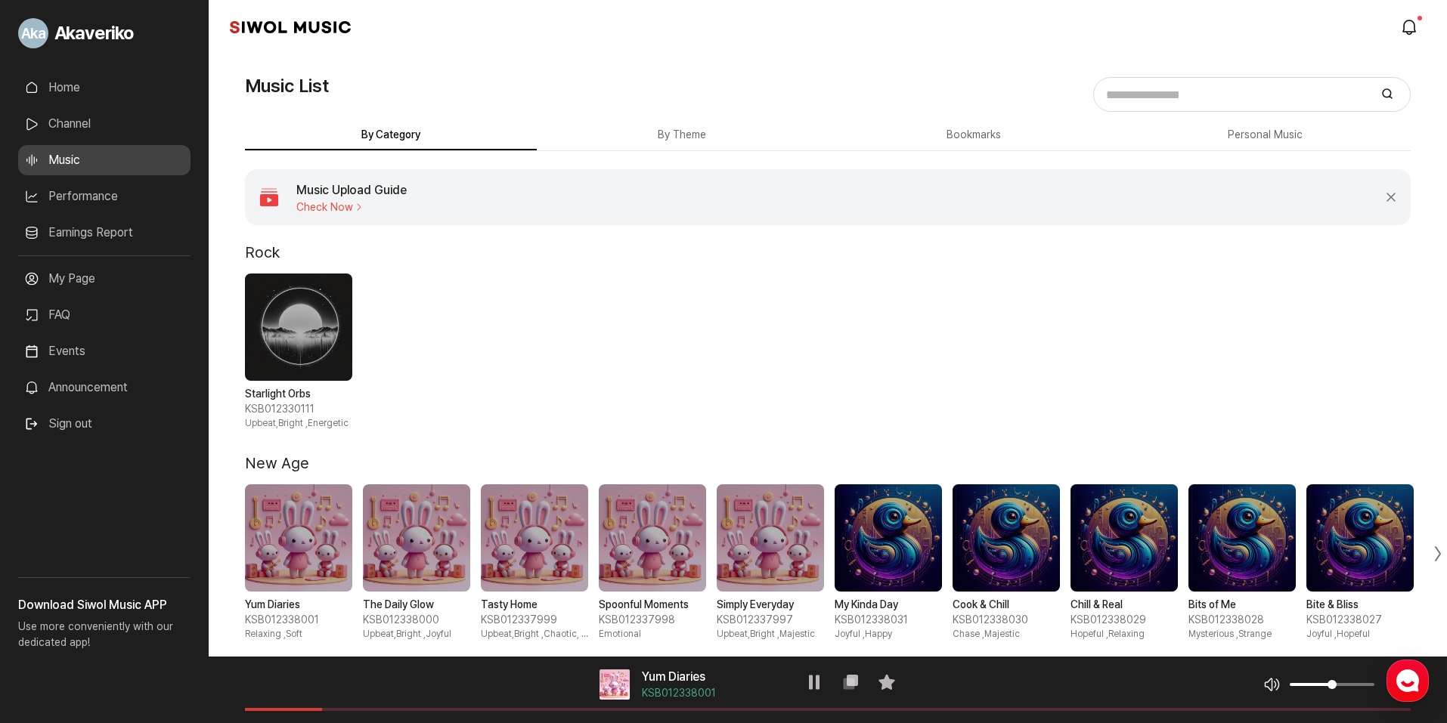
click at [322, 710] on span at bounding box center [828, 709] width 1166 height 3
click at [412, 574] on span "2 / 10" at bounding box center [416, 538] width 107 height 107
click at [523, 553] on span "3 / 10" at bounding box center [534, 538] width 107 height 107
click at [337, 708] on span at bounding box center [828, 709] width 1166 height 3
click at [640, 537] on span "4 / 10" at bounding box center [652, 538] width 107 height 107
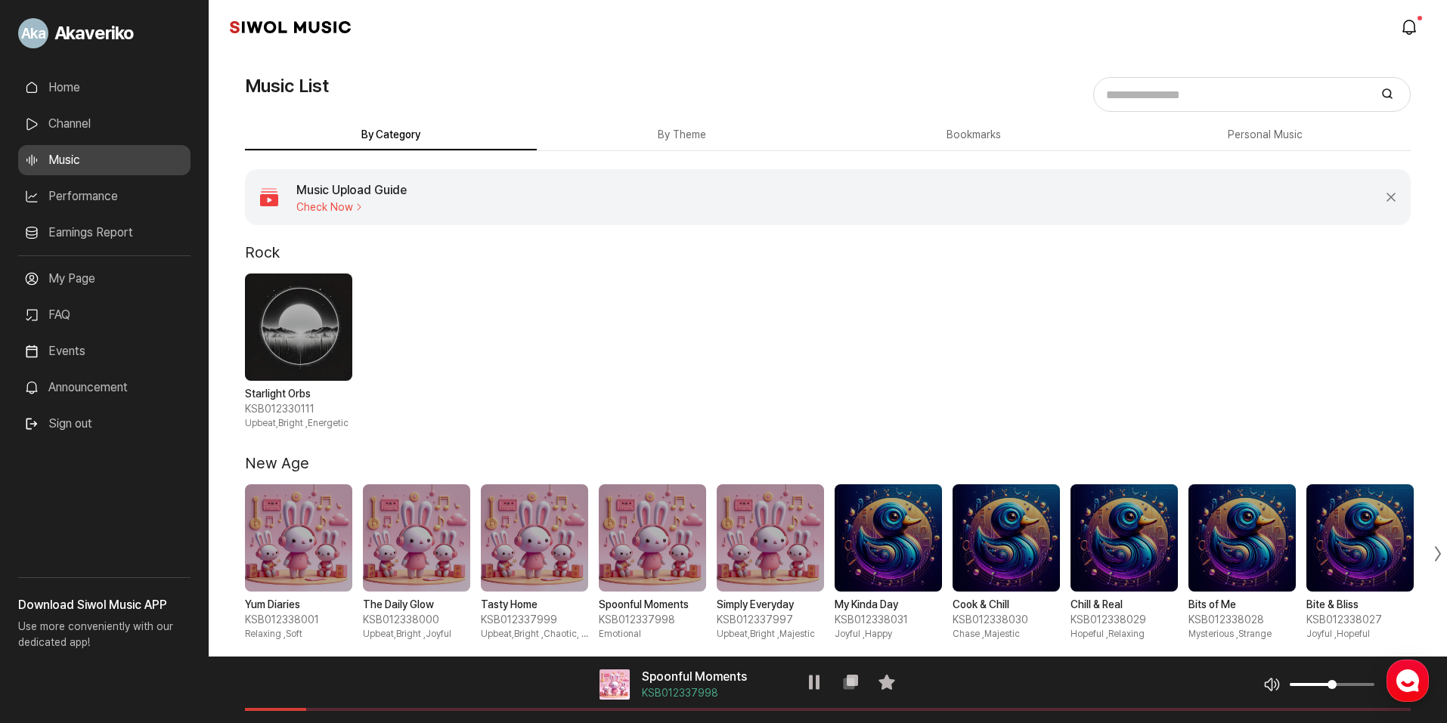
click at [746, 545] on span "5 / 10" at bounding box center [770, 538] width 107 height 107
click at [299, 318] on span "1 / 1" at bounding box center [298, 327] width 107 height 107
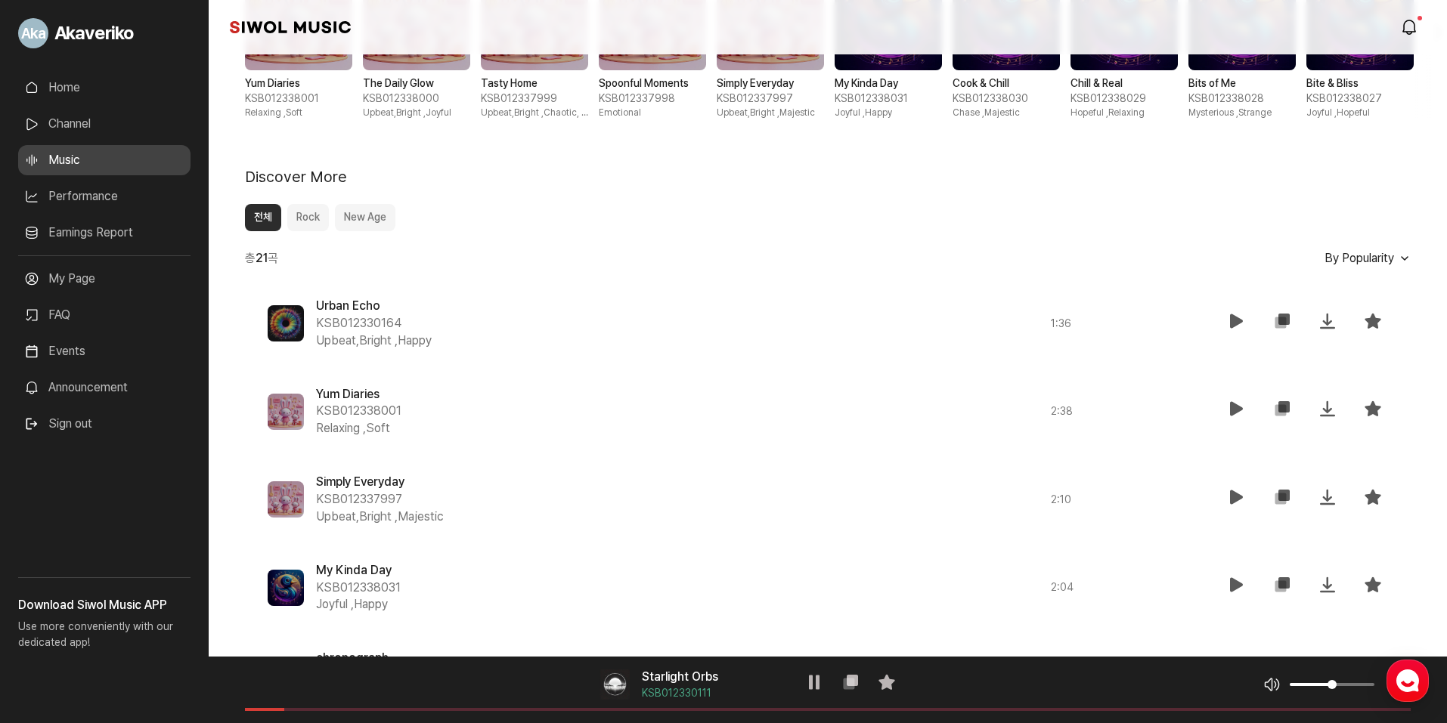
scroll to position [605, 0]
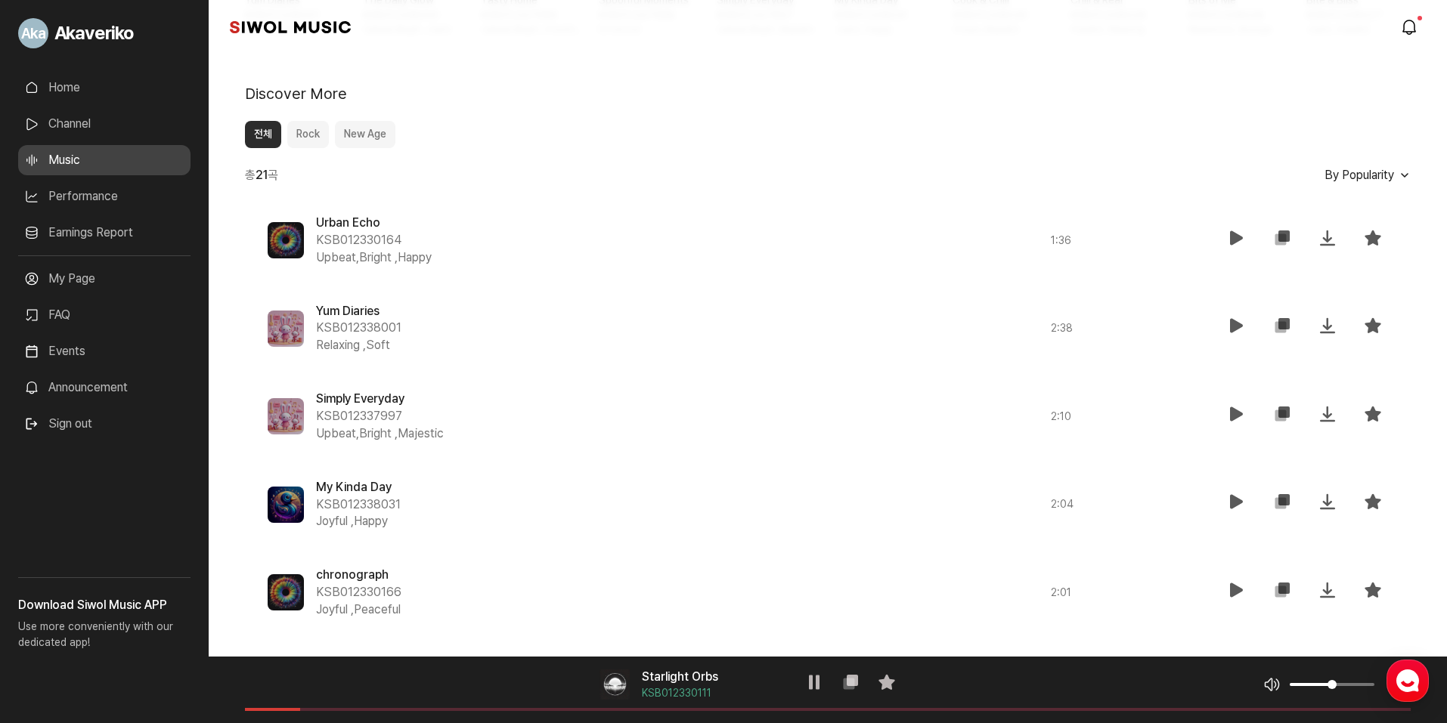
click at [407, 711] on div "음악 플레이어 Starlight Orbs KSB012330111 재생 복사 즐겨찾기 음악 볼륨 조절 음원 길이" at bounding box center [828, 690] width 1238 height 67
click at [415, 707] on div "음악 플레이어 Starlight Orbs KSB012330111 재생 복사 즐겨찾기 음악 볼륨 조절 음원 길이" at bounding box center [828, 690] width 1238 height 67
click at [437, 706] on div "음악 플레이어 Starlight Orbs KSB012330111 재생 복사 즐겨찾기 음악 볼륨 조절 음원 길이" at bounding box center [828, 690] width 1238 height 67
click at [456, 711] on span at bounding box center [828, 709] width 1166 height 3
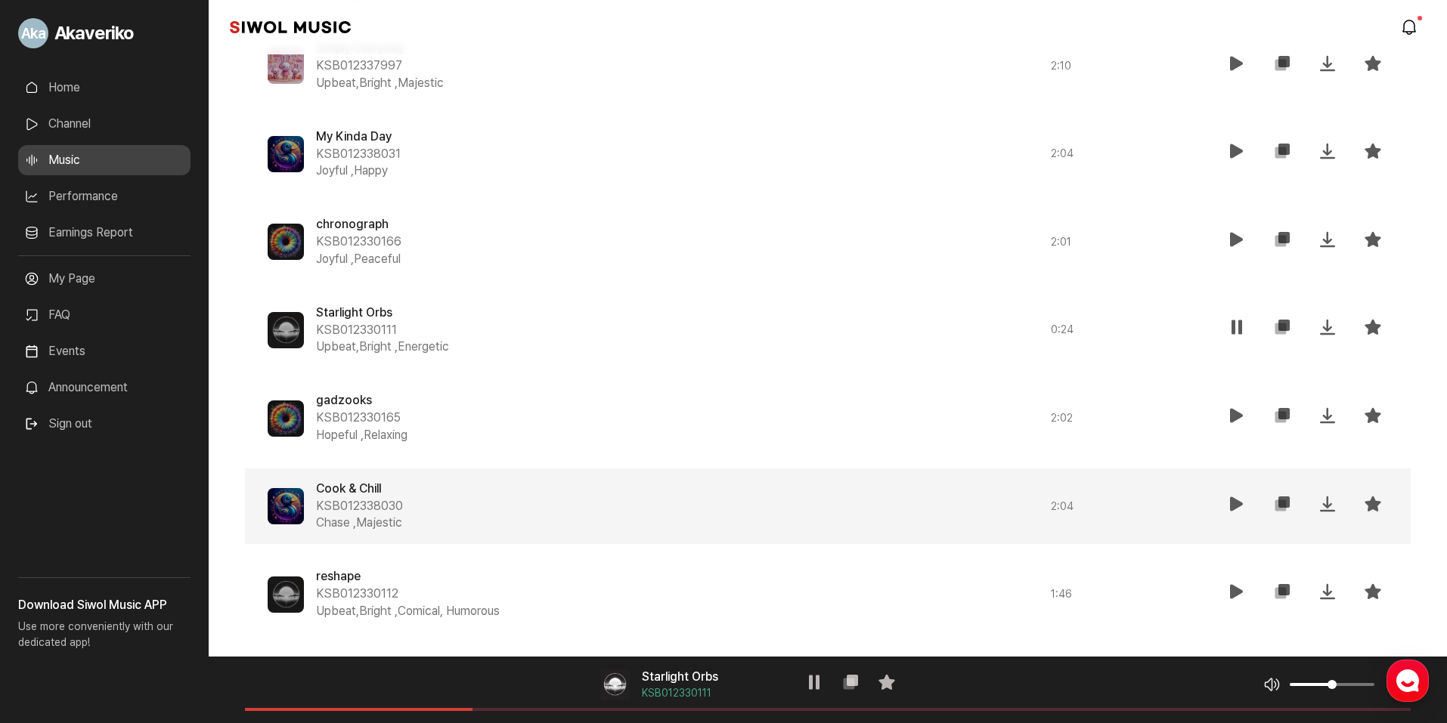
scroll to position [1120, 0]
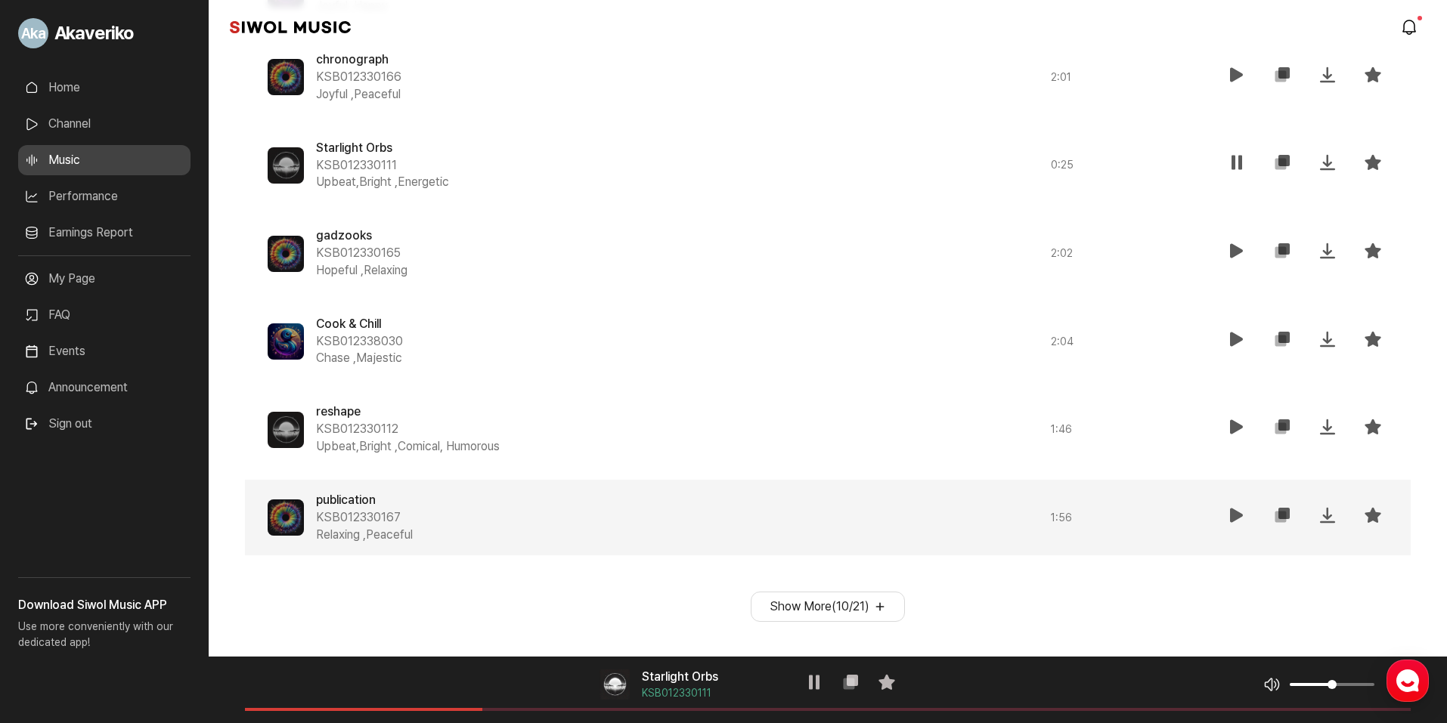
click at [298, 522] on span at bounding box center [286, 518] width 36 height 36
click at [1233, 514] on icon at bounding box center [1237, 515] width 18 height 18
click at [426, 713] on div "음악 플레이어 publication KSB012330167 재생 복사 즐겨찾기 음악 볼륨 조절 음원 길이" at bounding box center [828, 690] width 1238 height 67
click at [442, 711] on div "음악 플레이어 publication KSB012330167 재생 복사 즐겨찾기 음악 볼륨 조절 음원 길이" at bounding box center [828, 690] width 1238 height 67
click at [458, 708] on div "음악 플레이어 publication KSB012330167 재생 복사 즐겨찾기 음악 볼륨 조절 음원 길이" at bounding box center [828, 690] width 1238 height 67
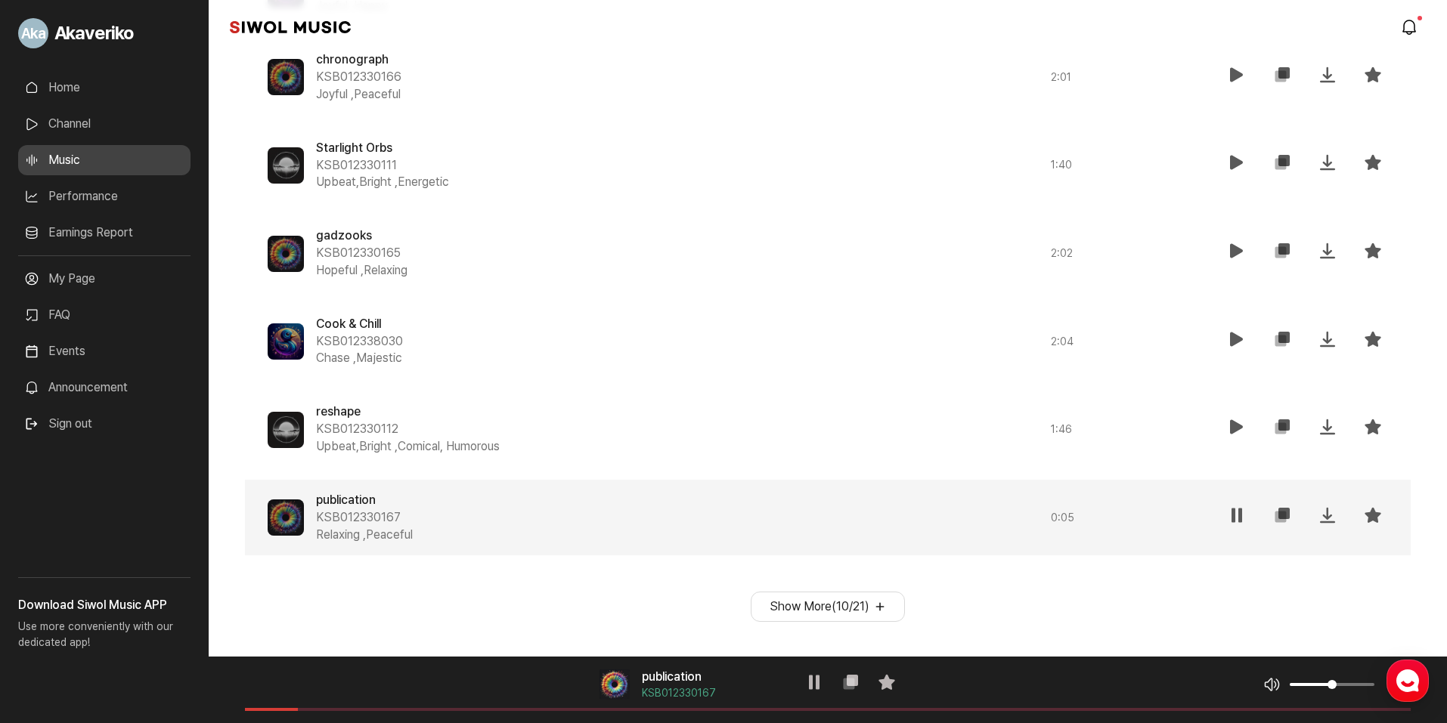
click at [540, 710] on span at bounding box center [828, 709] width 1166 height 3
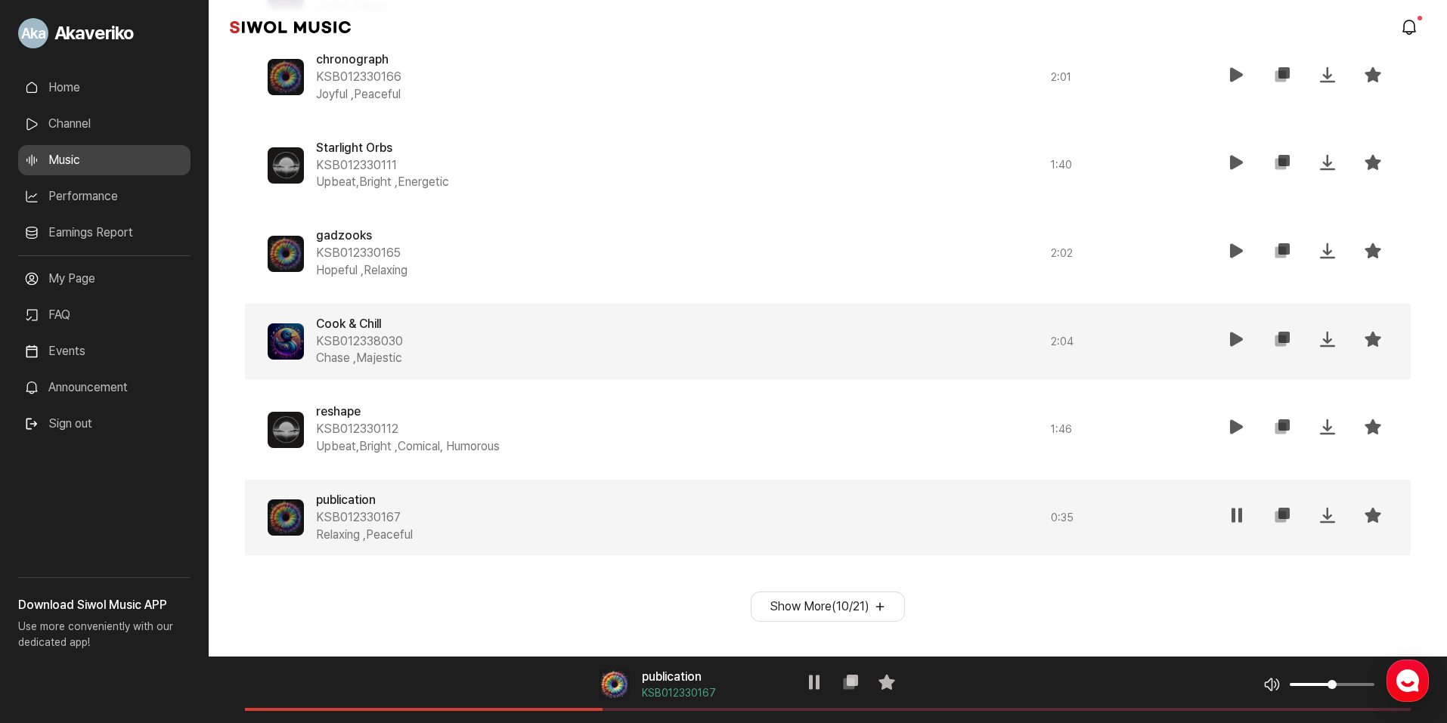
click at [1229, 337] on icon at bounding box center [1237, 339] width 18 height 18
click at [820, 680] on icon at bounding box center [814, 683] width 18 height 18
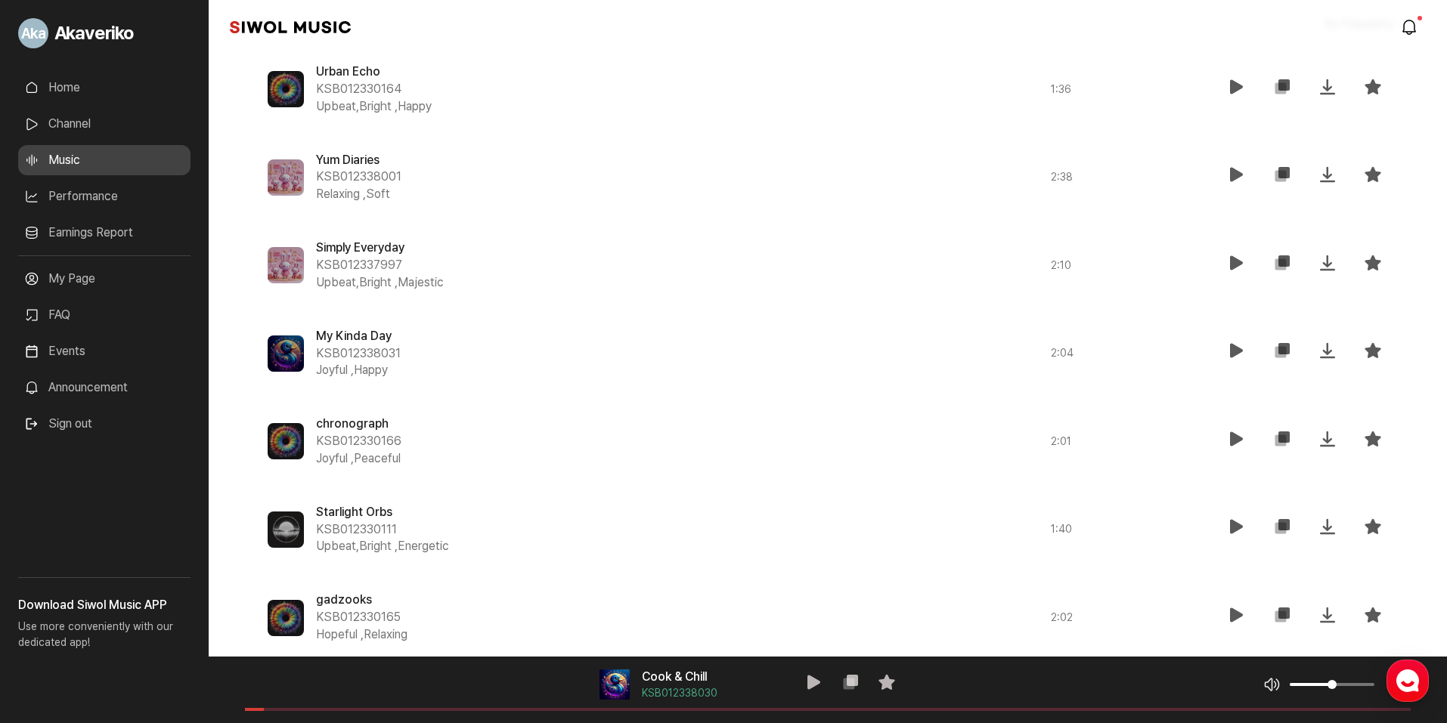
scroll to position [667, 0]
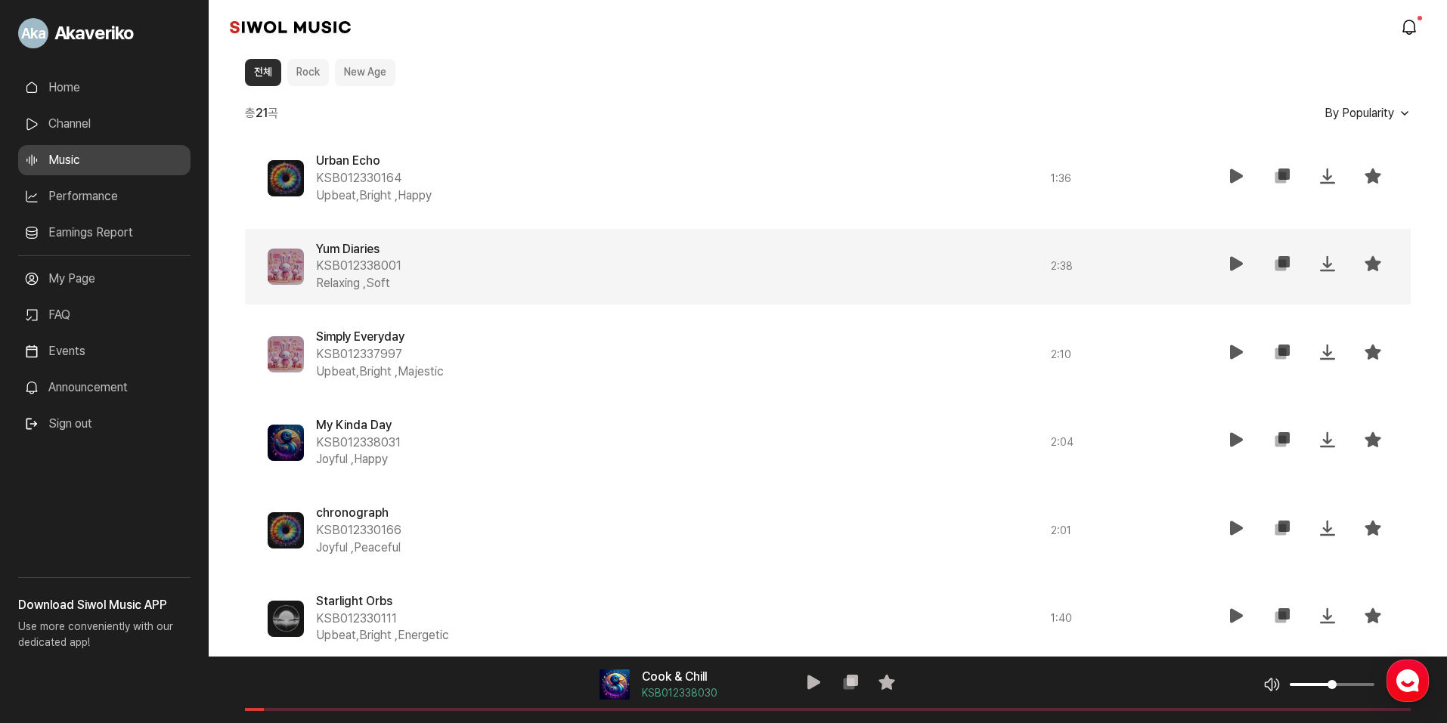
click at [1232, 264] on icon at bounding box center [1237, 264] width 18 height 18
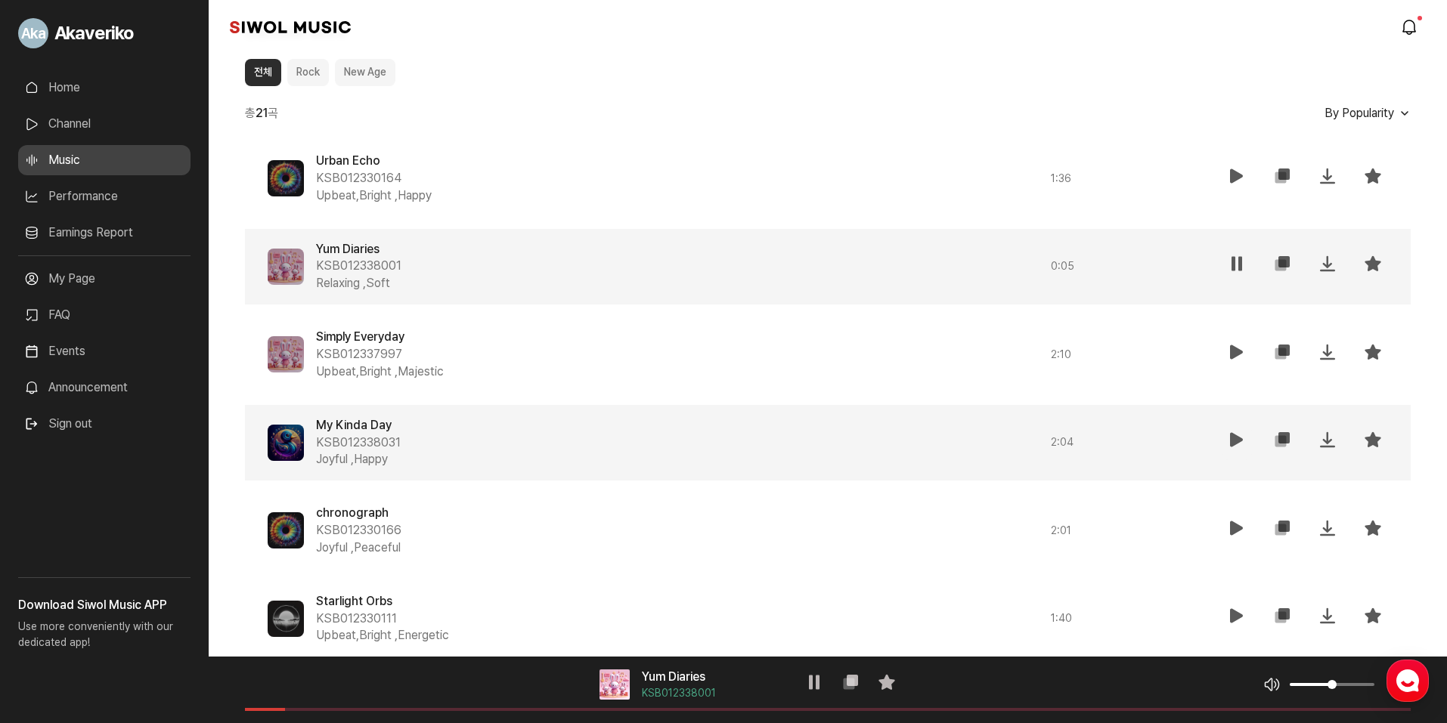
click at [1232, 444] on icon at bounding box center [1237, 440] width 18 height 18
click at [375, 69] on button "New Age" at bounding box center [365, 72] width 60 height 27
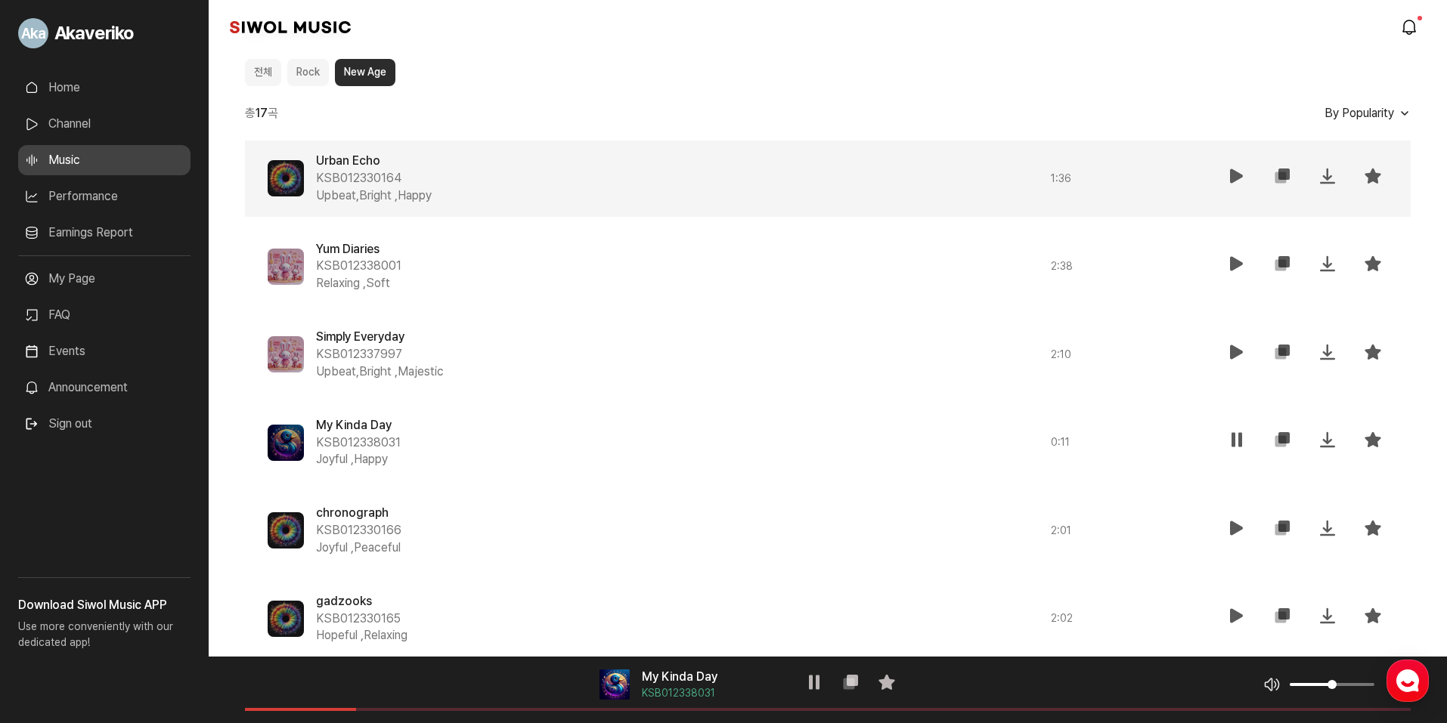
click at [1229, 179] on icon at bounding box center [1237, 176] width 18 height 18
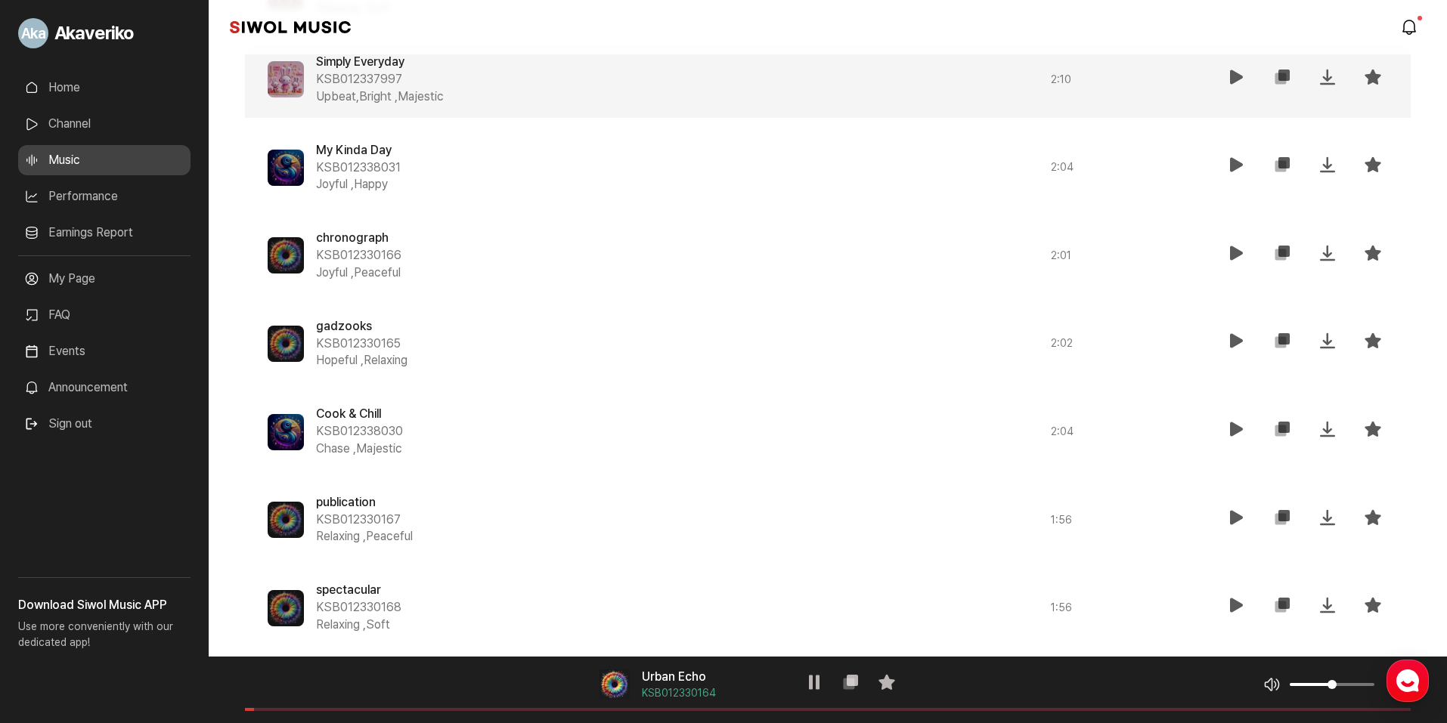
scroll to position [969, 0]
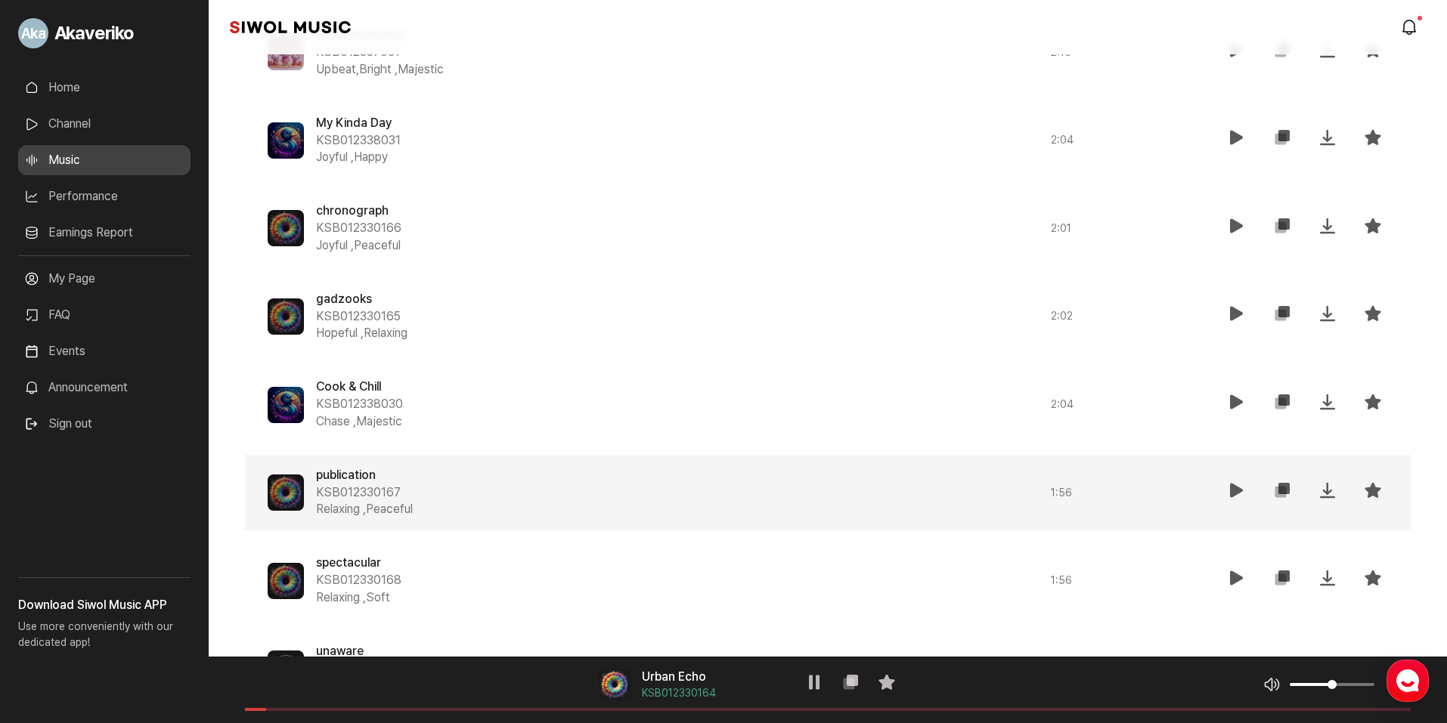
click at [1228, 496] on icon at bounding box center [1237, 491] width 18 height 18
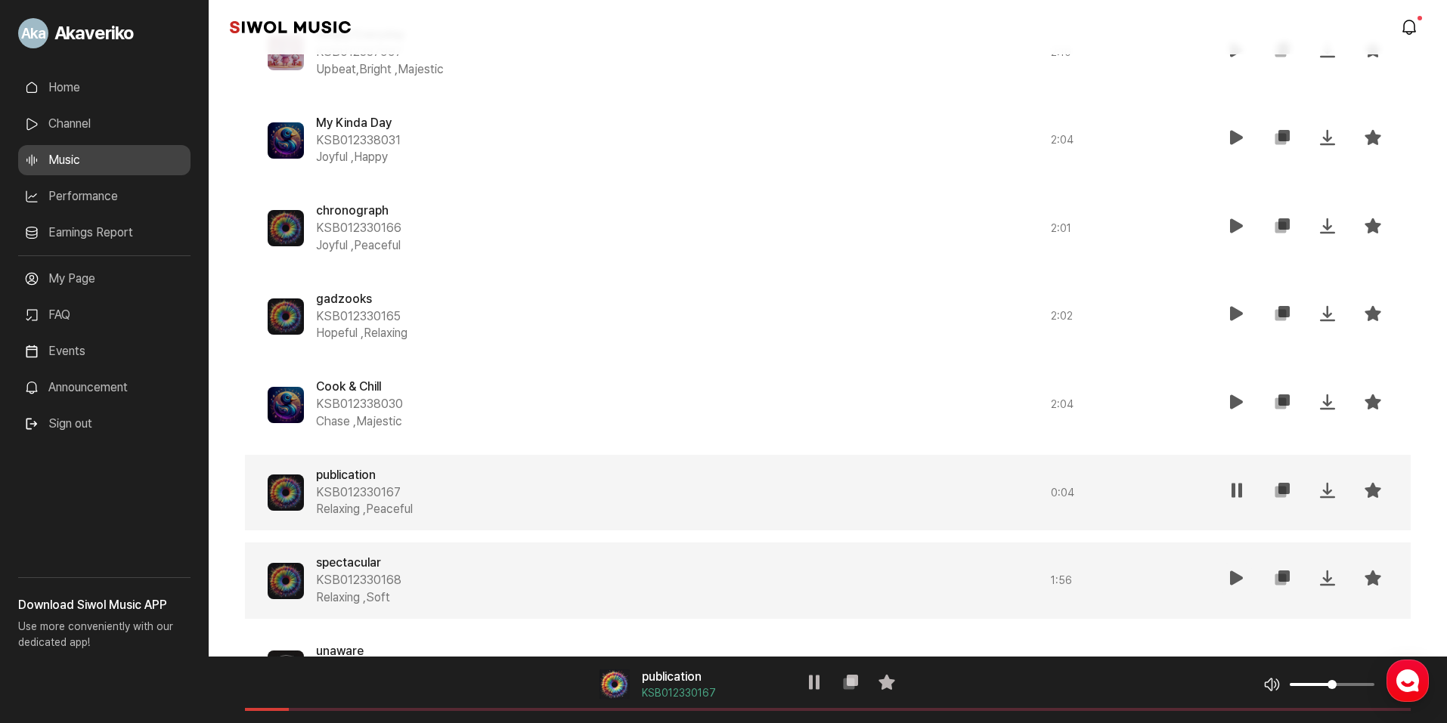
click at [1233, 580] on icon at bounding box center [1237, 578] width 18 height 18
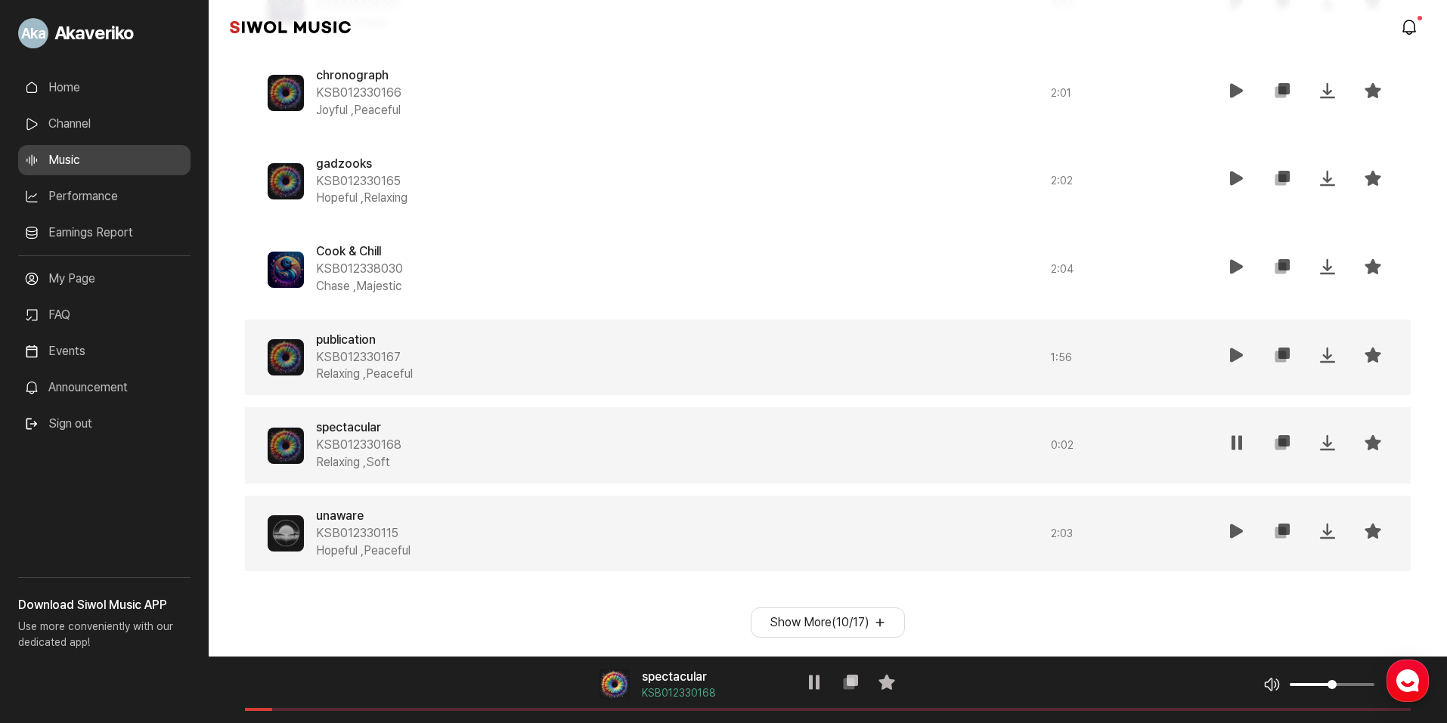
scroll to position [1120, 0]
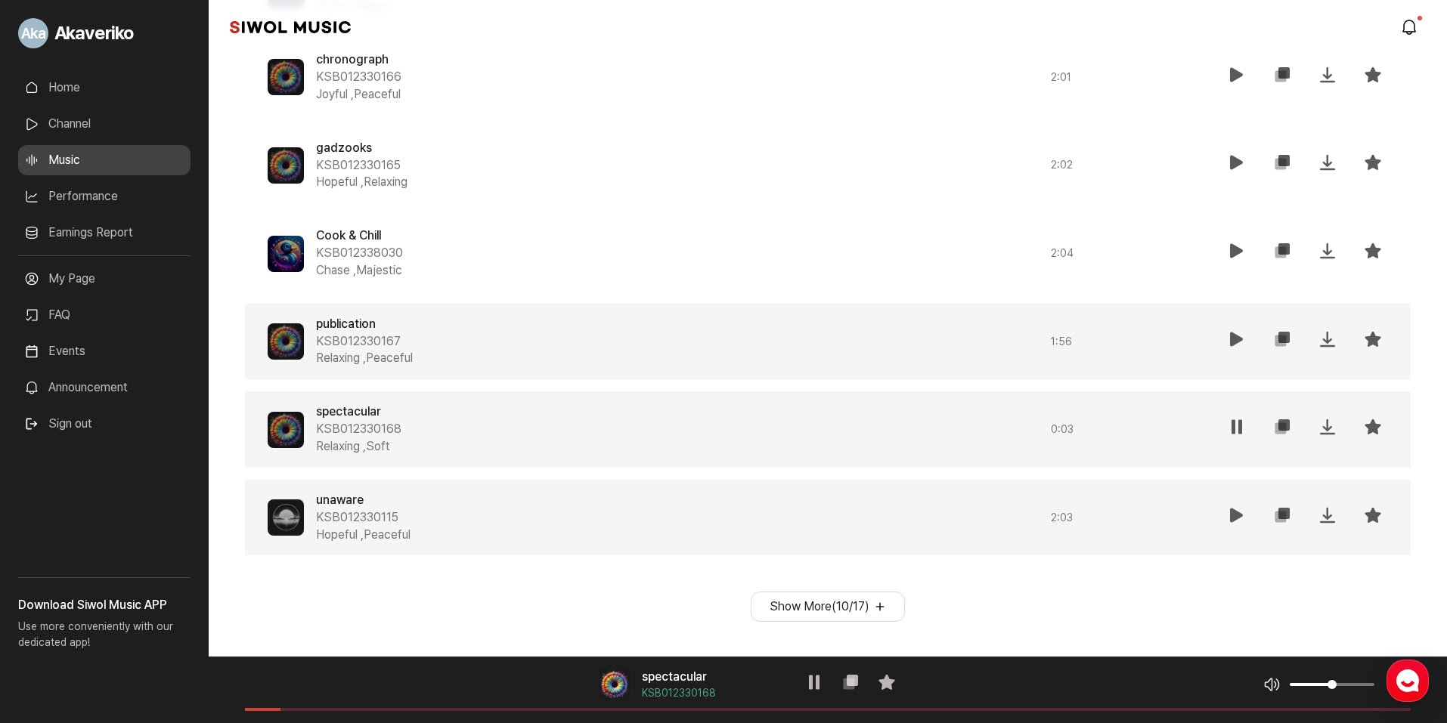
click at [1239, 520] on icon at bounding box center [1237, 515] width 18 height 18
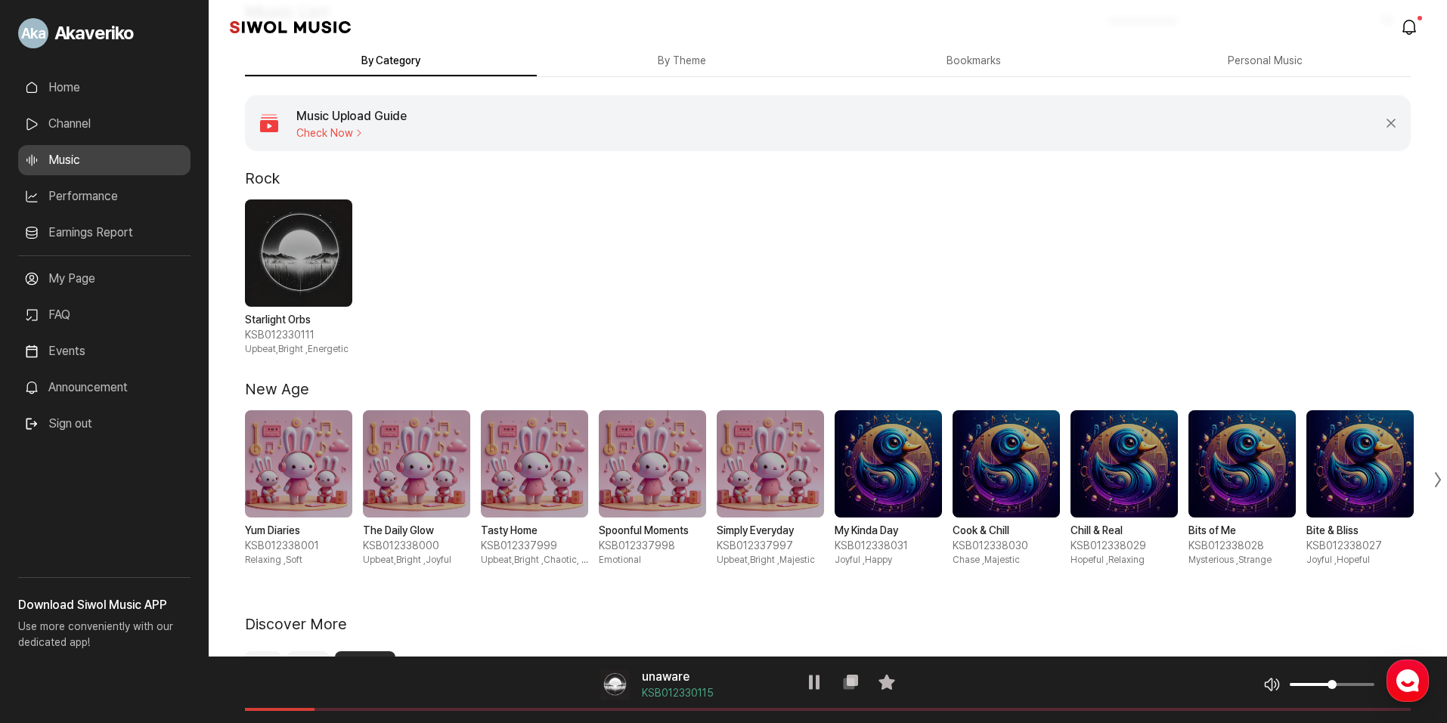
scroll to position [0, 0]
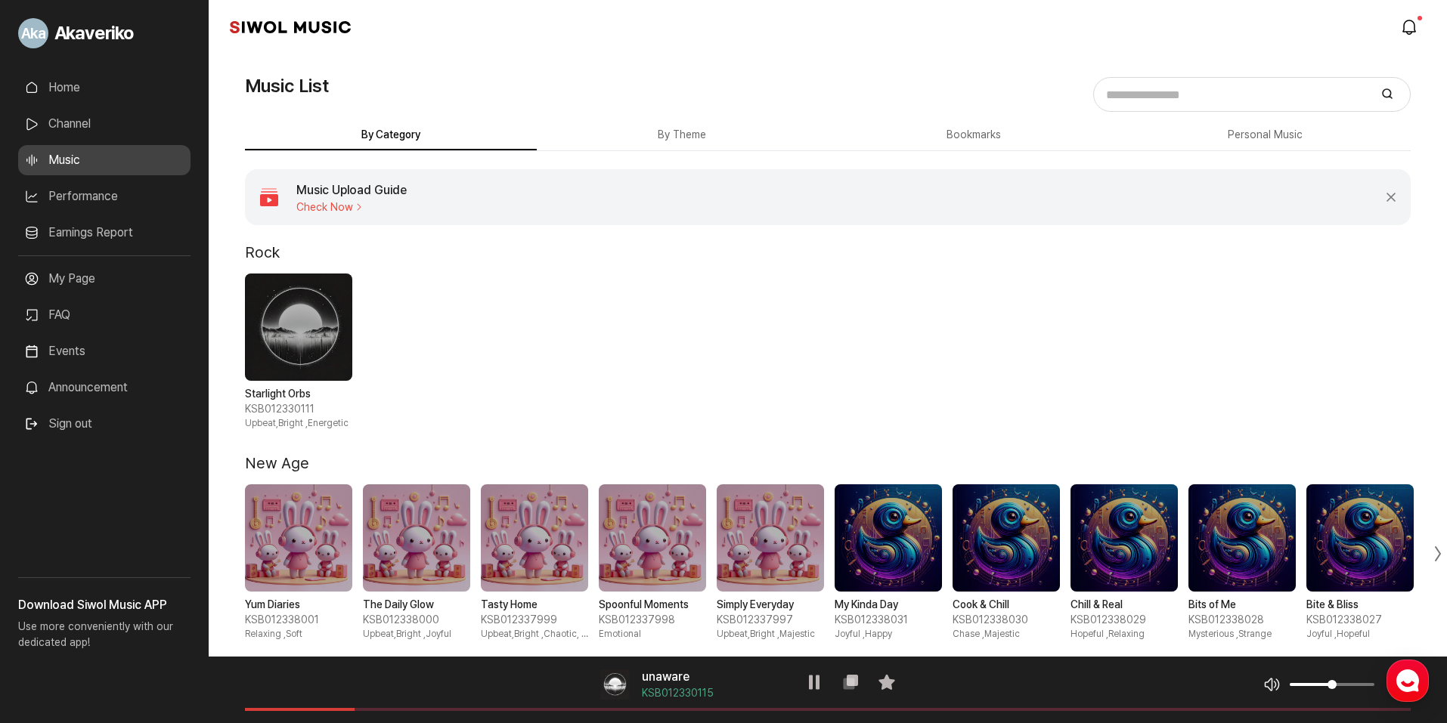
click at [1235, 104] on input "Search Music" at bounding box center [1233, 95] width 271 height 22
click at [815, 689] on icon at bounding box center [814, 683] width 18 height 18
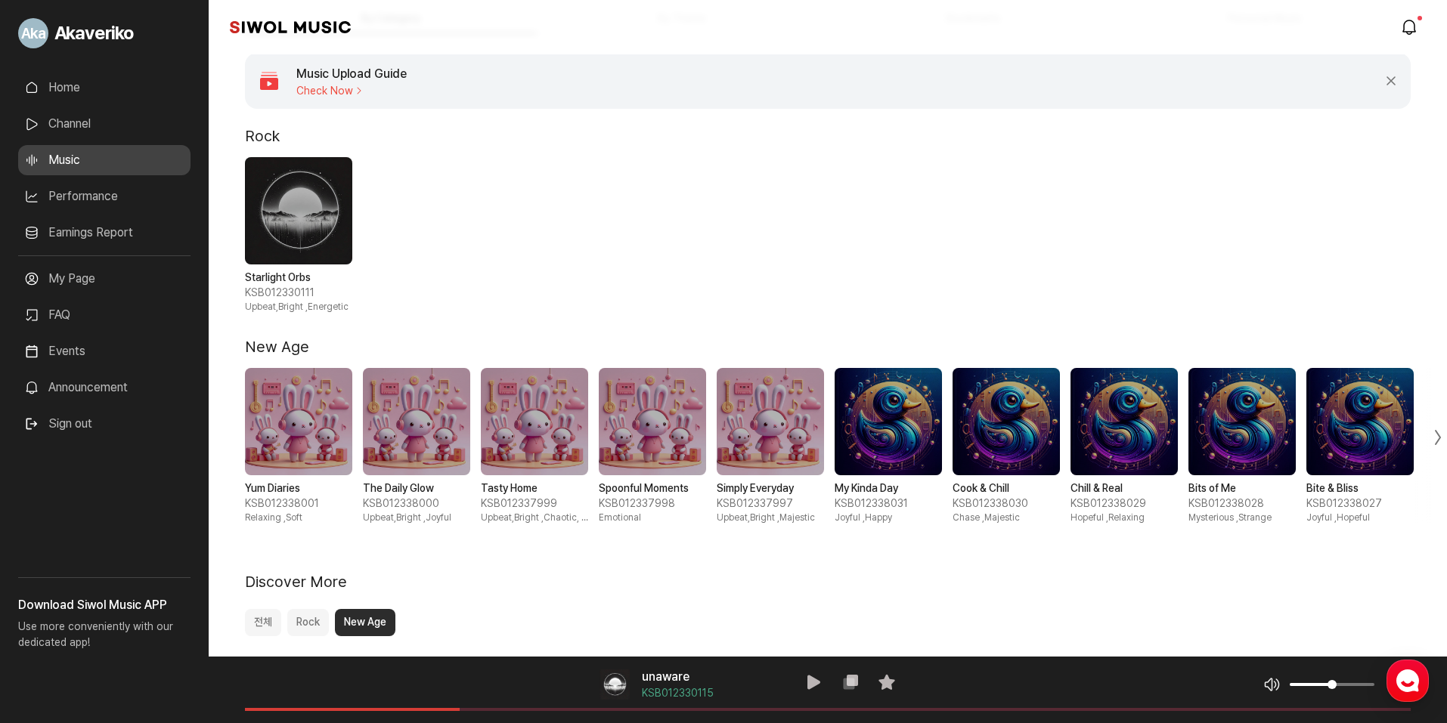
scroll to position [76, 0]
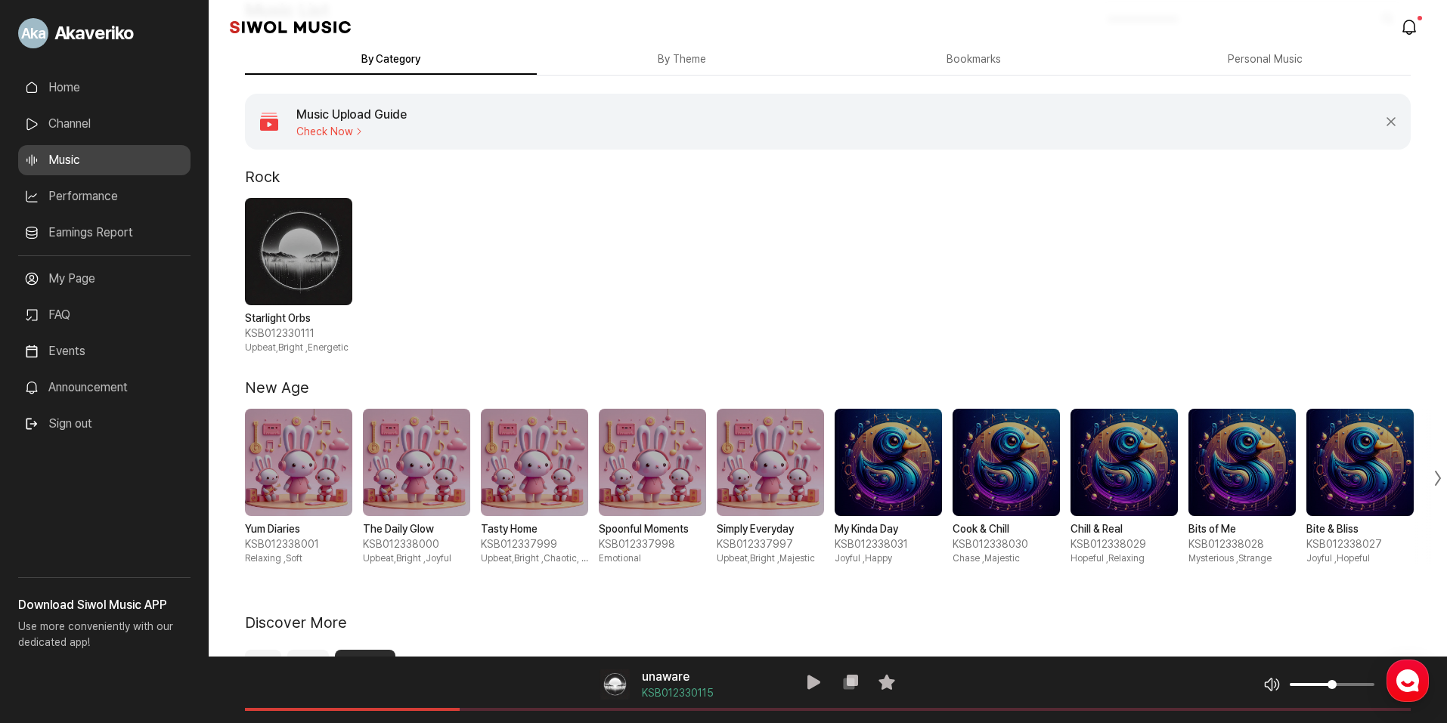
click at [775, 463] on span "5 / 10" at bounding box center [770, 462] width 107 height 107
click at [326, 475] on span "1 / 10" at bounding box center [298, 462] width 107 height 107
click at [816, 683] on icon at bounding box center [814, 683] width 18 height 18
click at [905, 443] on span "6 / 10" at bounding box center [888, 462] width 107 height 107
click at [382, 708] on div "음악 플레이어 My Kinda Day KSB012338031 재생 복사 즐겨찾기 음악 볼륨 조절 음원 길이" at bounding box center [828, 690] width 1238 height 67
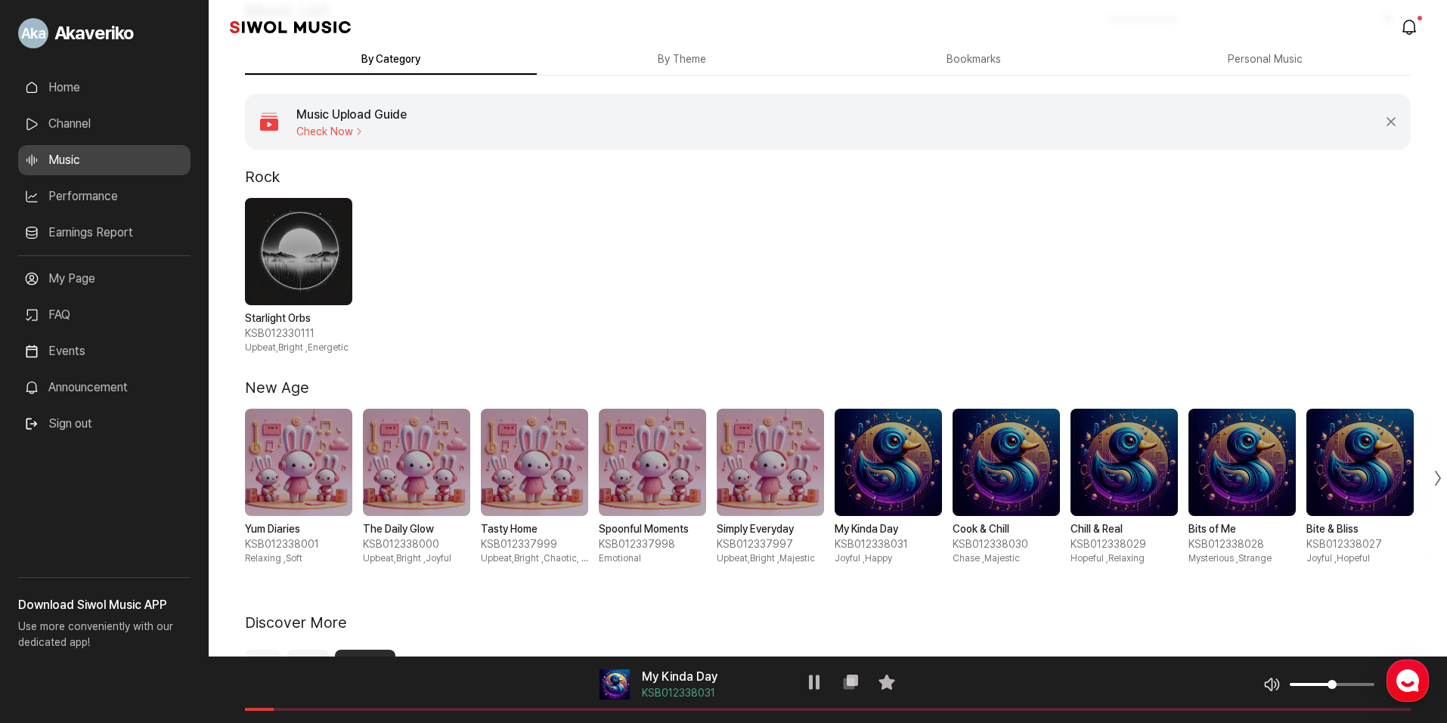
click at [388, 709] on span at bounding box center [828, 709] width 1166 height 3
click at [519, 715] on div "음악 플레이어 My Kinda Day KSB012338031 재생 복사 즐겨찾기 음악 볼륨 조절 음원 길이" at bounding box center [828, 690] width 1238 height 67
click at [528, 711] on div "음악 플레이어 My Kinda Day KSB012338031 재생 복사 즐겨찾기 음악 볼륨 조절 음원 길이" at bounding box center [828, 690] width 1238 height 67
click at [542, 709] on span at bounding box center [828, 709] width 1166 height 3
click at [999, 475] on span "7 / 10" at bounding box center [1005, 462] width 107 height 107
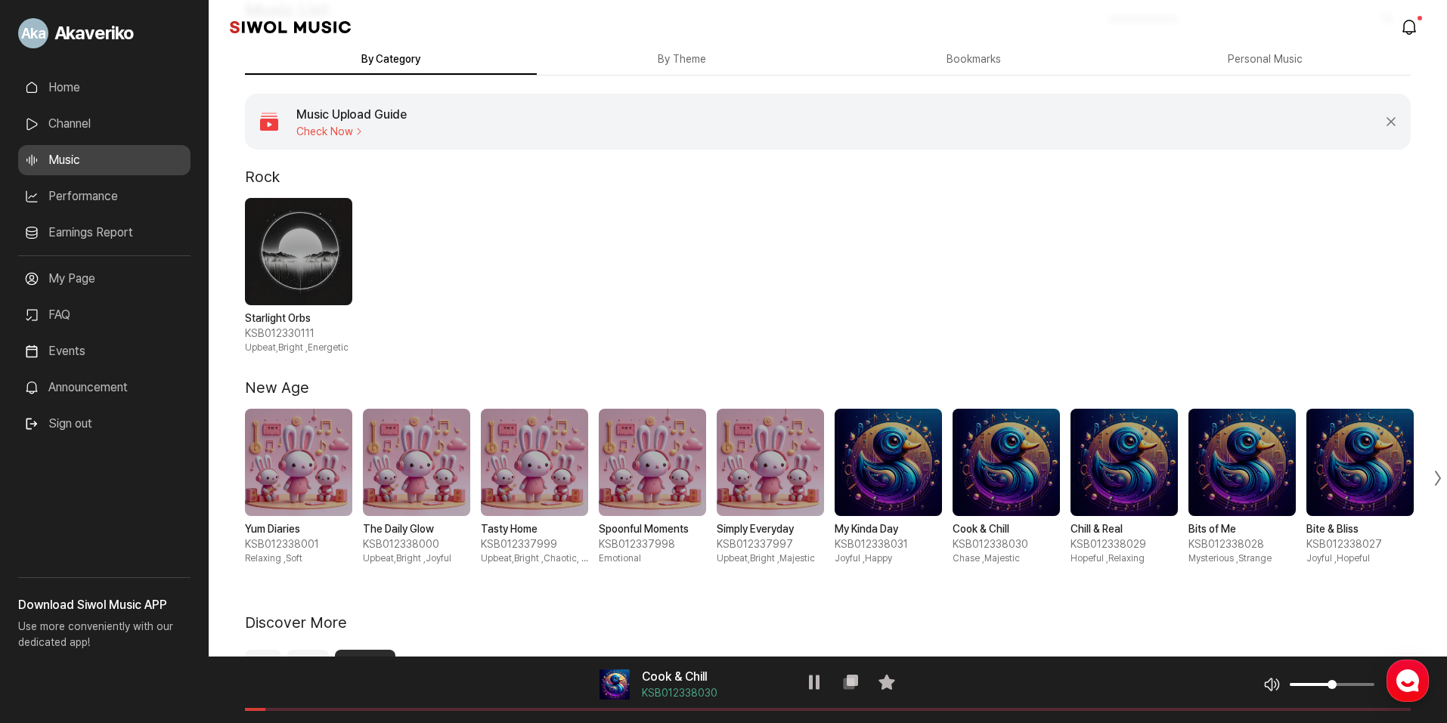
click at [1060, 480] on div "Yum Diaries KSB012338001 Relaxing , Soft The Daily Glow KSB012338000 Upbeat,Bri…" at bounding box center [828, 487] width 1166 height 156
click at [1121, 475] on span "8 / 10" at bounding box center [1123, 462] width 107 height 107
click at [387, 708] on span at bounding box center [828, 709] width 1166 height 3
click at [467, 709] on span at bounding box center [828, 709] width 1166 height 3
click at [1196, 479] on span "9 / 10" at bounding box center [1241, 462] width 107 height 107
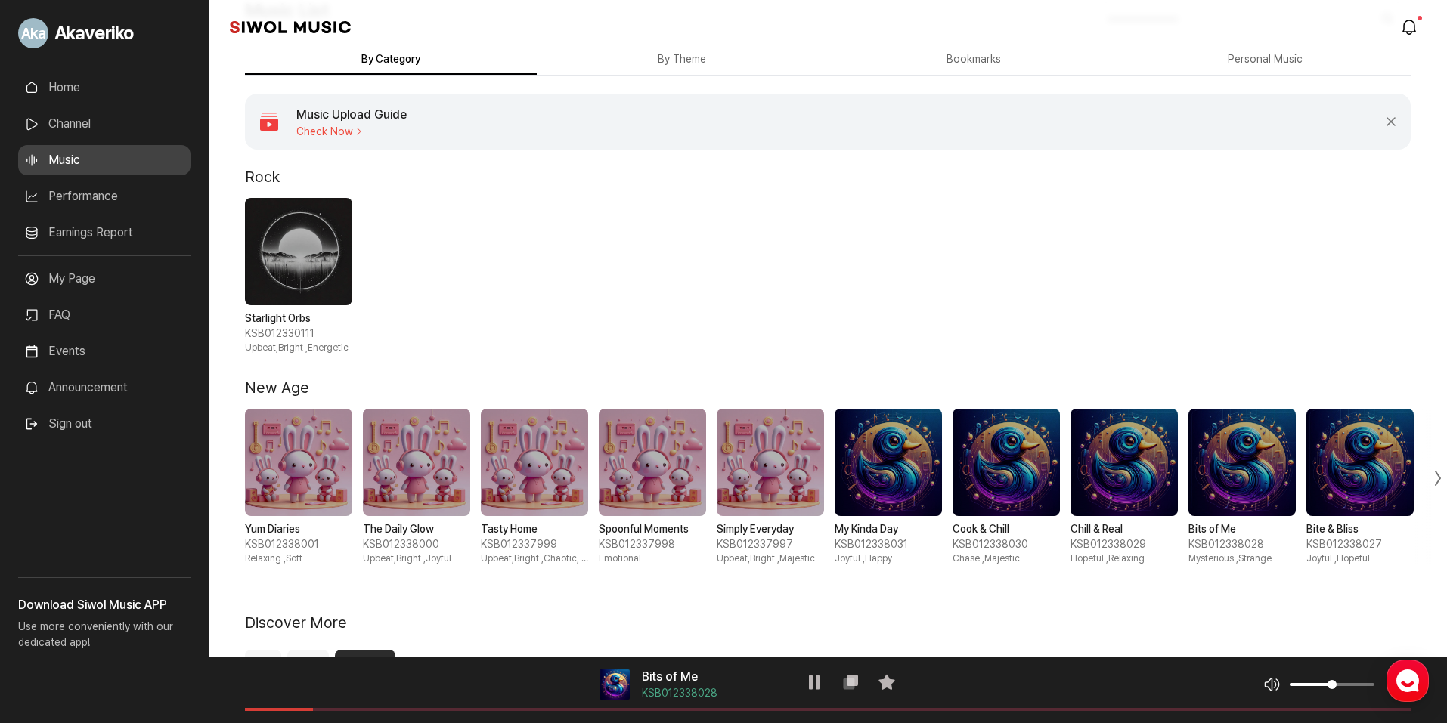
click at [390, 705] on div "음악 플레이어 Bits of Me KSB012338028 재생 복사 즐겨찾기 음악 볼륨 조절 음원 길이" at bounding box center [828, 690] width 1238 height 67
click at [395, 706] on div "음악 플레이어 Bits of Me KSB012338028 재생 복사 즐겨찾기 음악 볼륨 조절 음원 길이" at bounding box center [828, 690] width 1238 height 67
click at [407, 707] on div "음악 플레이어 Bits of Me KSB012338028 재생 복사 즐겨찾기 음악 볼륨 조절 음원 길이" at bounding box center [828, 690] width 1238 height 67
click at [420, 709] on span at bounding box center [828, 709] width 1166 height 3
click at [516, 711] on span at bounding box center [828, 709] width 1166 height 3
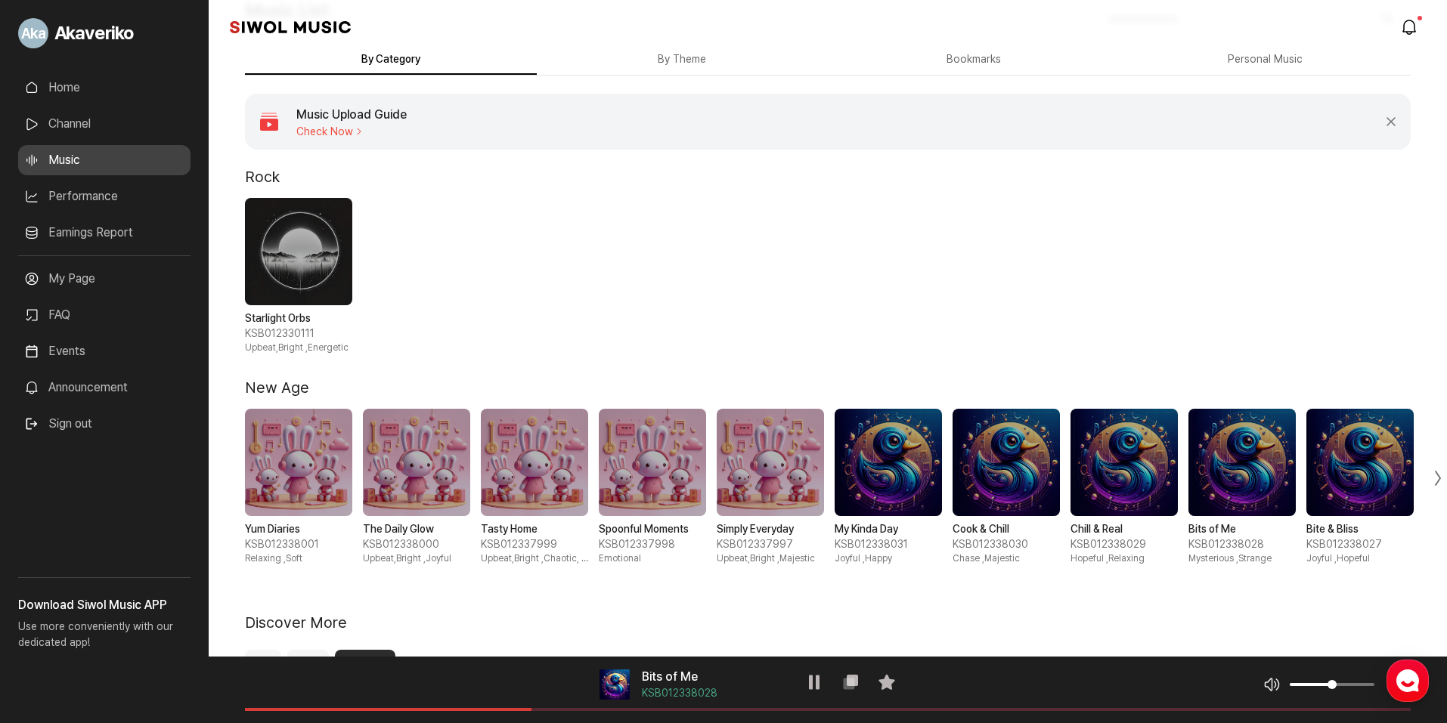
click at [1337, 469] on span "10 / 10" at bounding box center [1359, 462] width 107 height 107
click at [1432, 476] on div "Next slide" at bounding box center [1429, 478] width 36 height 172
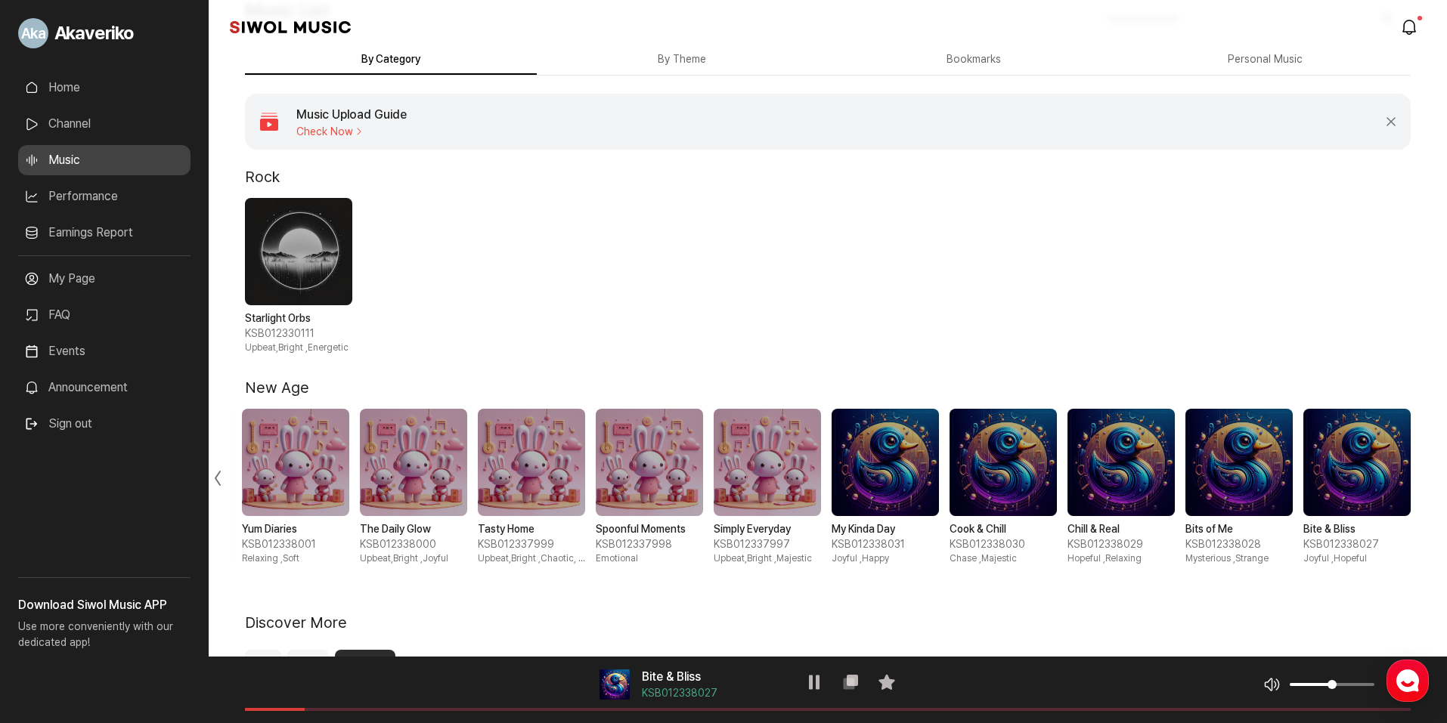
click at [1436, 473] on div "Yum Diaries KSB012338001 Relaxing , Soft The Daily Glow KSB012338000 Upbeat,Bri…" at bounding box center [828, 487] width 1238 height 156
click at [220, 478] on div "Previous slide" at bounding box center [227, 478] width 36 height 172
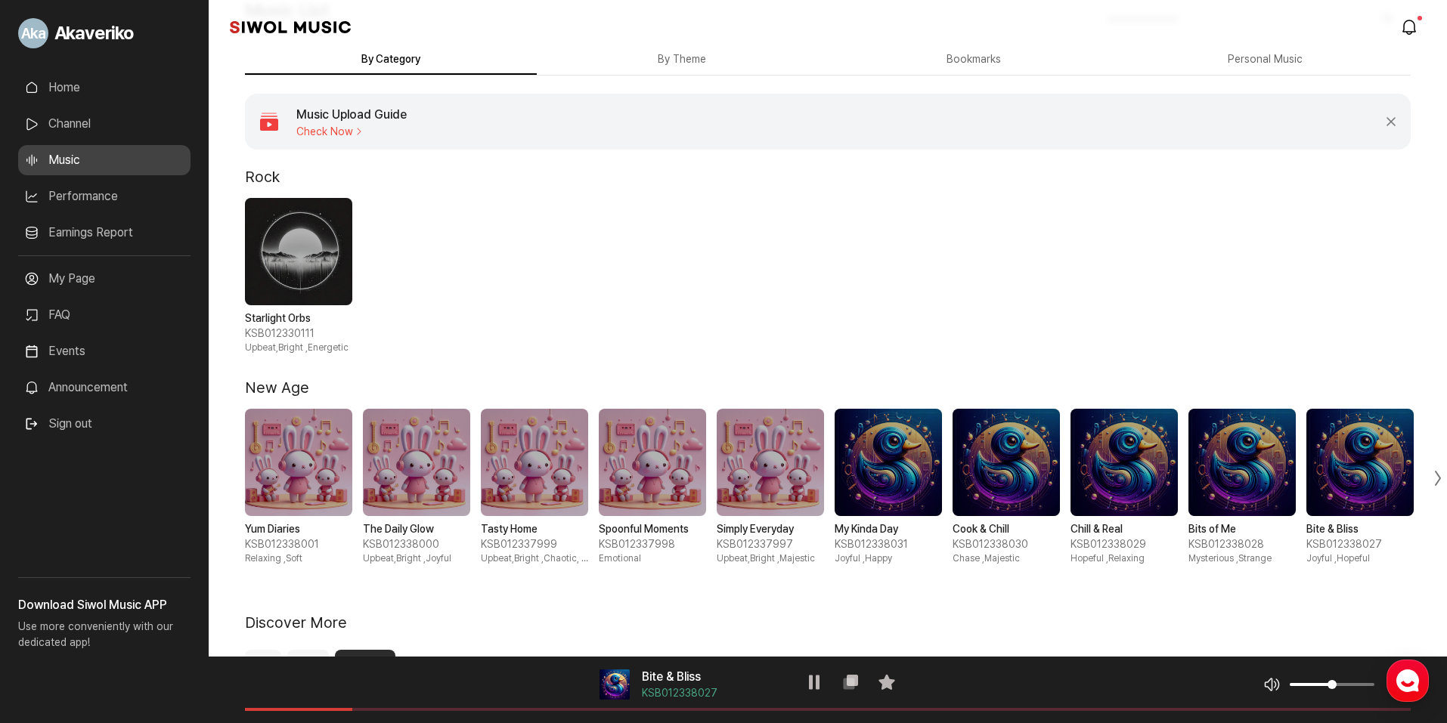
click at [1438, 486] on div "Next slide" at bounding box center [1429, 478] width 36 height 172
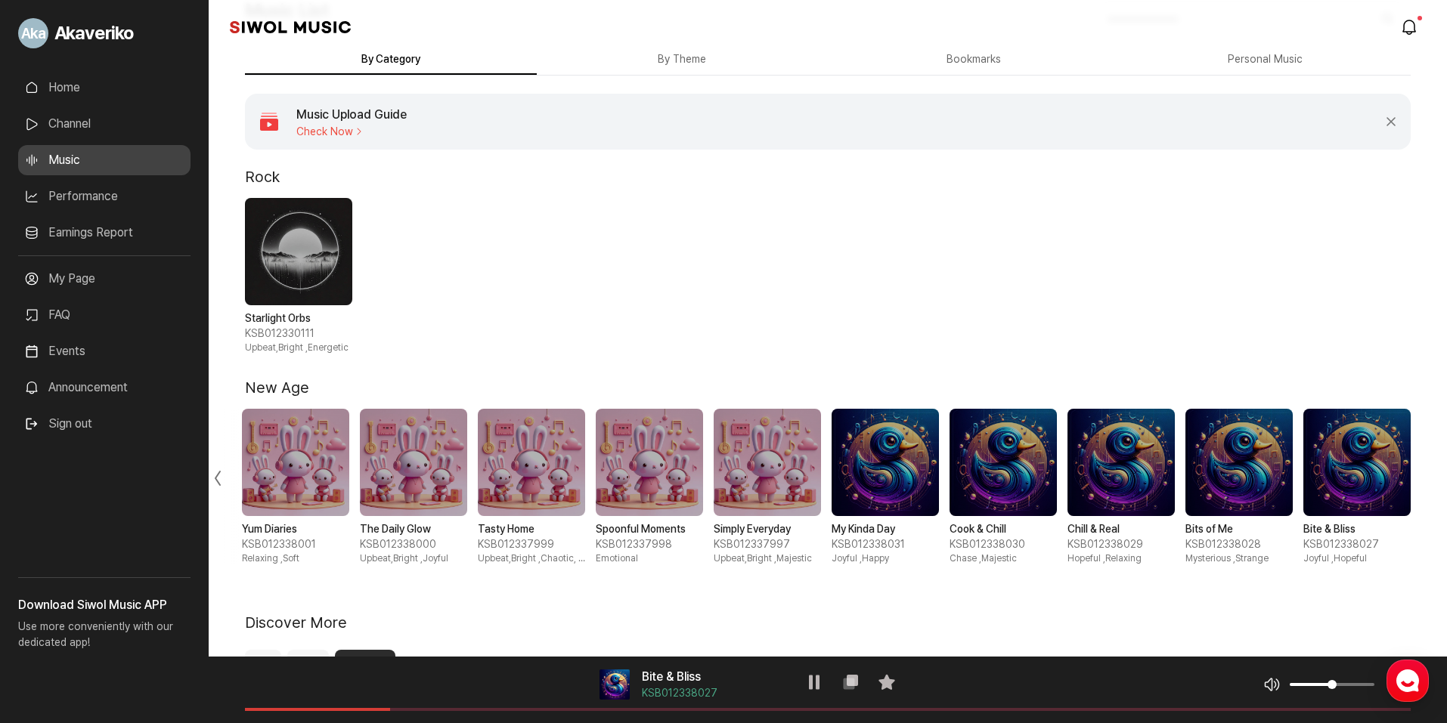
click at [1077, 462] on span "8 / 10" at bounding box center [1120, 462] width 107 height 107
click at [816, 680] on icon at bounding box center [814, 683] width 18 height 18
